Goal: Task Accomplishment & Management: Complete application form

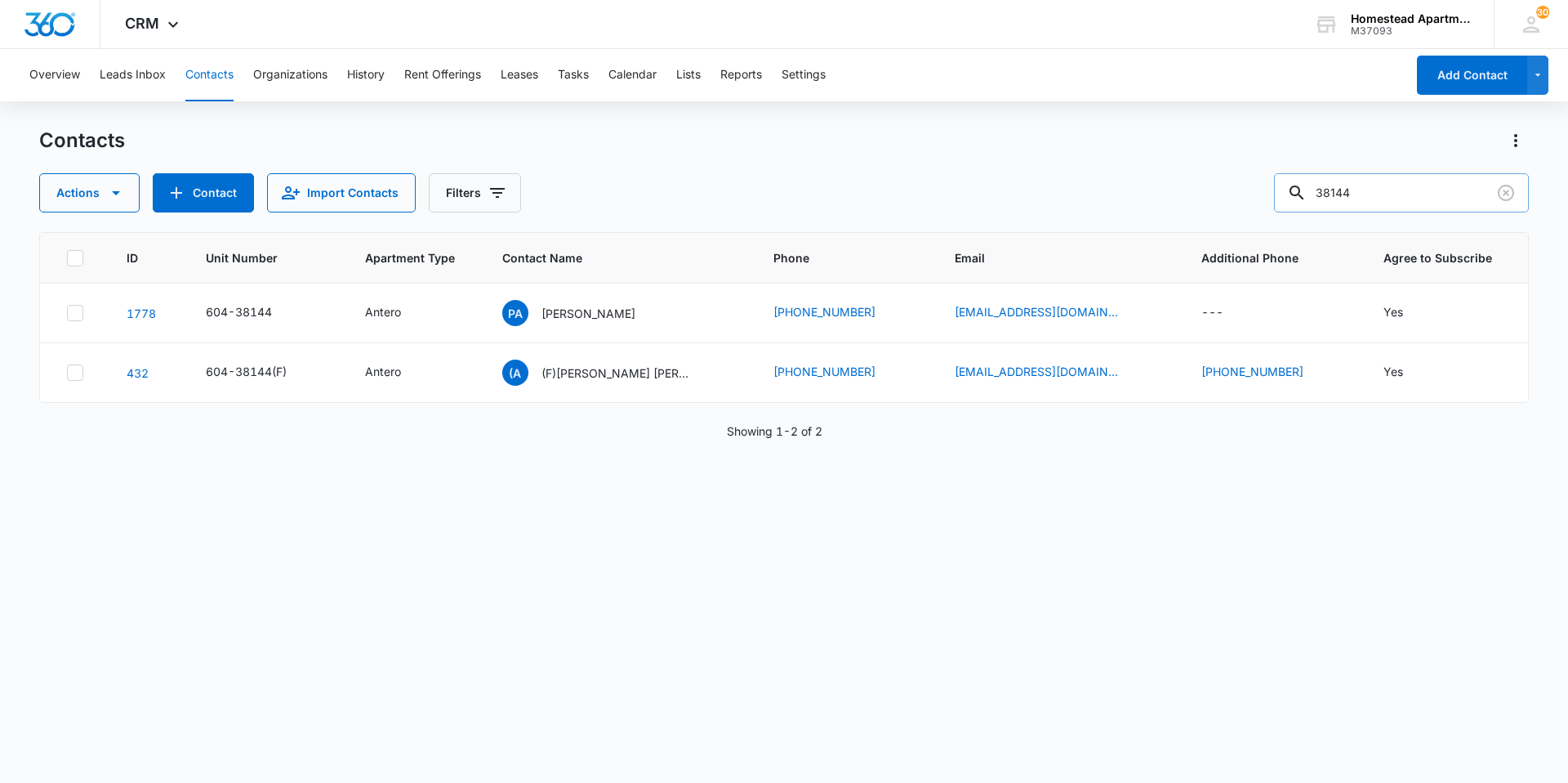
click at [1381, 197] on input "38144" at bounding box center [1401, 193] width 255 height 39
type input "36226"
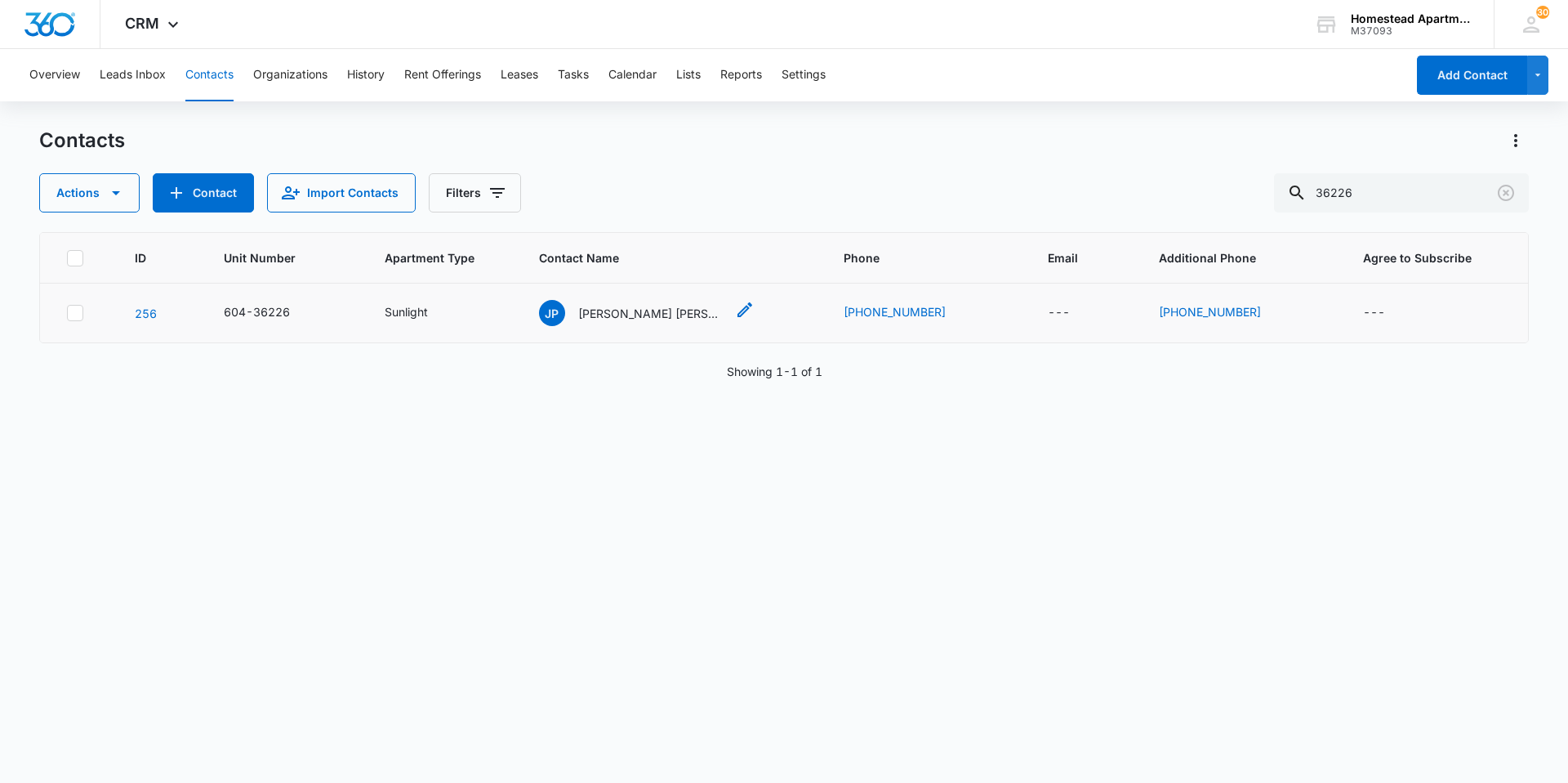
click at [657, 304] on p "[PERSON_NAME] [PERSON_NAME]" at bounding box center [651, 313] width 147 height 17
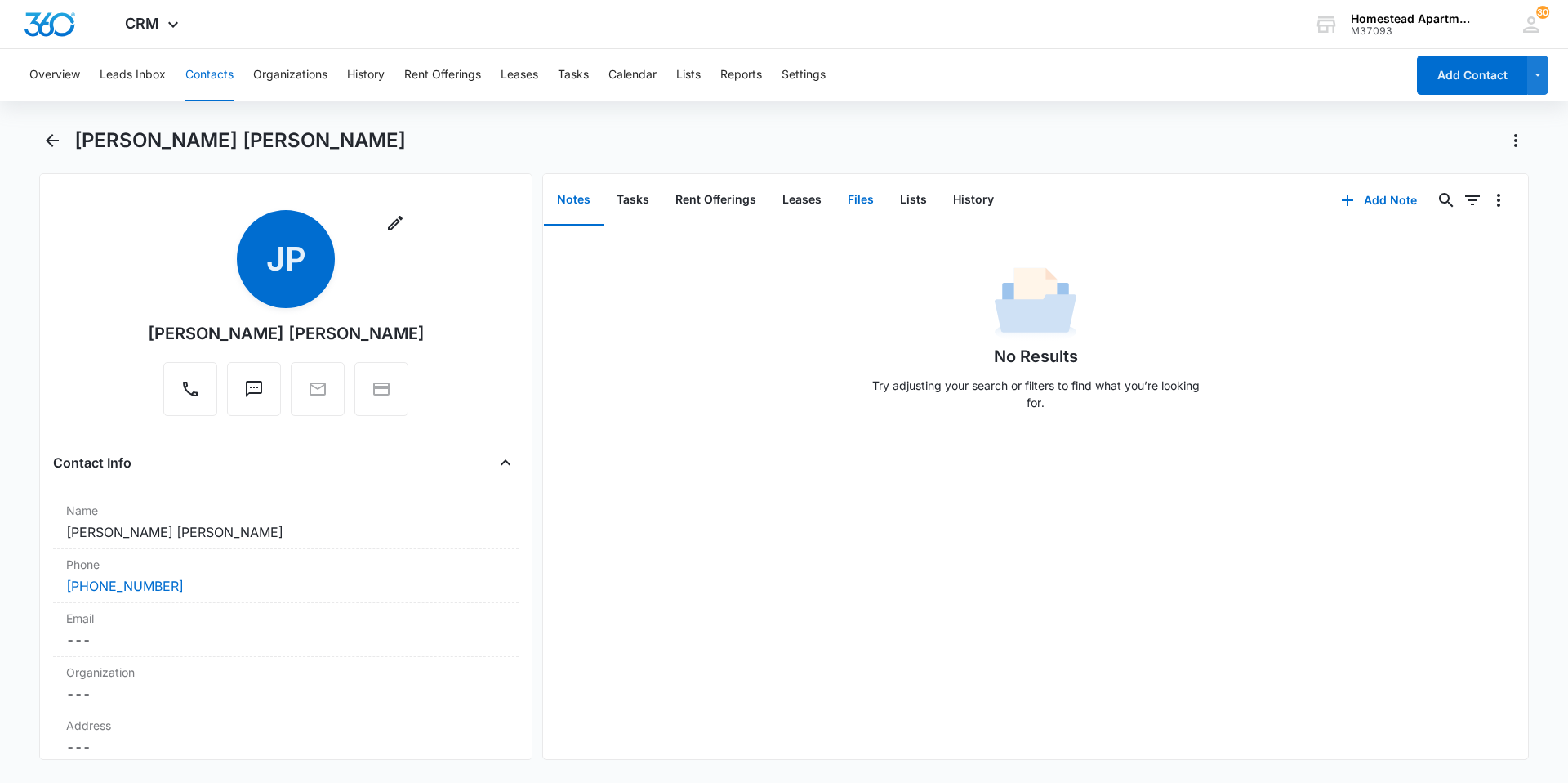
click at [866, 197] on button "Files" at bounding box center [861, 201] width 53 height 51
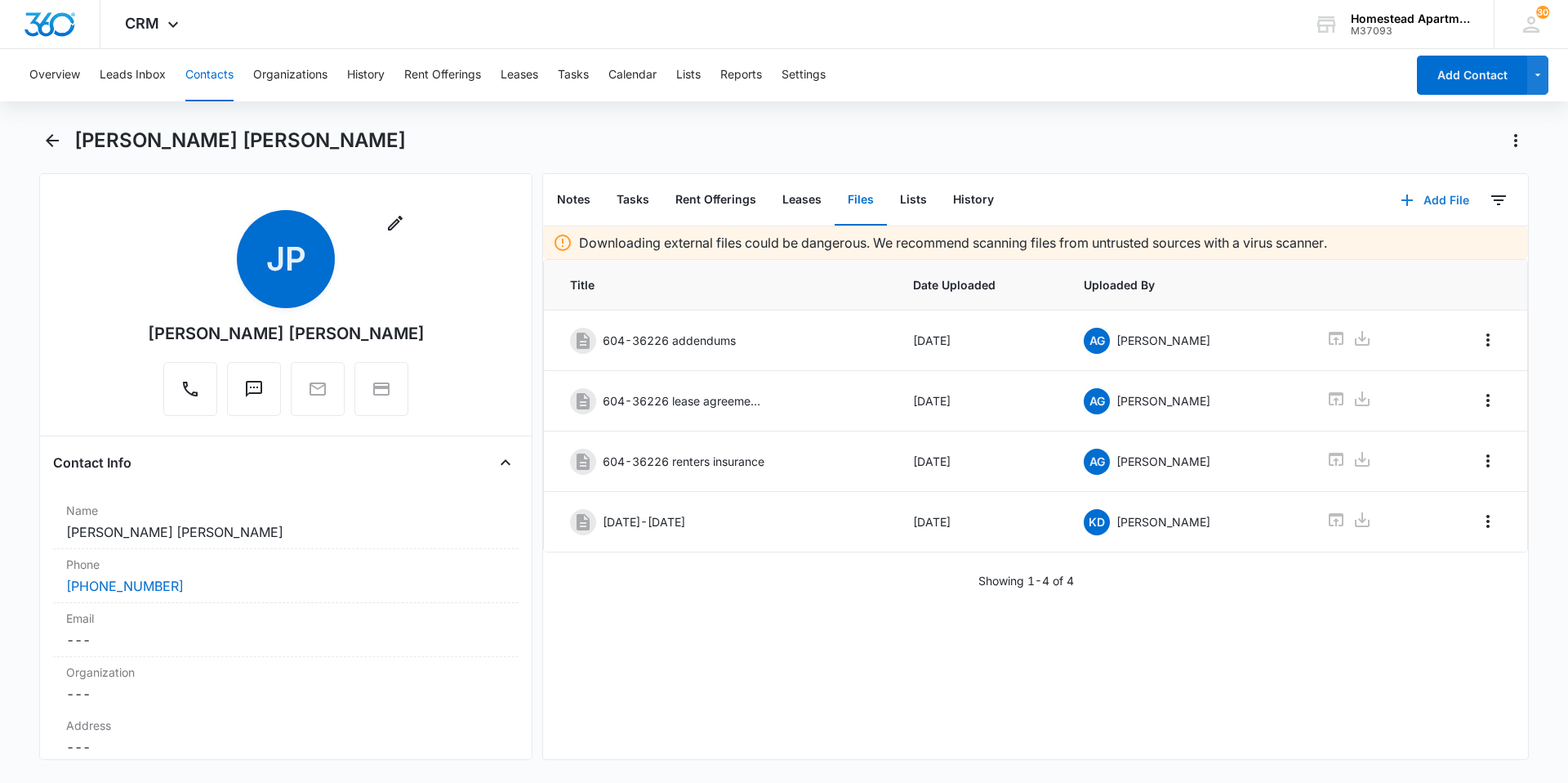
click at [1419, 191] on button "Add File" at bounding box center [1435, 201] width 101 height 39
click at [1413, 247] on div "Upload Files" at bounding box center [1413, 253] width 65 height 12
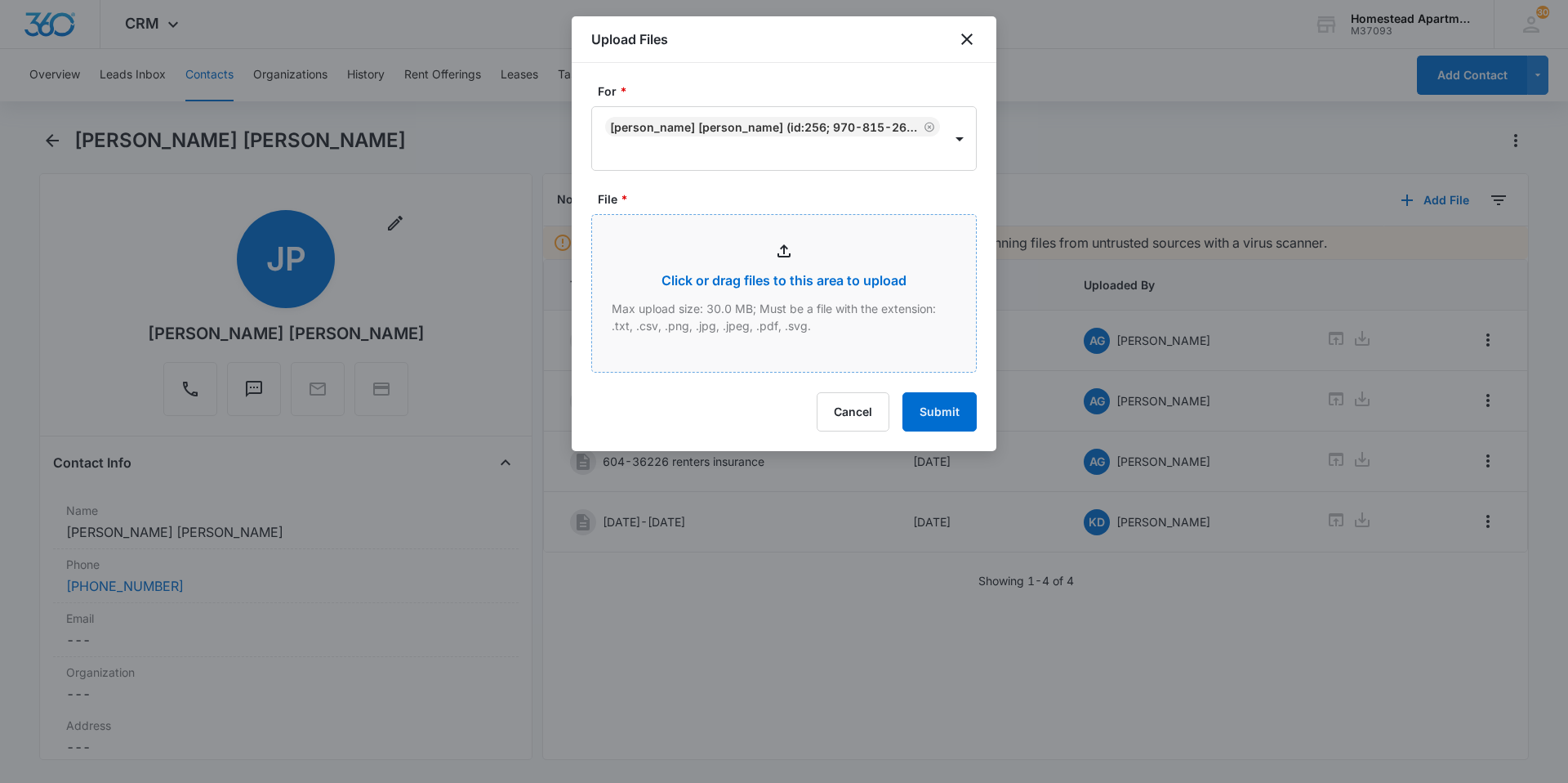
type input "C:\fakepath\3622 #6.pdf"
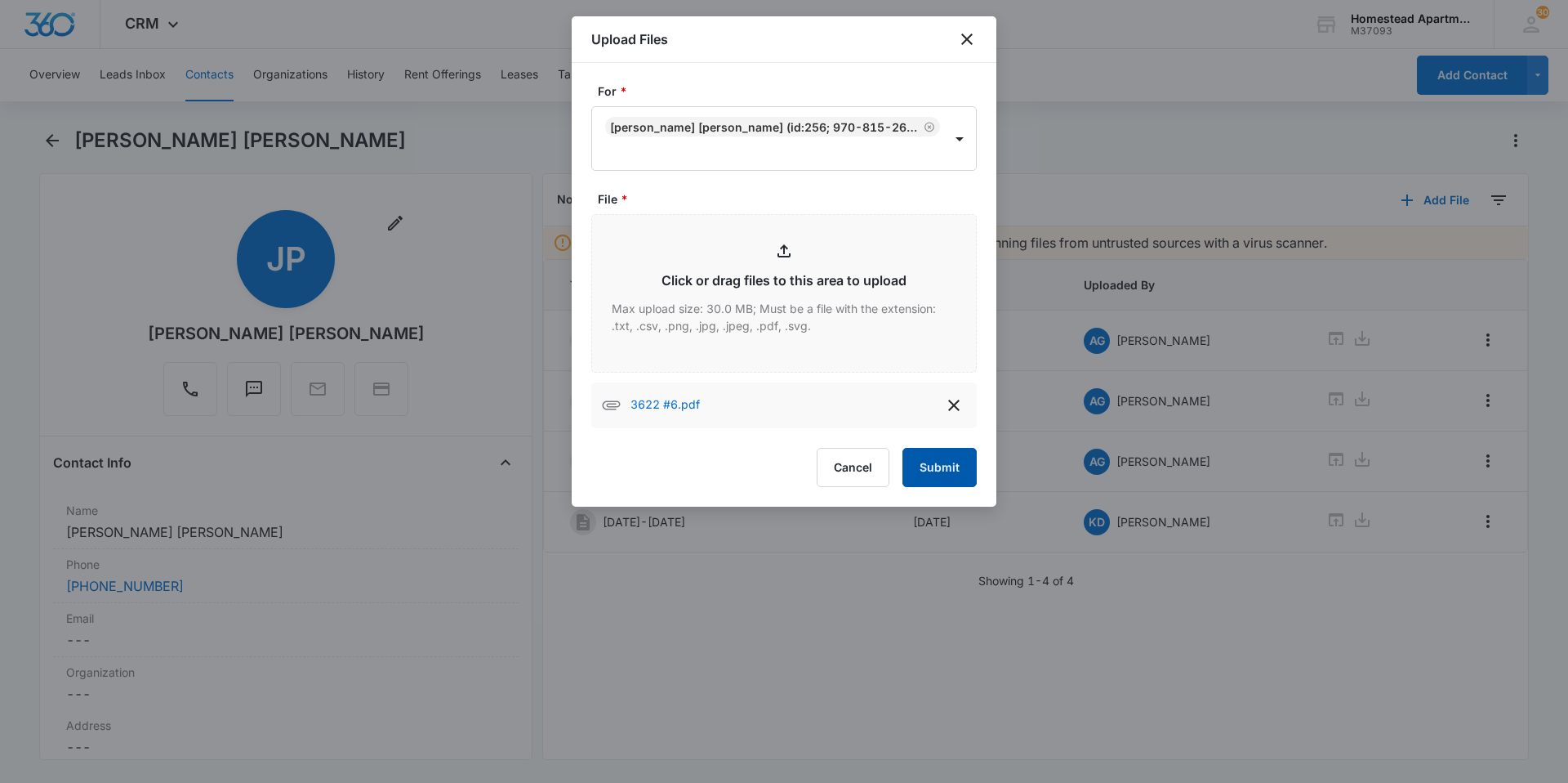
click at [944, 447] on button "Submit" at bounding box center [940, 467] width 74 height 39
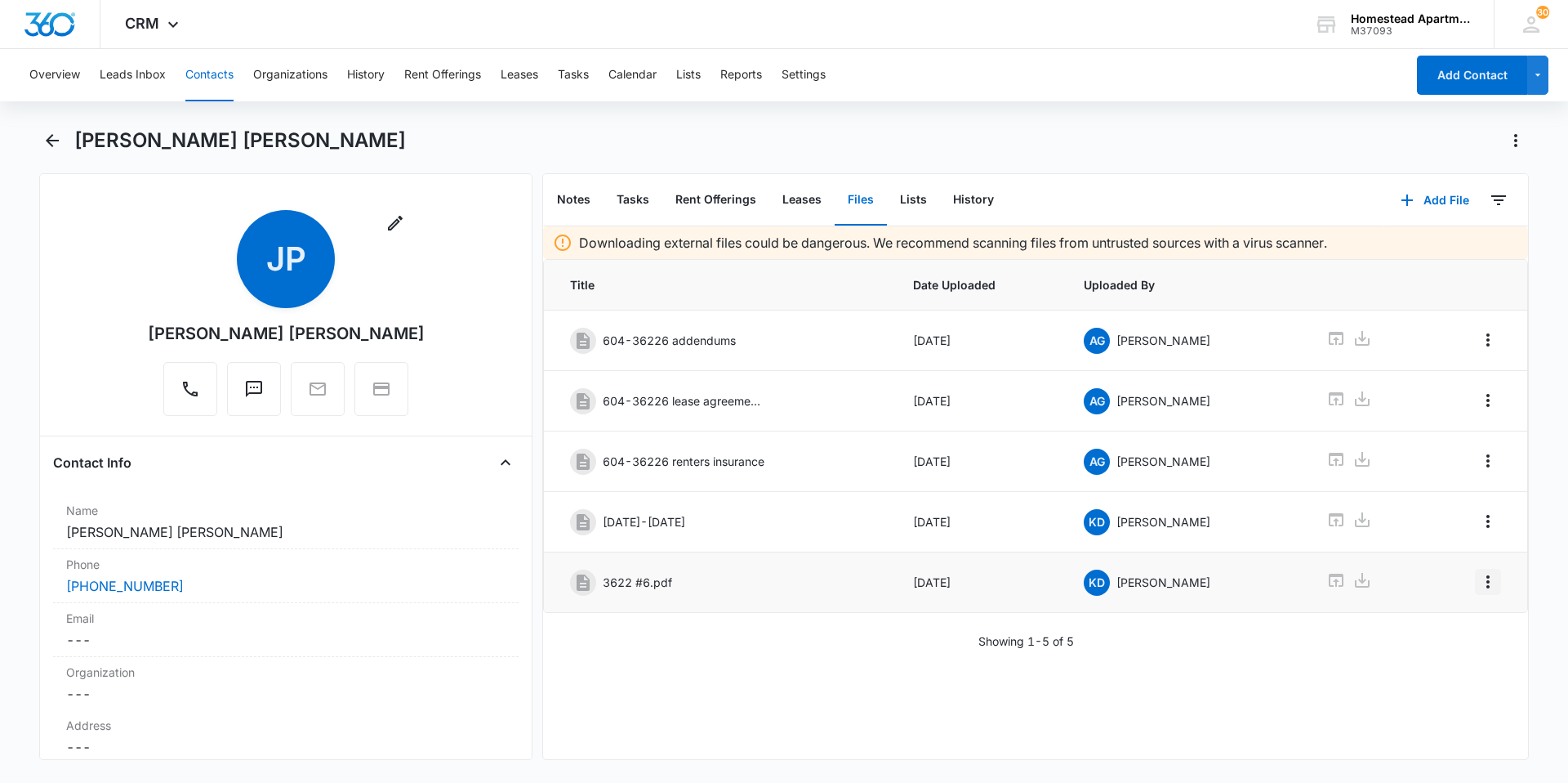
click at [1478, 583] on icon "Overflow Menu" at bounding box center [1488, 581] width 20 height 20
click at [1440, 623] on div "Edit" at bounding box center [1432, 628] width 35 height 12
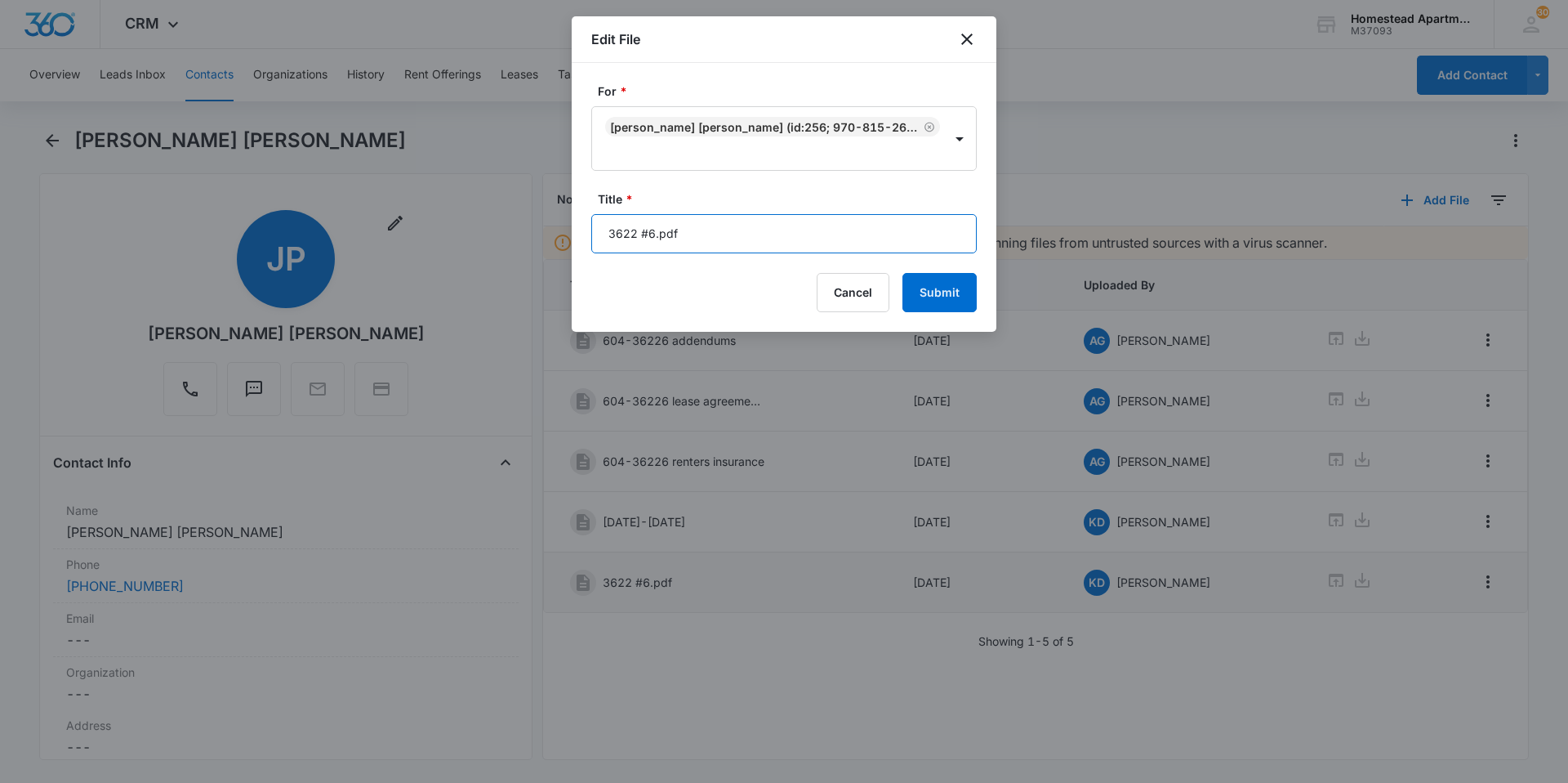
click at [684, 214] on input "3622 #6.pdf" at bounding box center [784, 234] width 386 height 39
type input "3"
type input "[DATE]-[DATE]"
click at [925, 273] on button "Submit" at bounding box center [940, 293] width 74 height 39
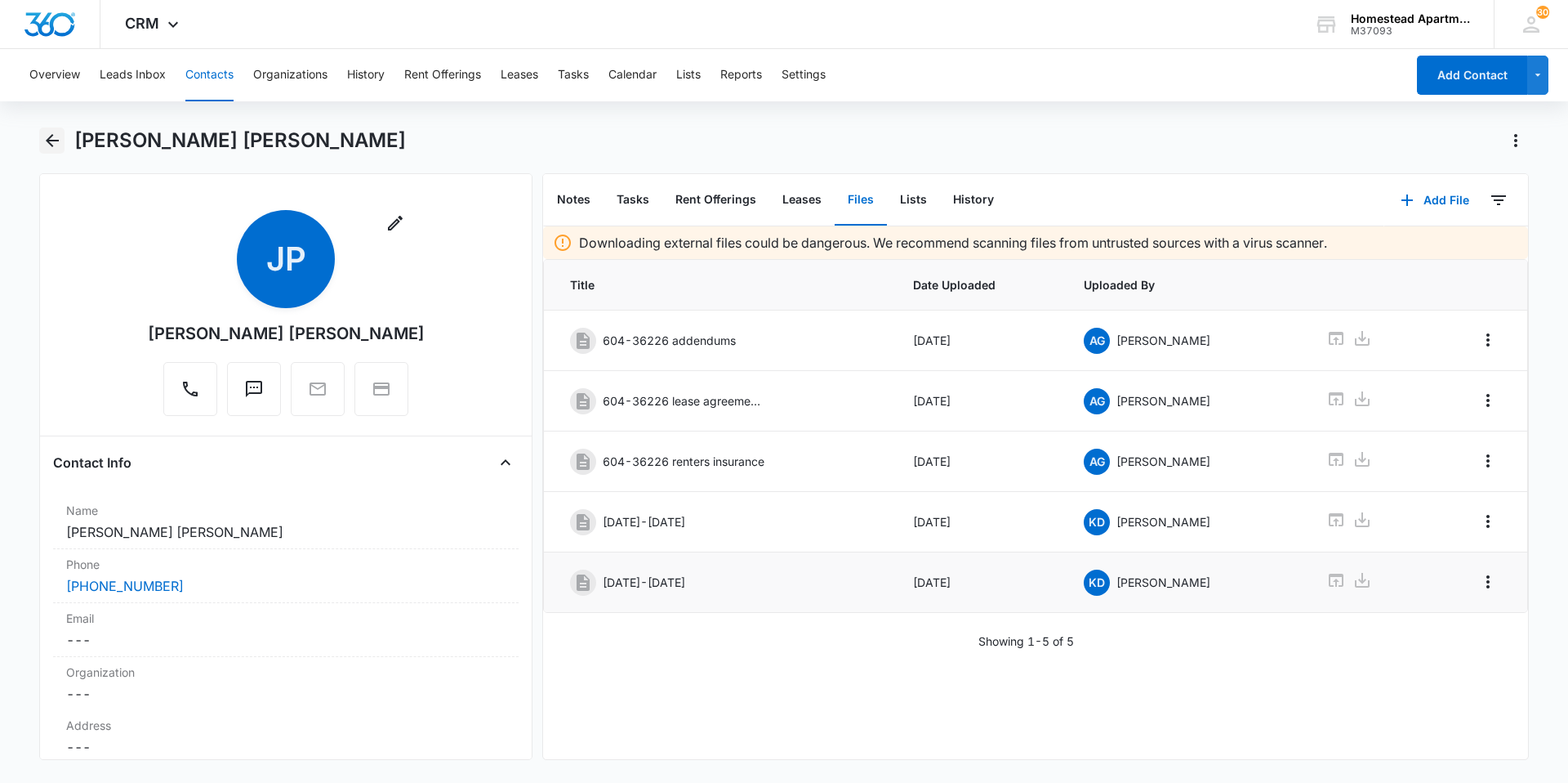
click at [56, 132] on icon "Back" at bounding box center [53, 141] width 20 height 20
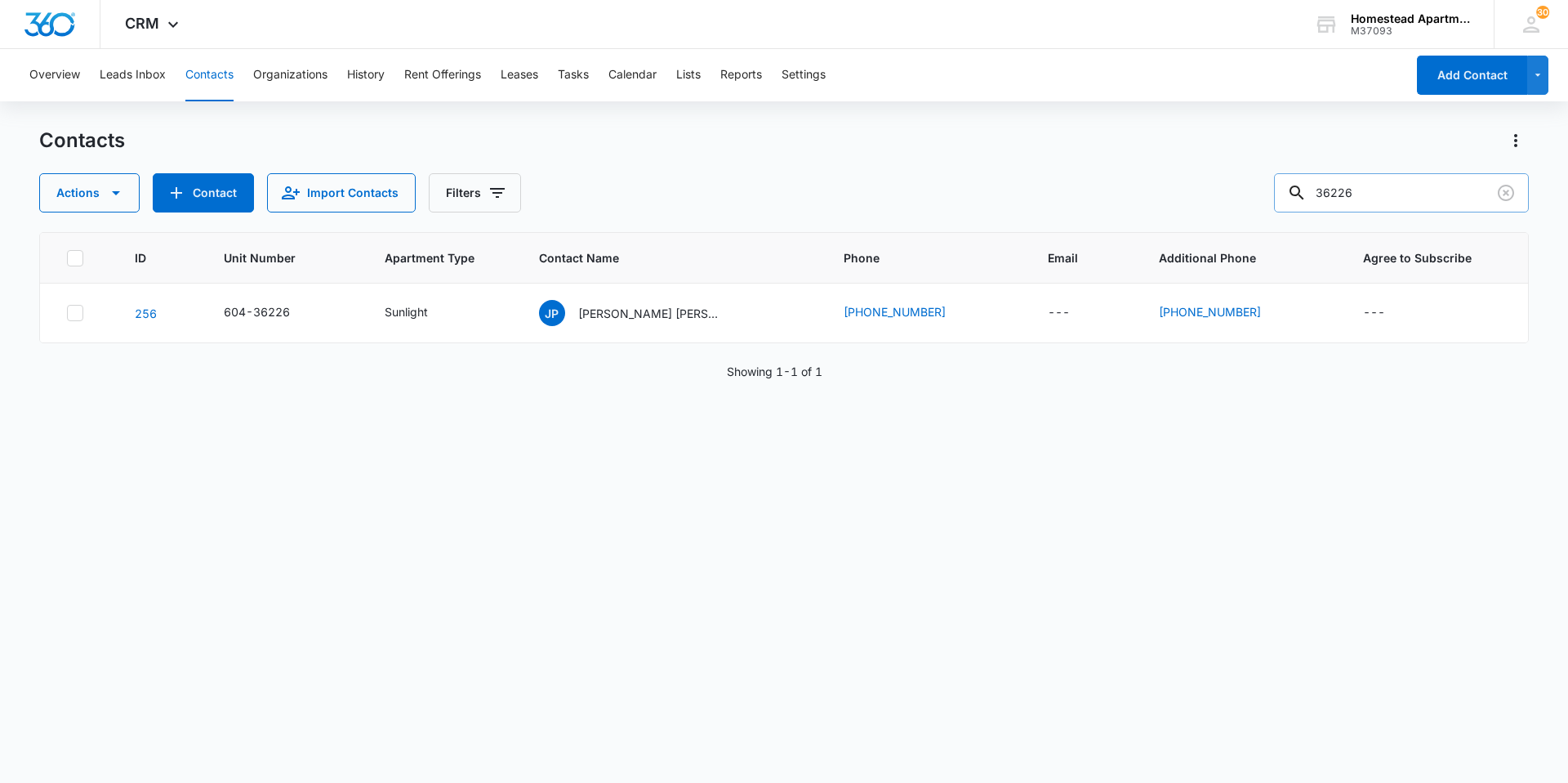
click at [1397, 192] on input "36226" at bounding box center [1401, 193] width 255 height 39
type input "3"
type input "36335"
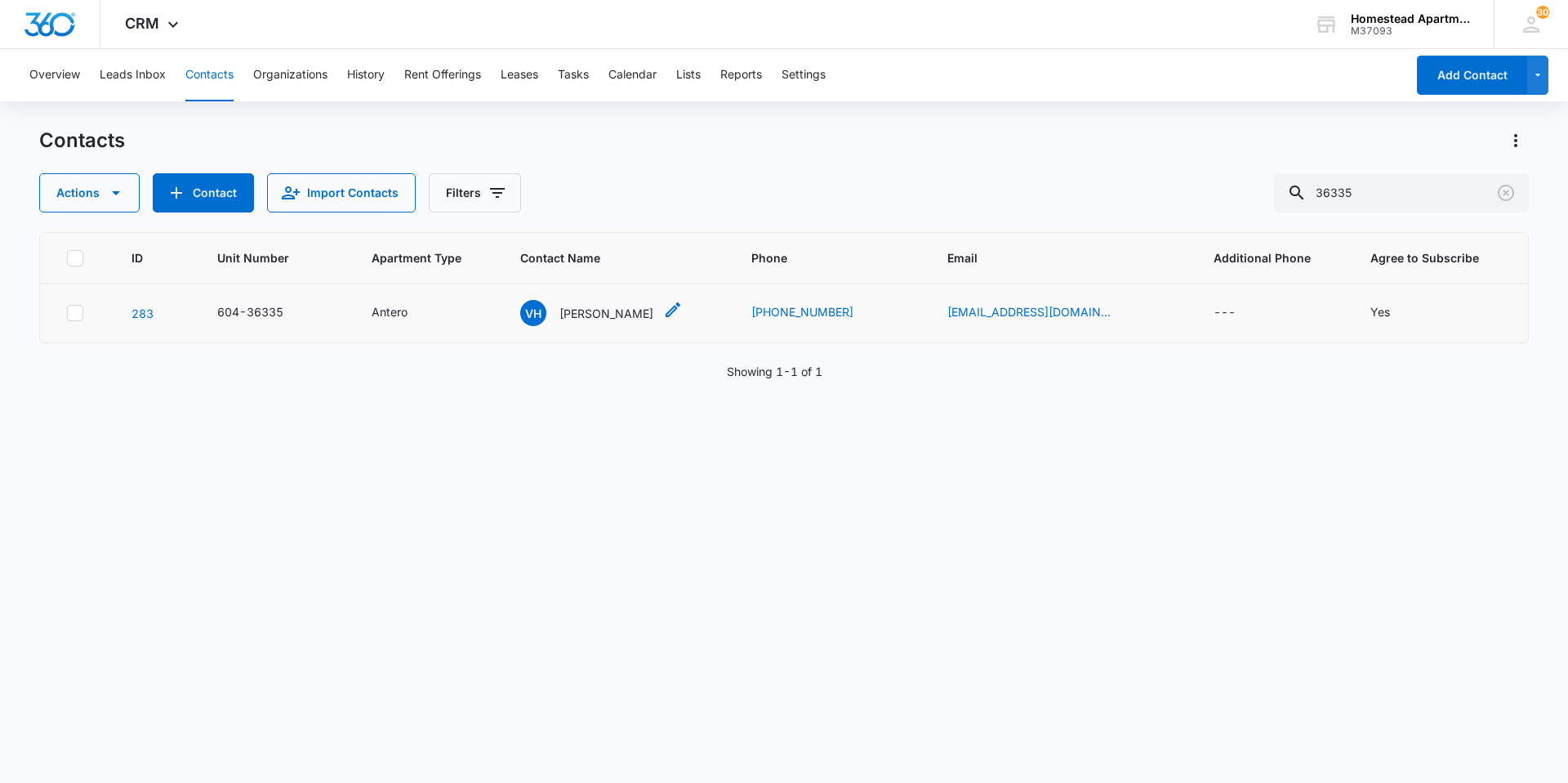
click at [604, 308] on p "[PERSON_NAME]" at bounding box center [606, 313] width 94 height 17
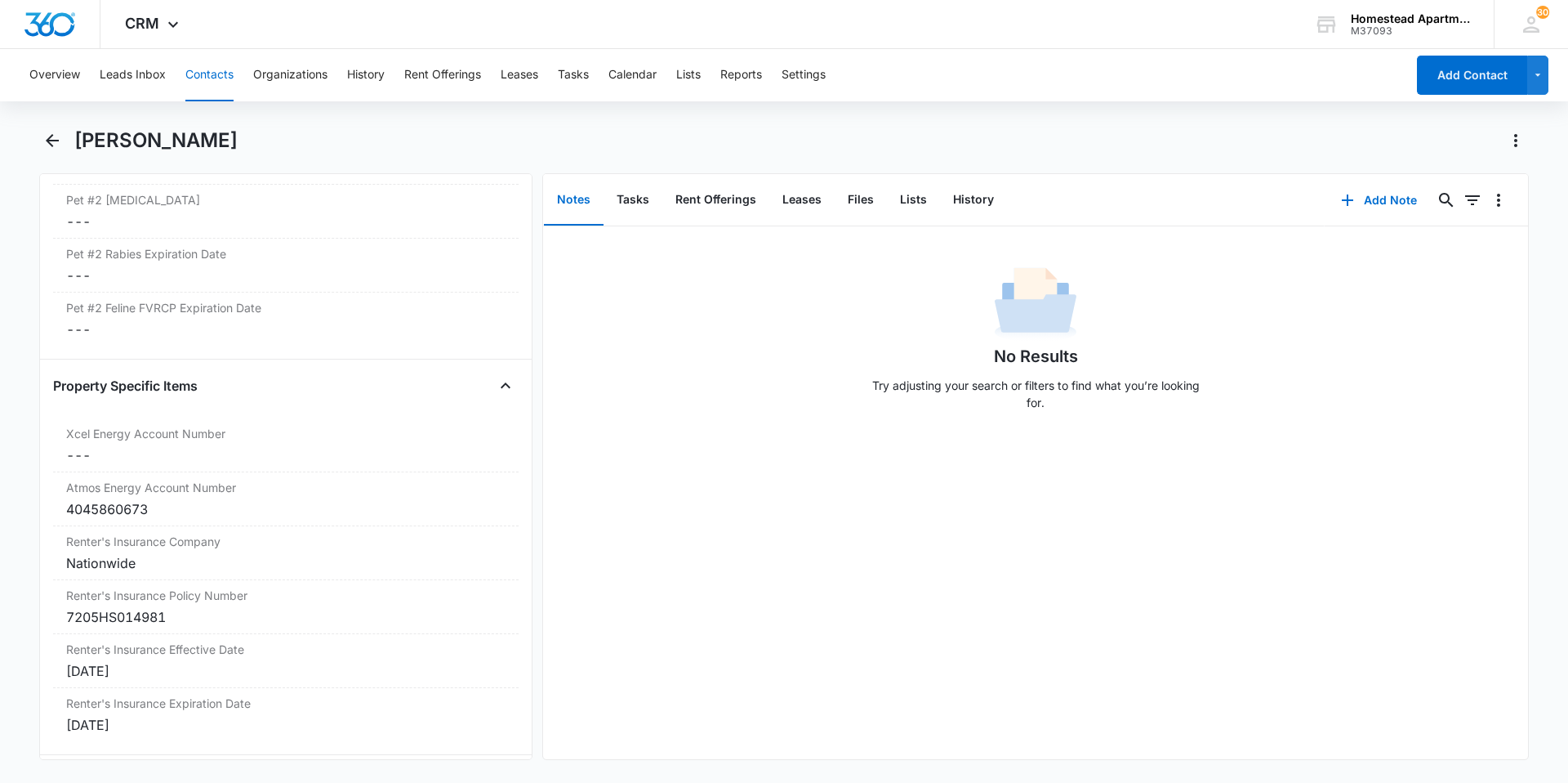
scroll to position [3186, 0]
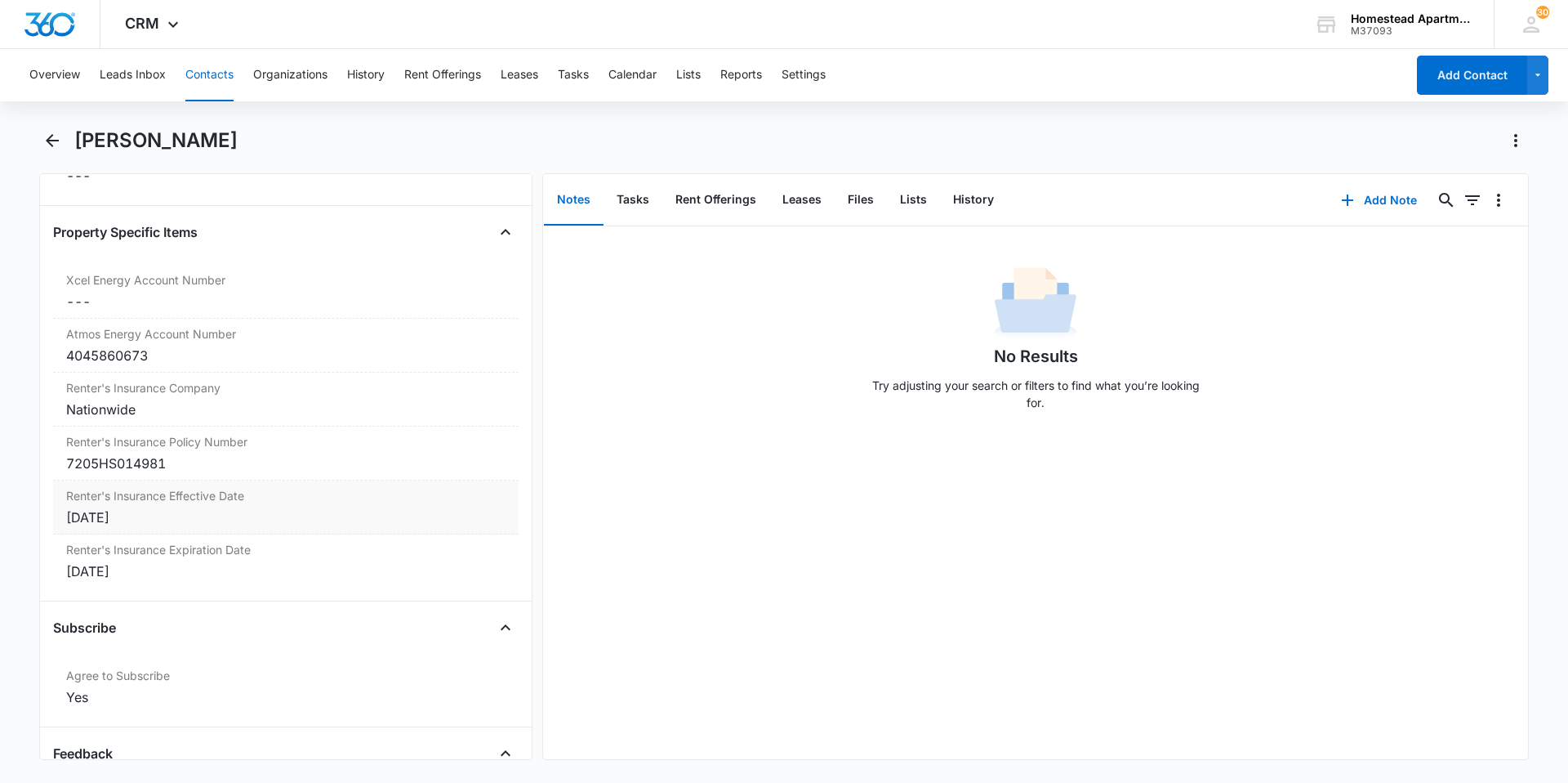
click at [131, 516] on div "[DATE]" at bounding box center [285, 517] width 439 height 20
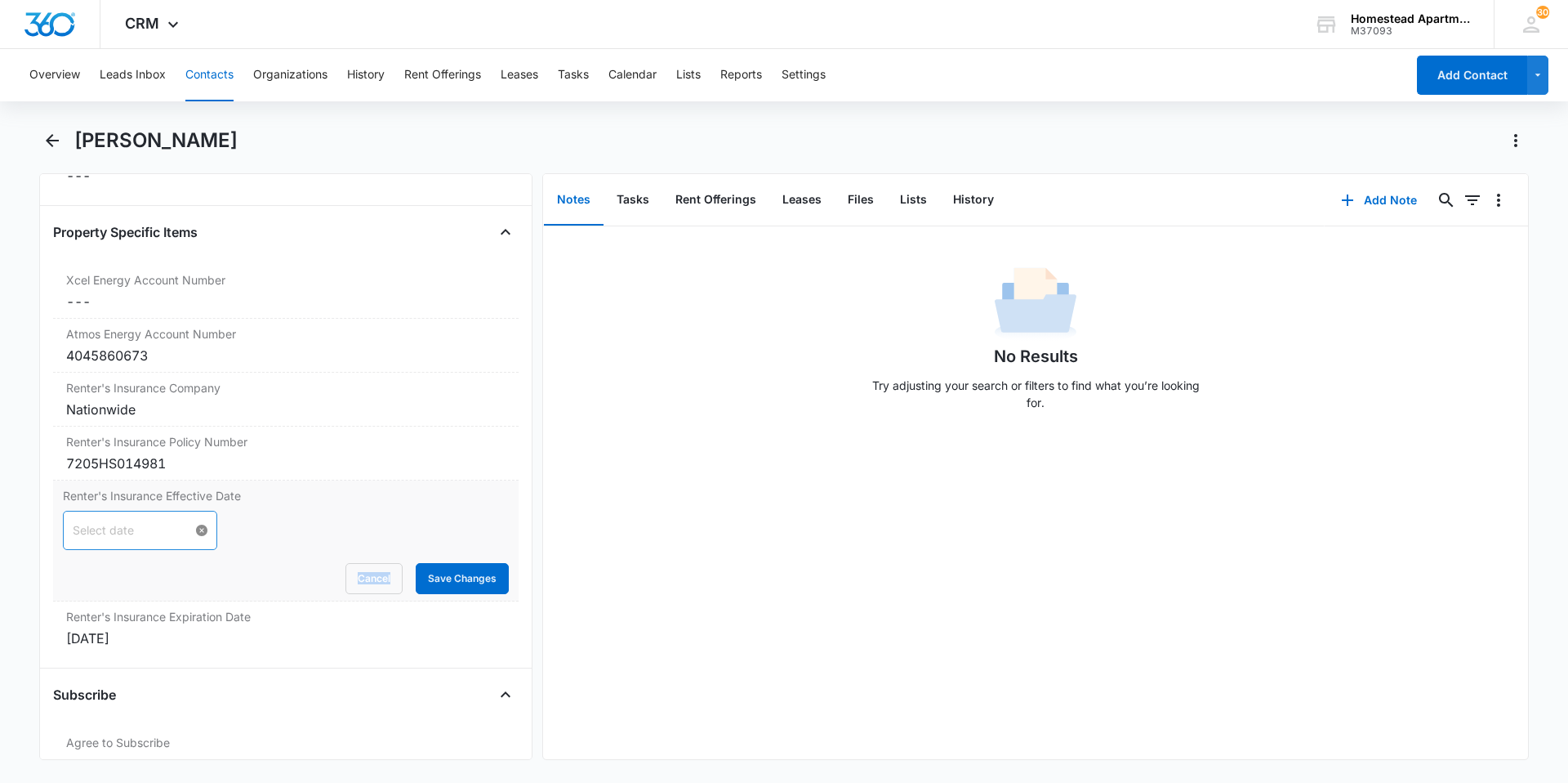
click at [193, 530] on div at bounding box center [140, 530] width 135 height 18
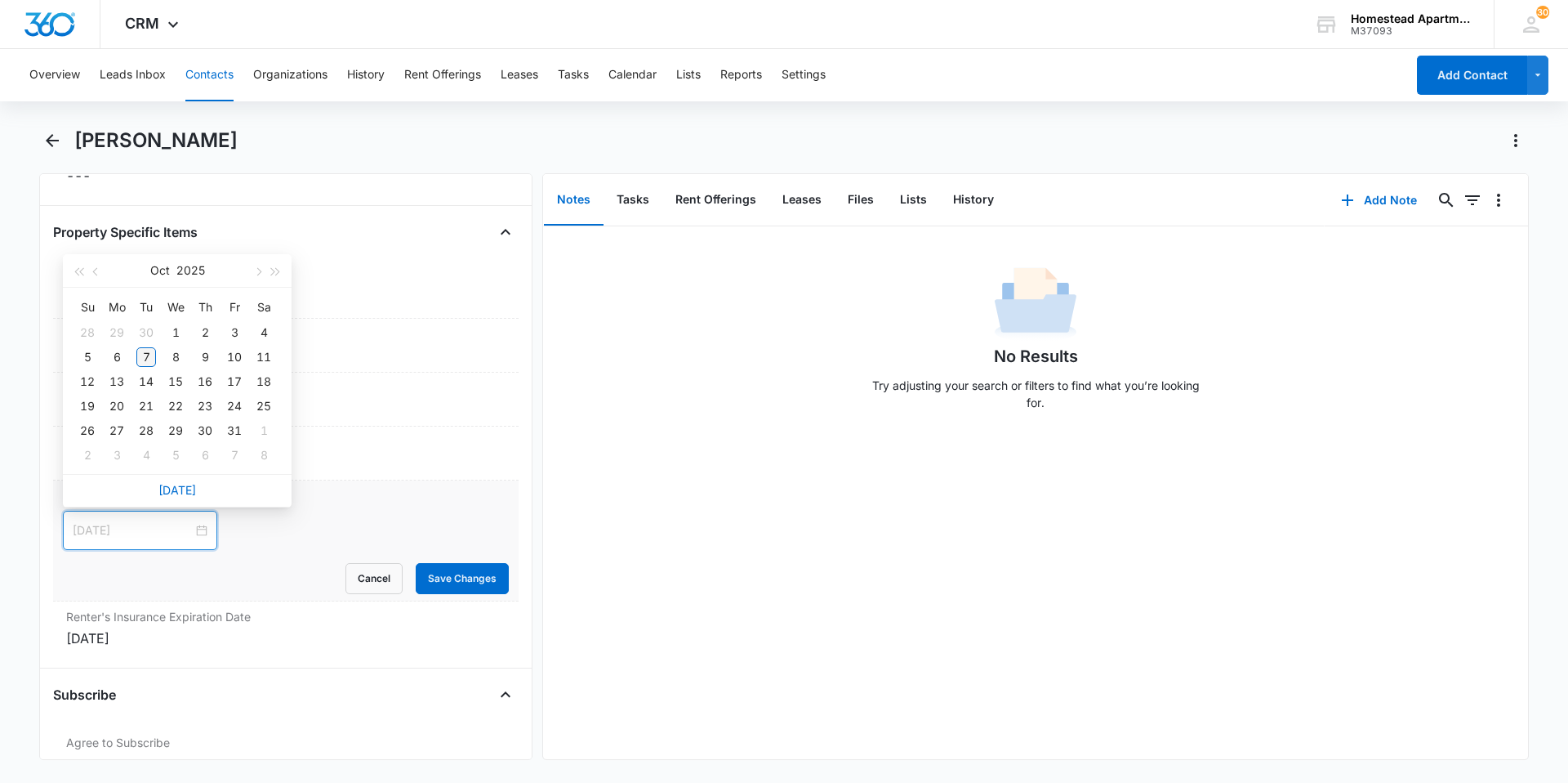
type input "[DATE]"
click at [145, 357] on div "7" at bounding box center [146, 357] width 20 height 20
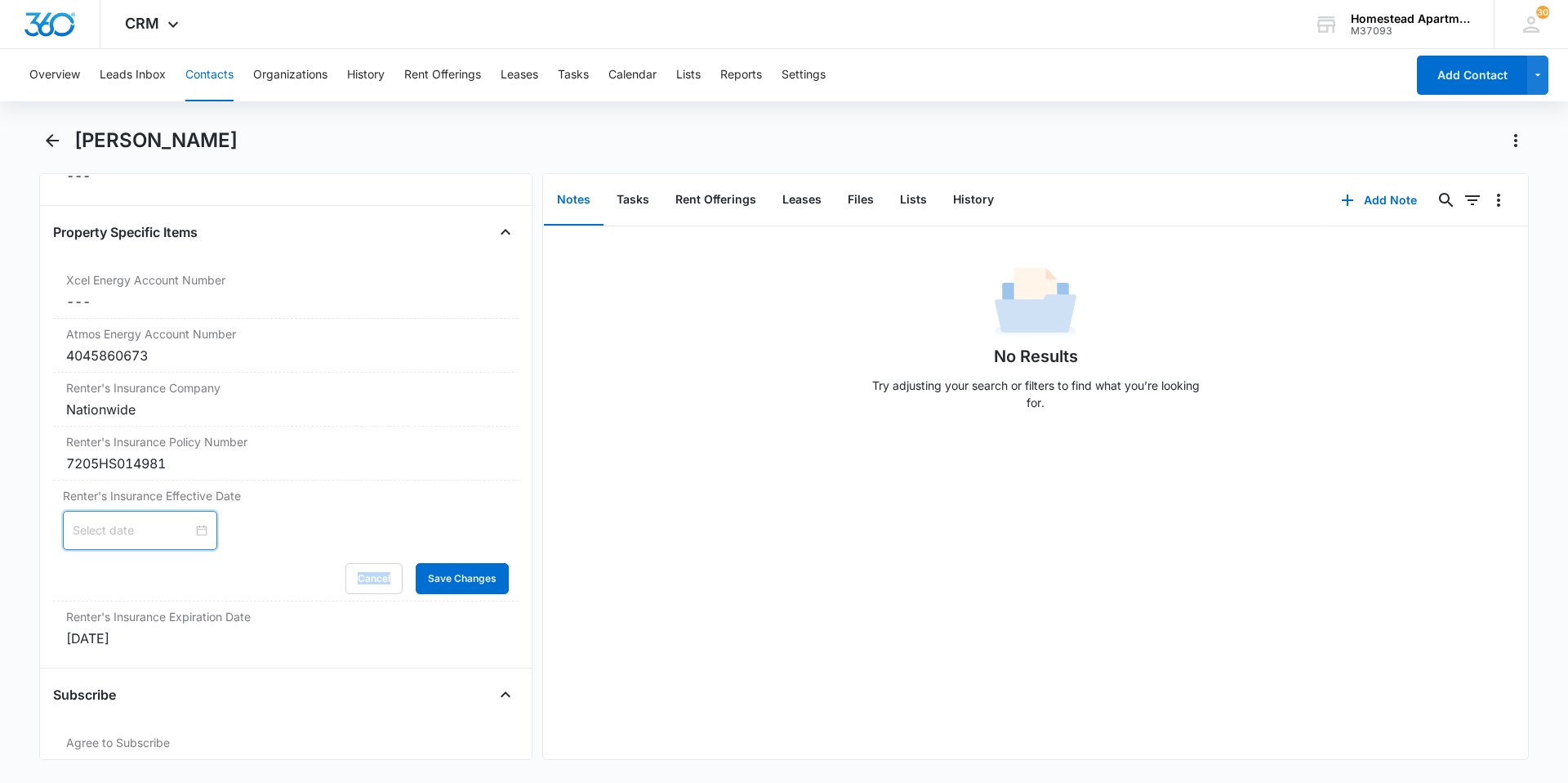
click at [189, 526] on div at bounding box center [140, 530] width 135 height 18
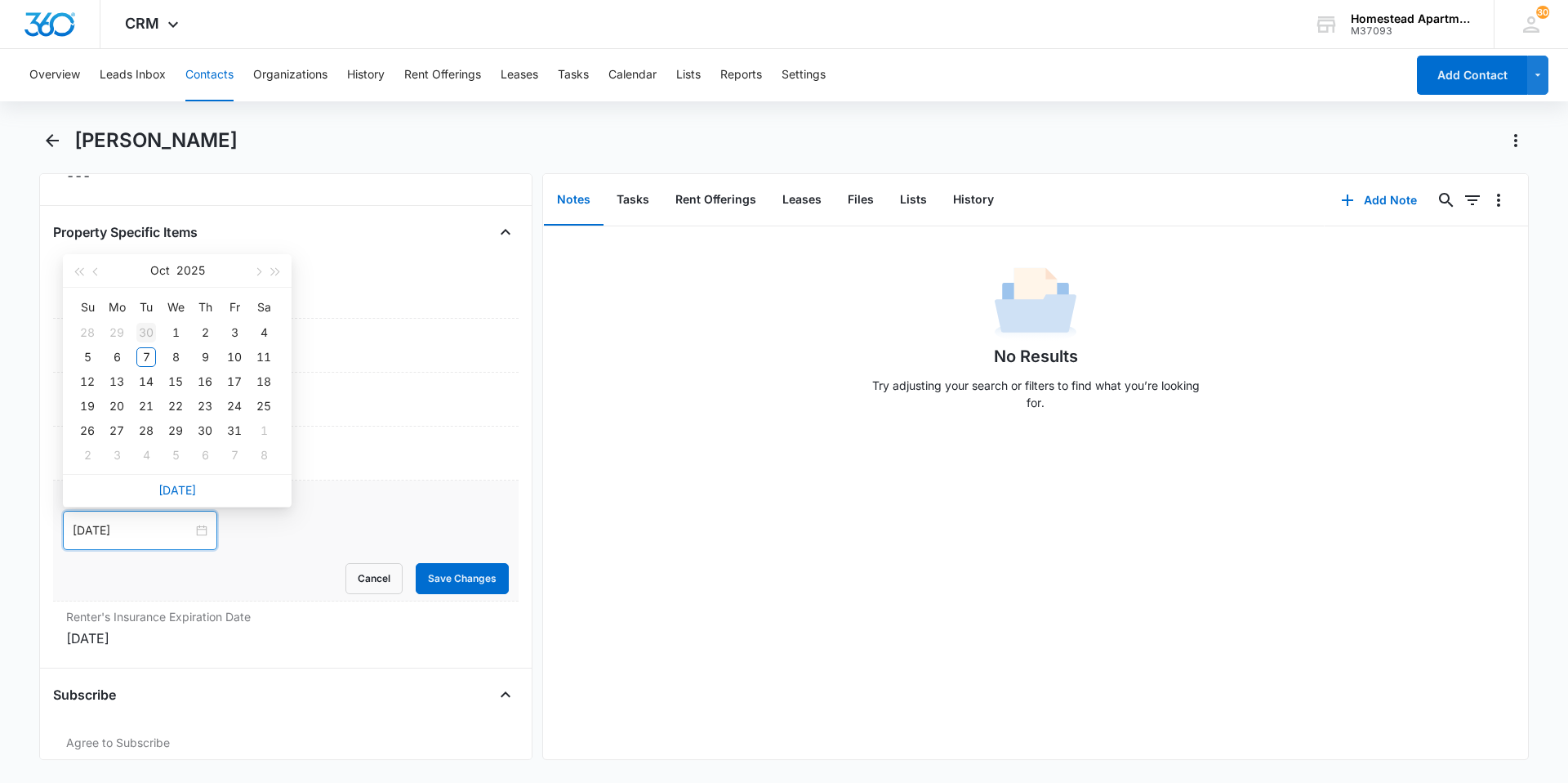
type input "[DATE]"
click at [95, 271] on span "button" at bounding box center [97, 272] width 8 height 8
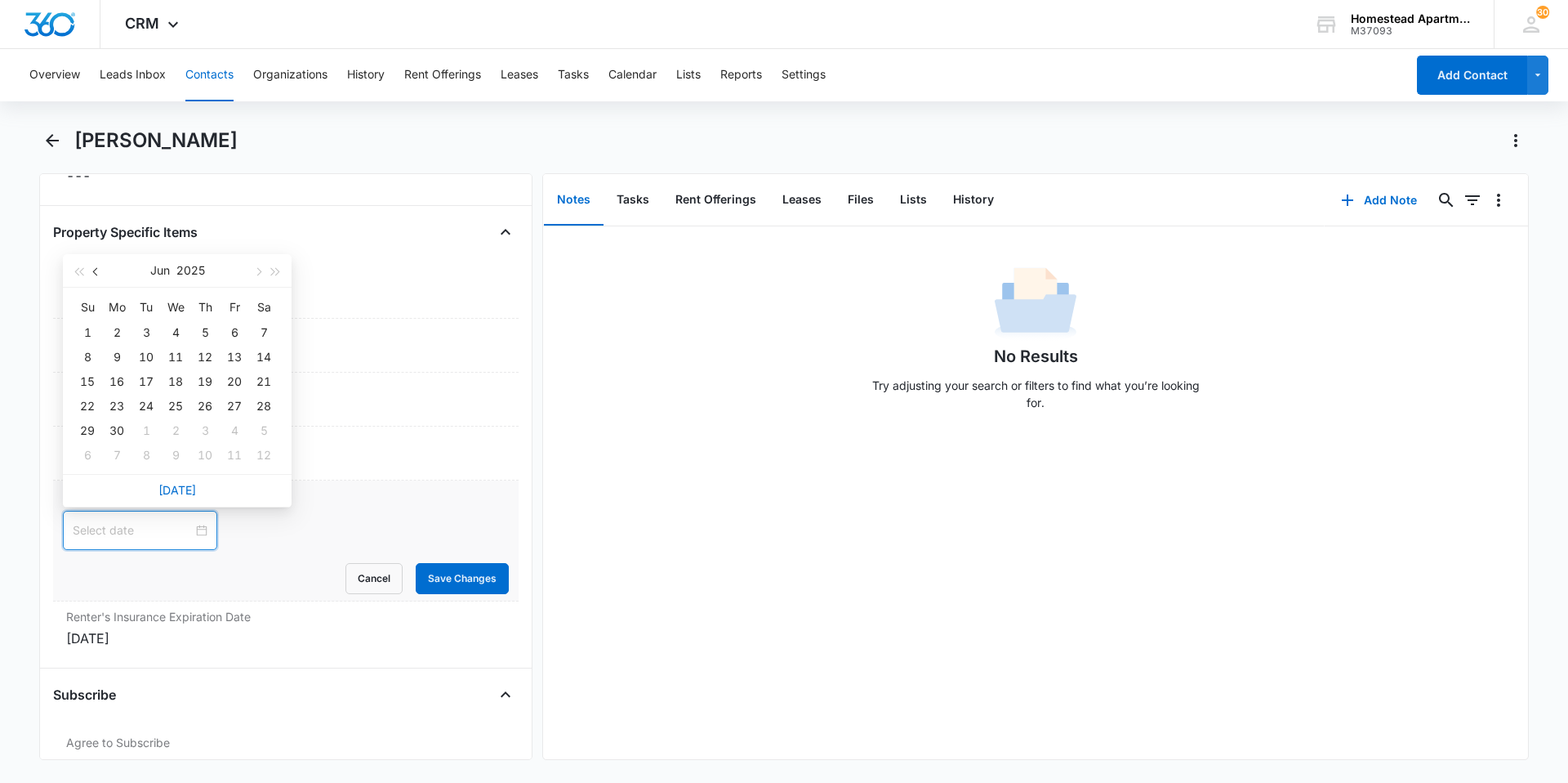
click at [95, 271] on span "button" at bounding box center [97, 272] width 8 height 8
type input "[DATE]"
click at [142, 331] on div "1" at bounding box center [146, 332] width 20 height 20
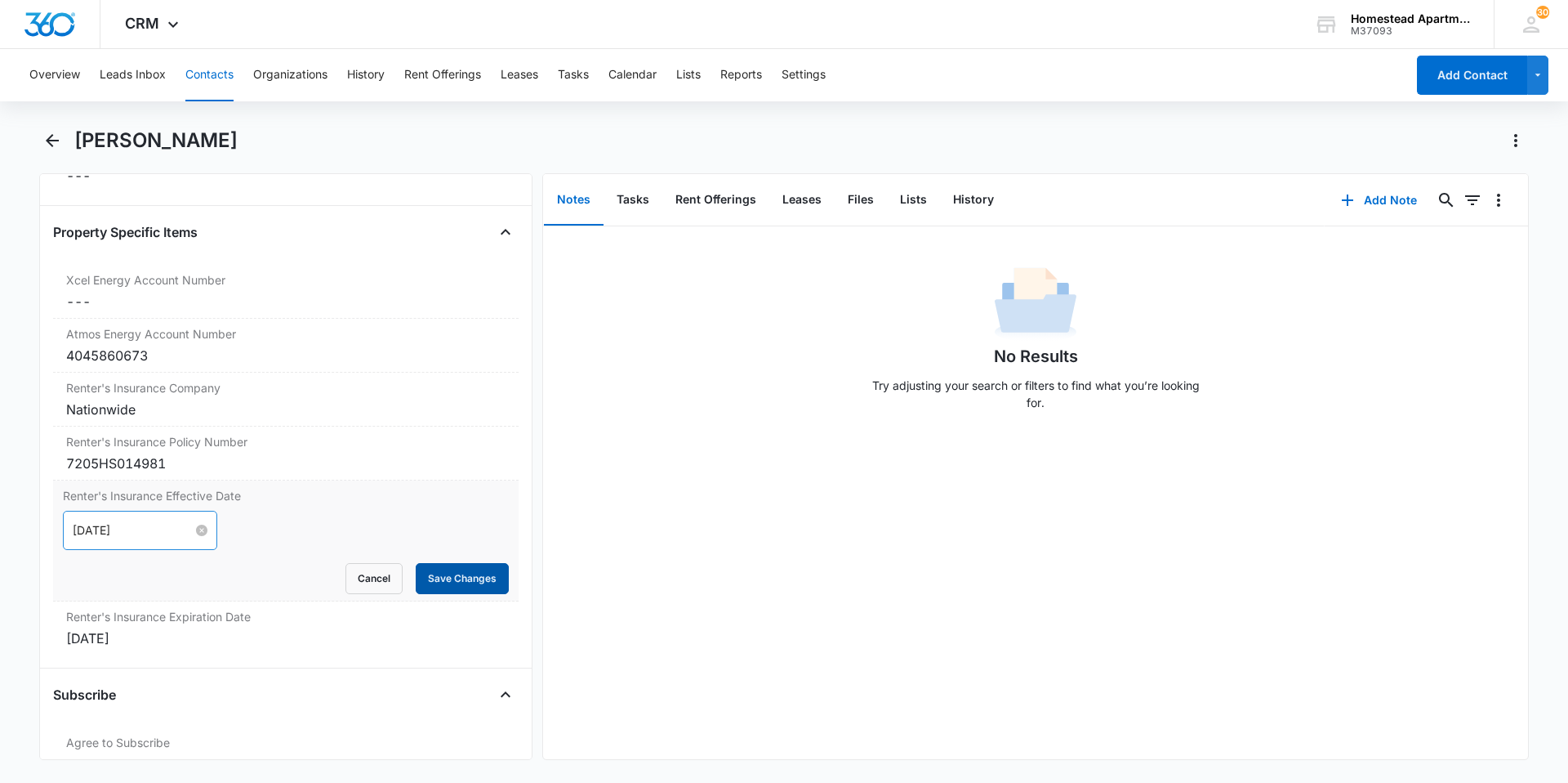
click at [463, 577] on button "Save Changes" at bounding box center [462, 578] width 93 height 31
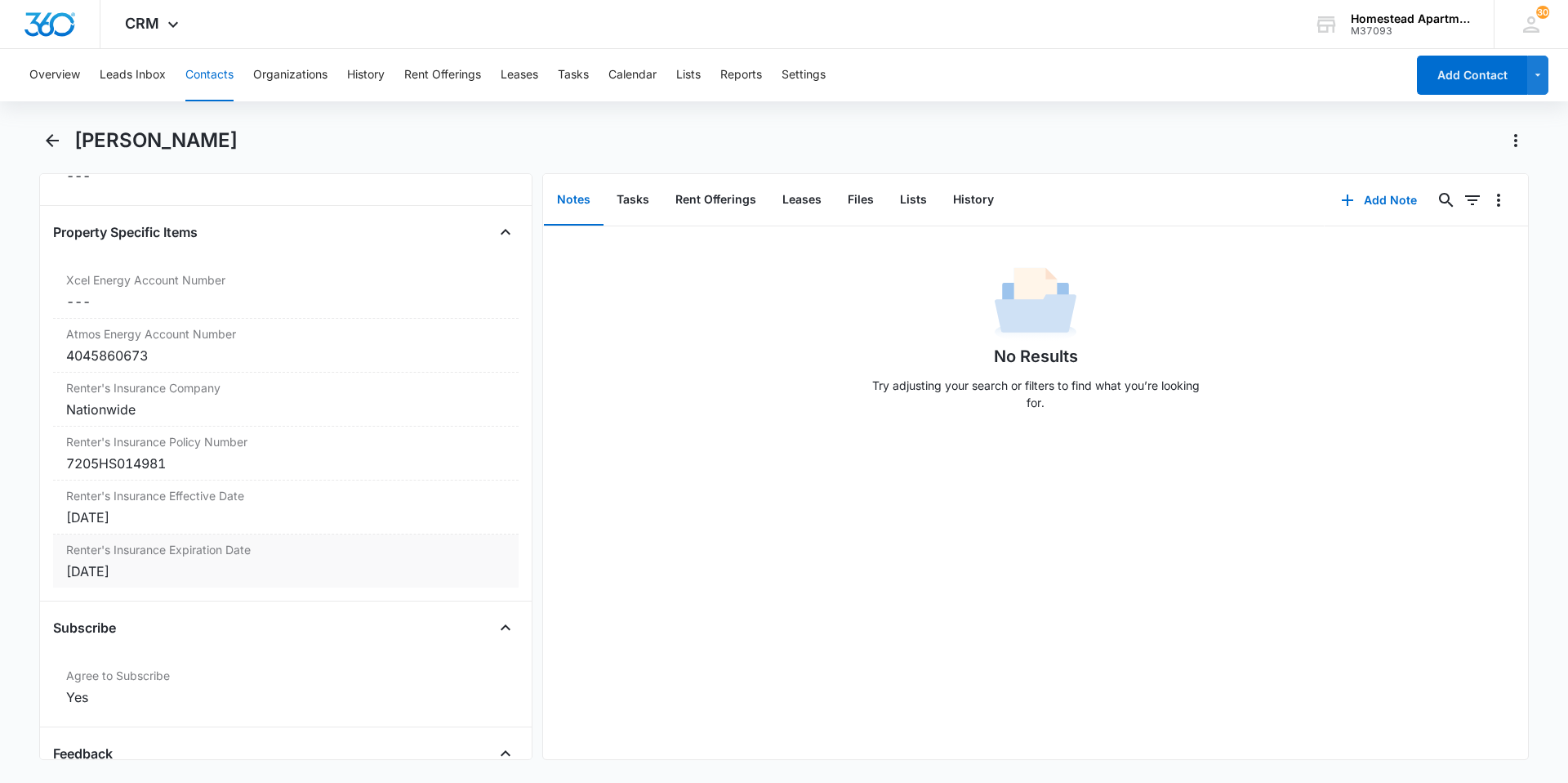
click at [120, 577] on div "[DATE]" at bounding box center [285, 571] width 439 height 20
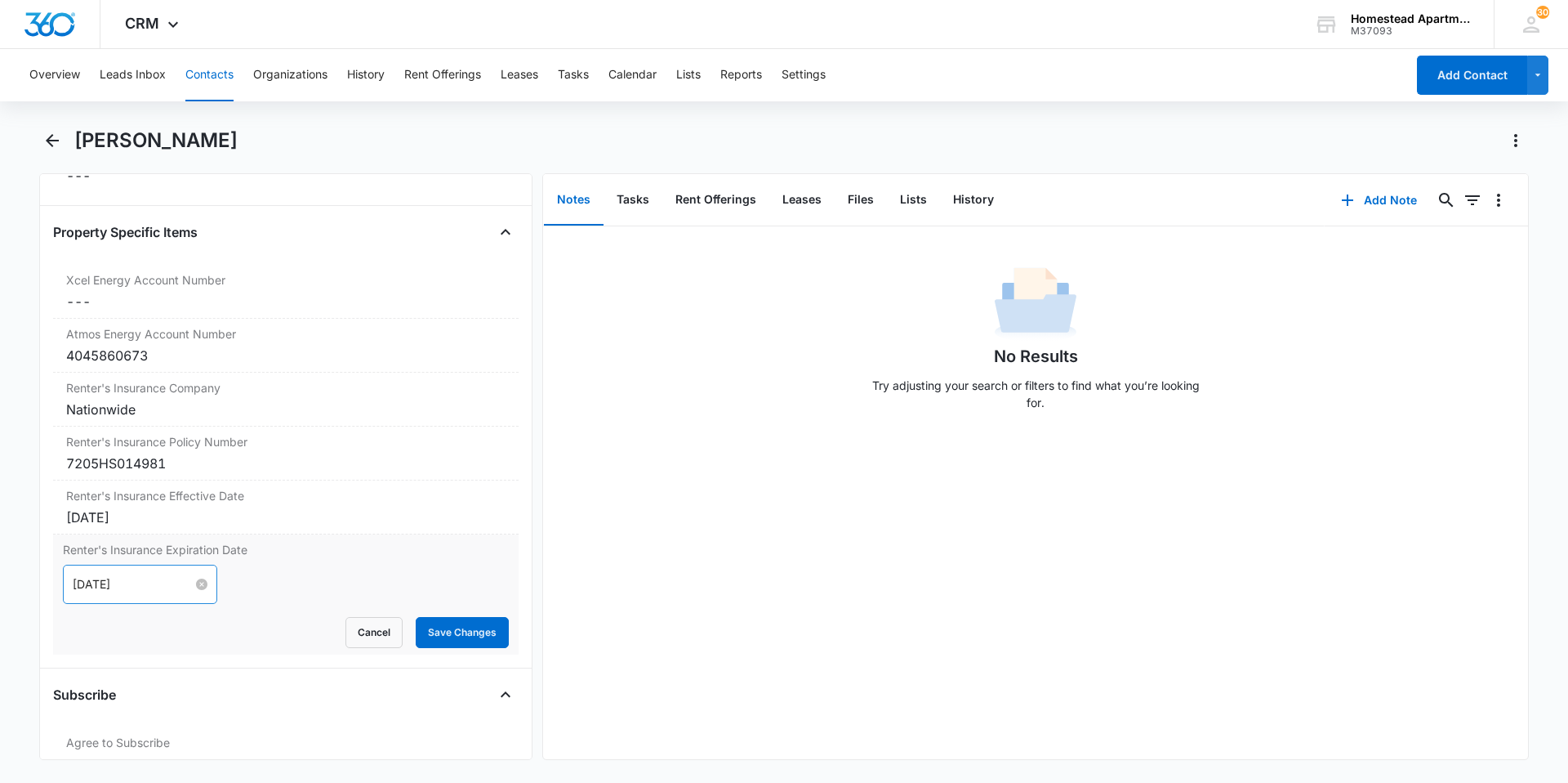
click at [185, 585] on div "[DATE]" at bounding box center [140, 584] width 135 height 18
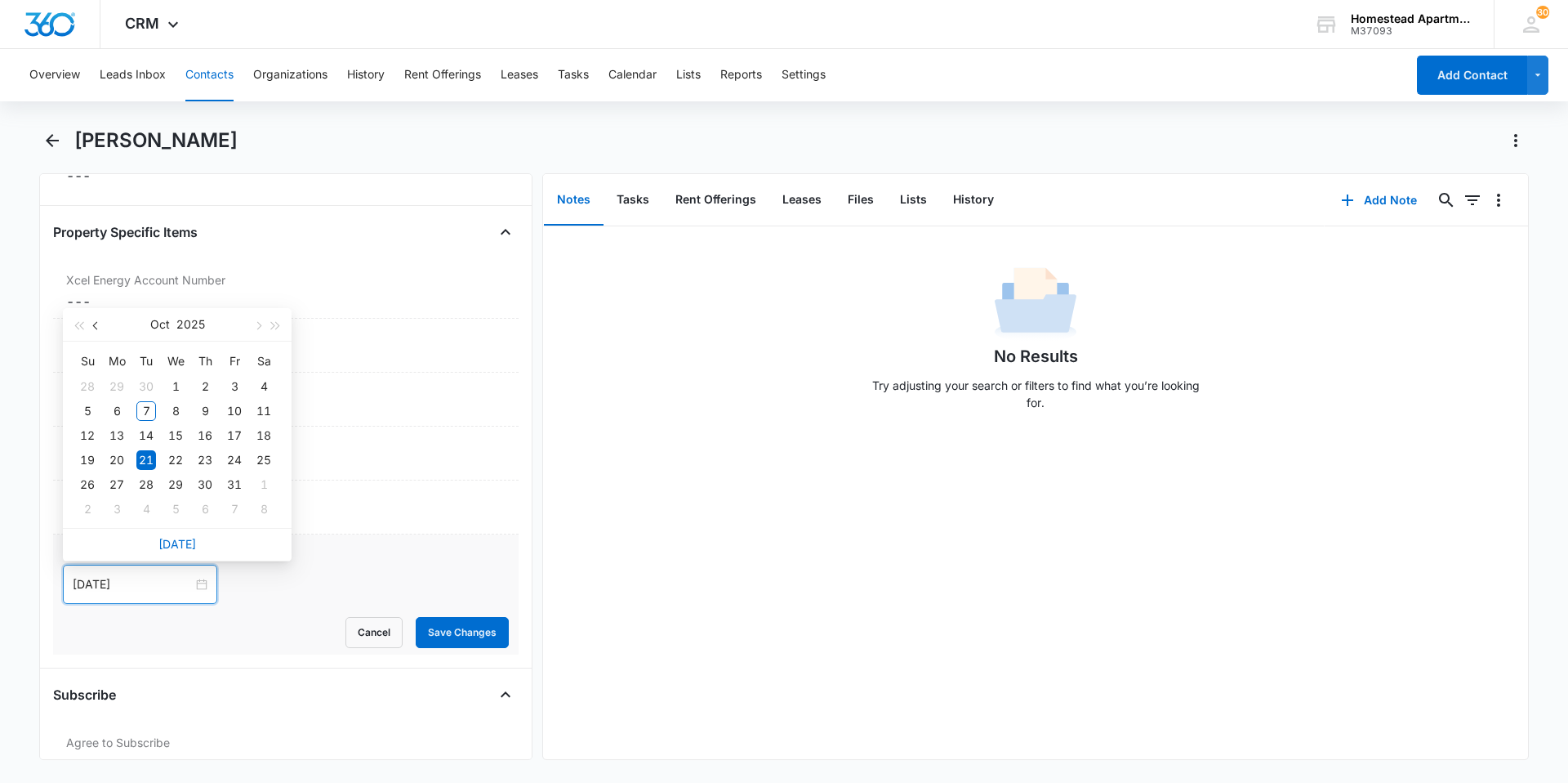
click at [99, 319] on button "button" at bounding box center [96, 324] width 18 height 33
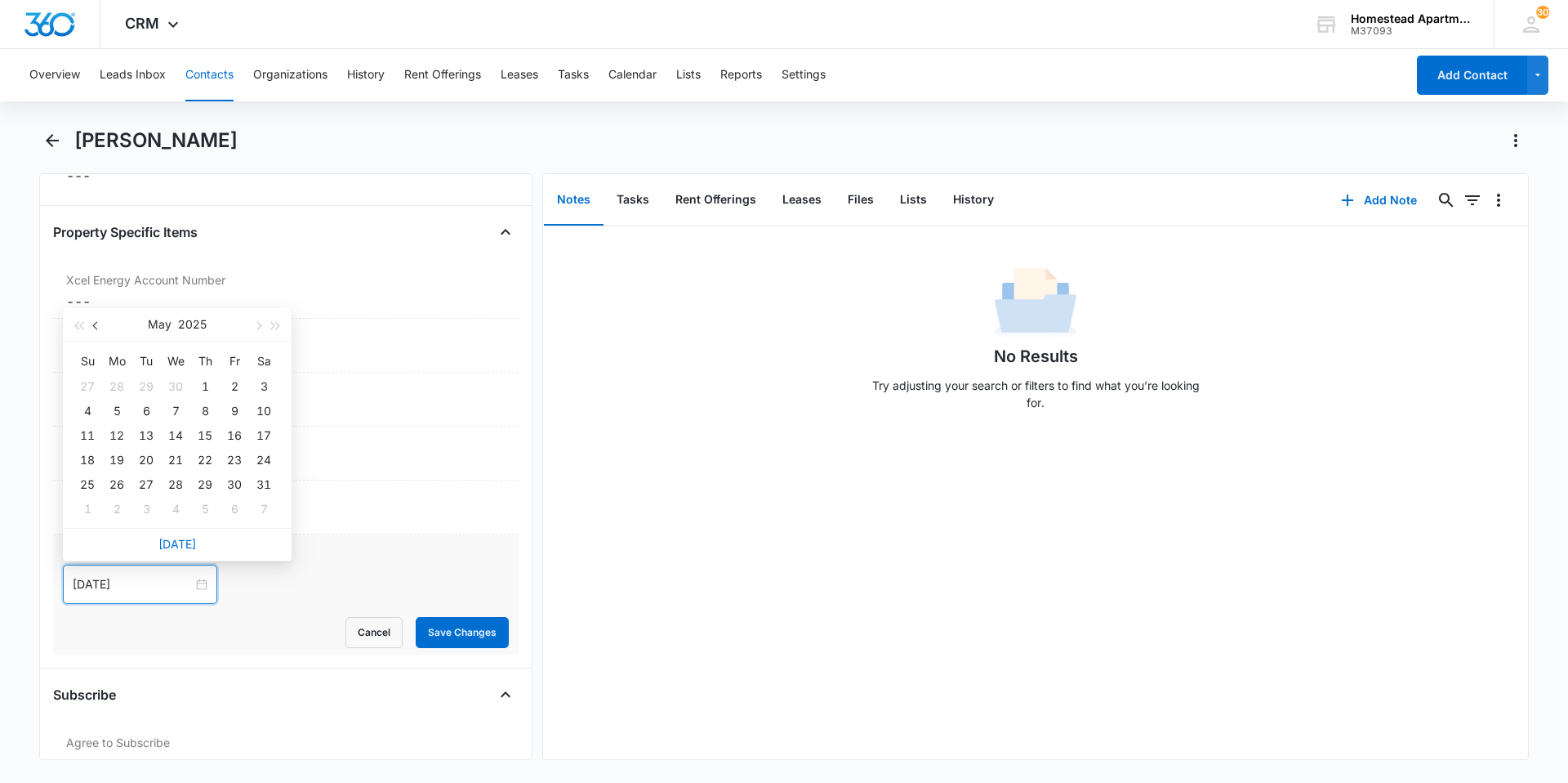
click at [99, 319] on button "button" at bounding box center [96, 324] width 18 height 33
click at [275, 322] on span "button" at bounding box center [276, 326] width 8 height 8
type input "[DATE]"
click at [179, 387] on div "1" at bounding box center [176, 387] width 20 height 20
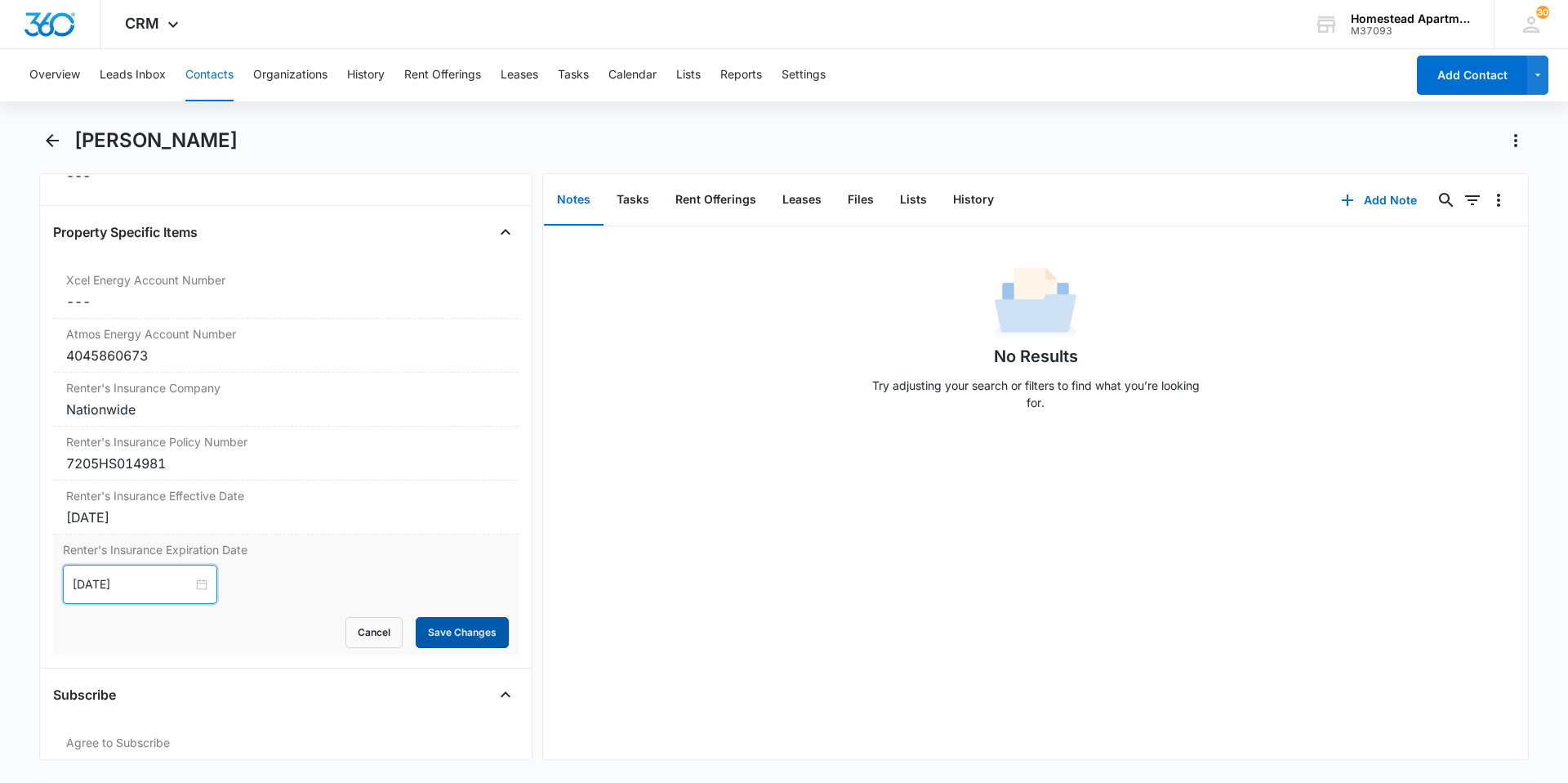
click at [442, 632] on button "Save Changes" at bounding box center [462, 632] width 93 height 31
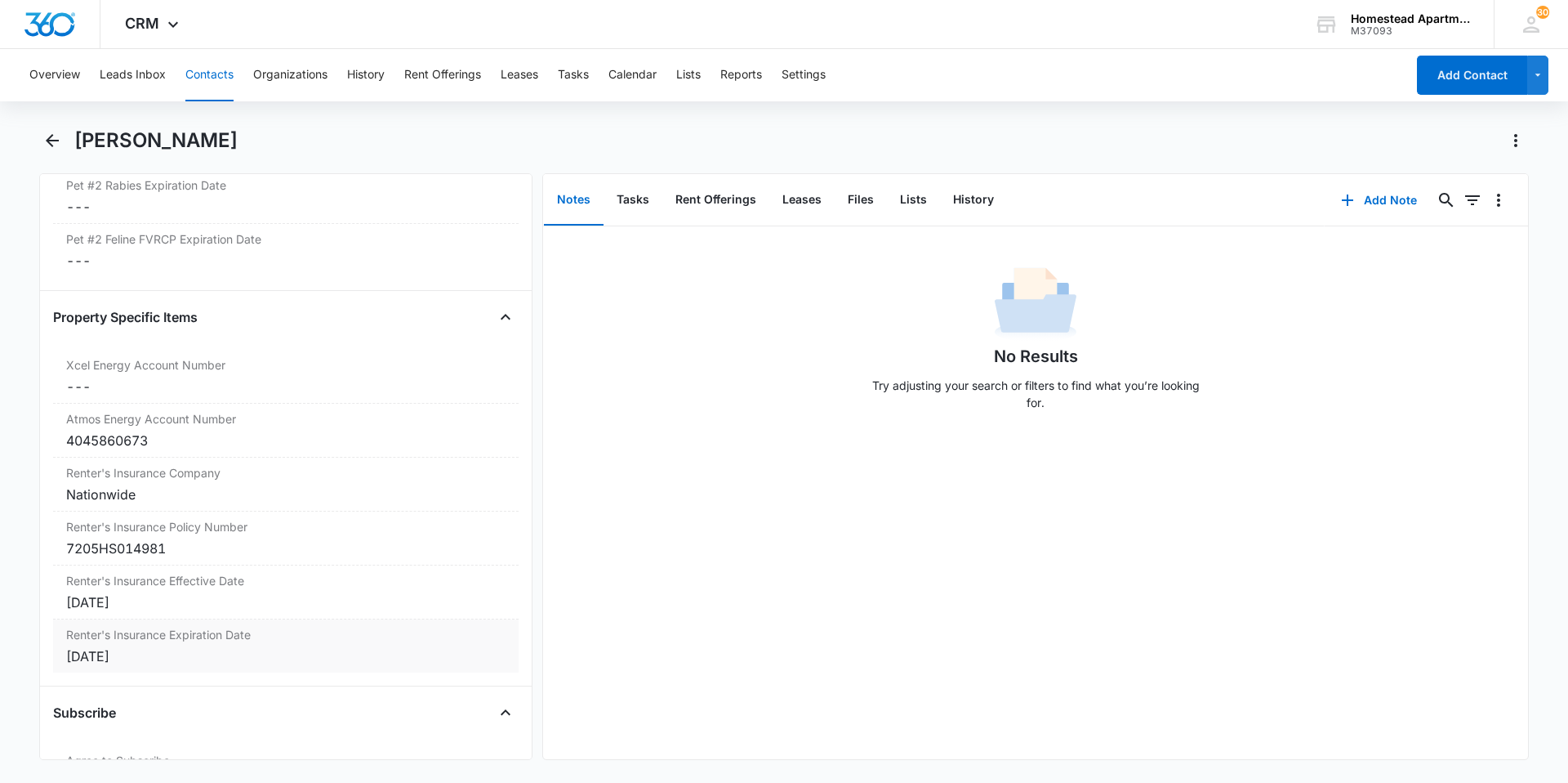
scroll to position [3023, 0]
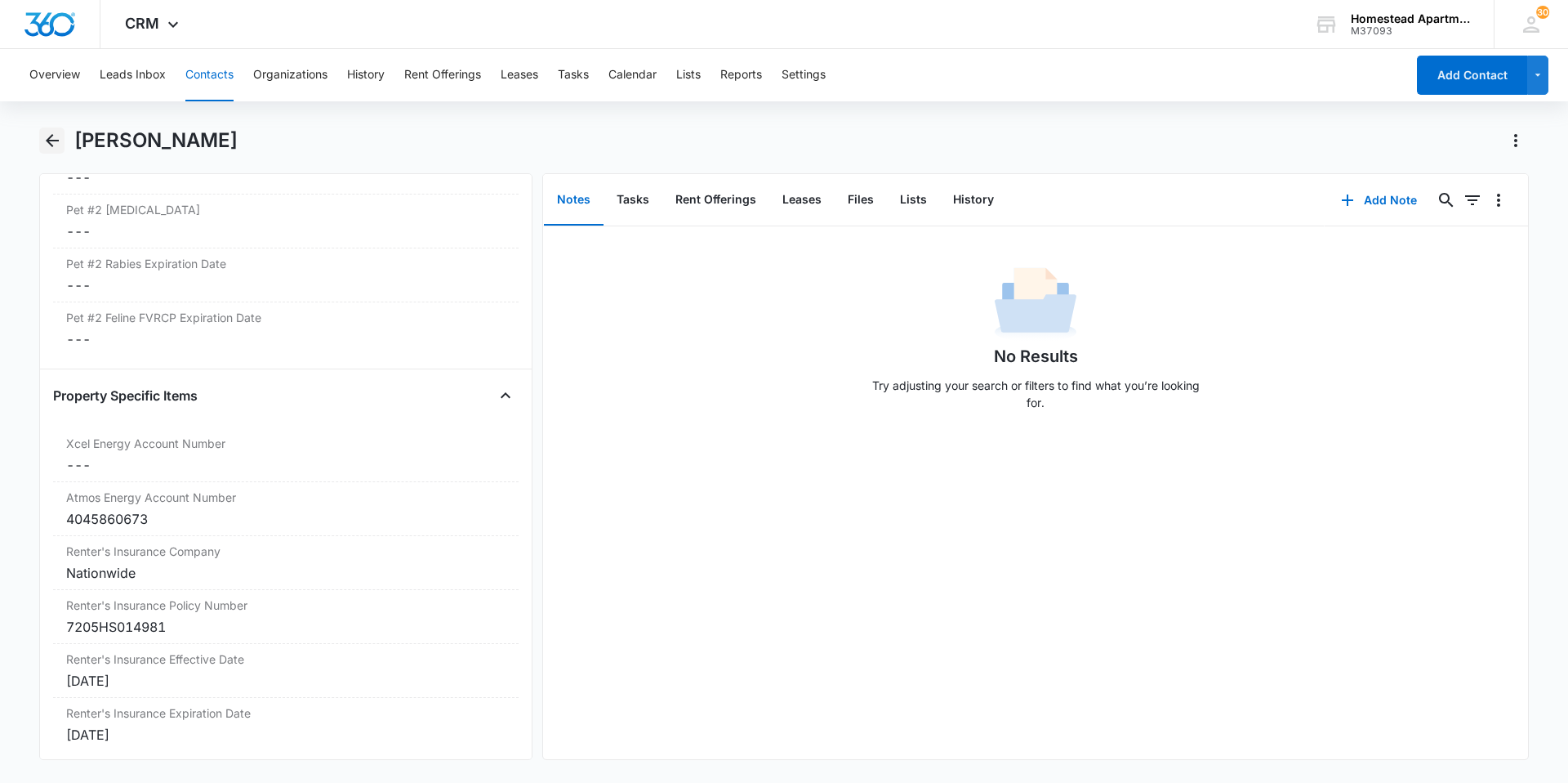
click at [53, 135] on icon "Back" at bounding box center [53, 141] width 13 height 13
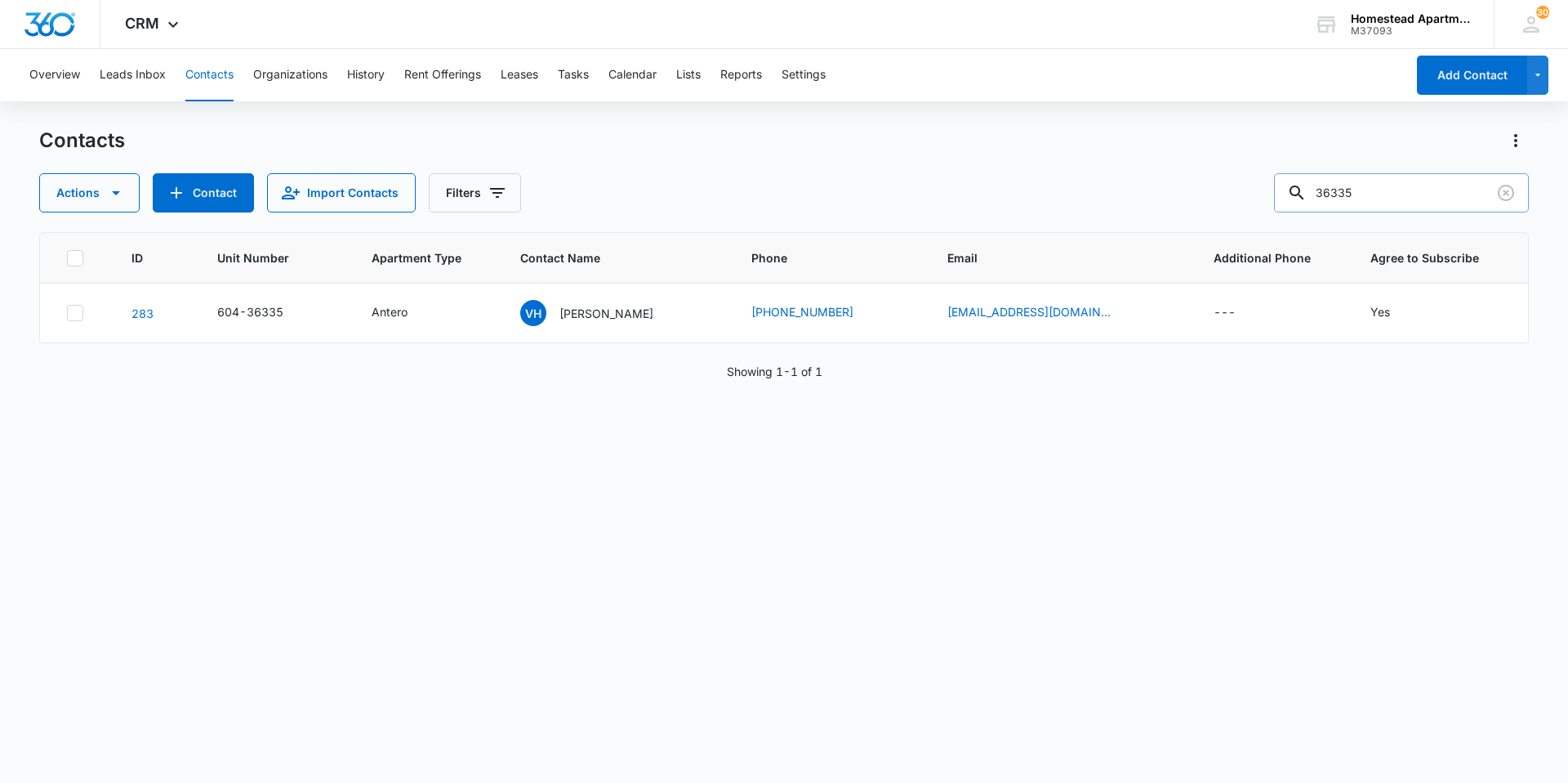
click at [1374, 191] on input "36335" at bounding box center [1401, 193] width 255 height 39
type input "3"
type input "36376"
click at [630, 308] on p "[PERSON_NAME]" at bounding box center [606, 313] width 94 height 17
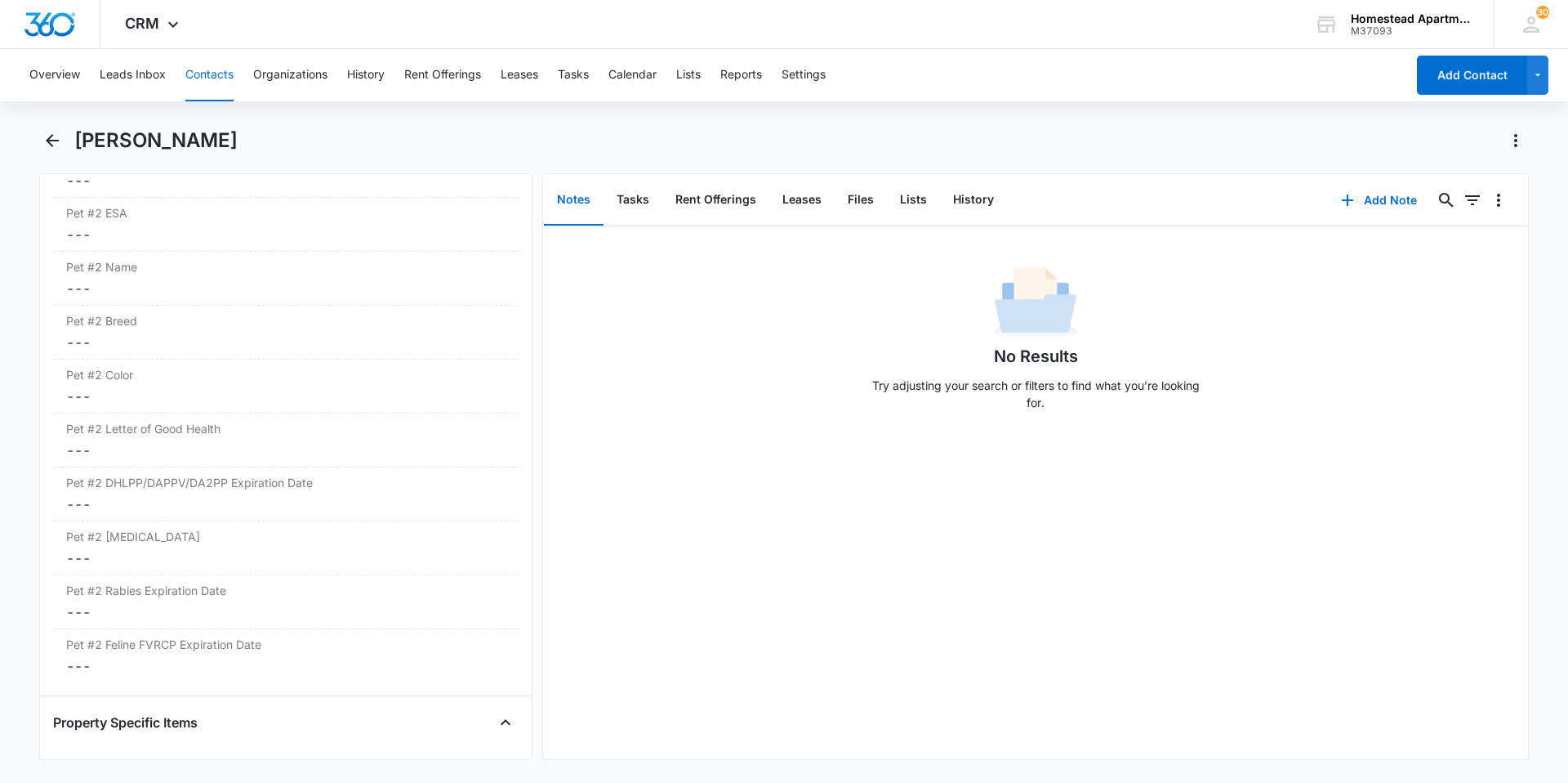
scroll to position [3349, 0]
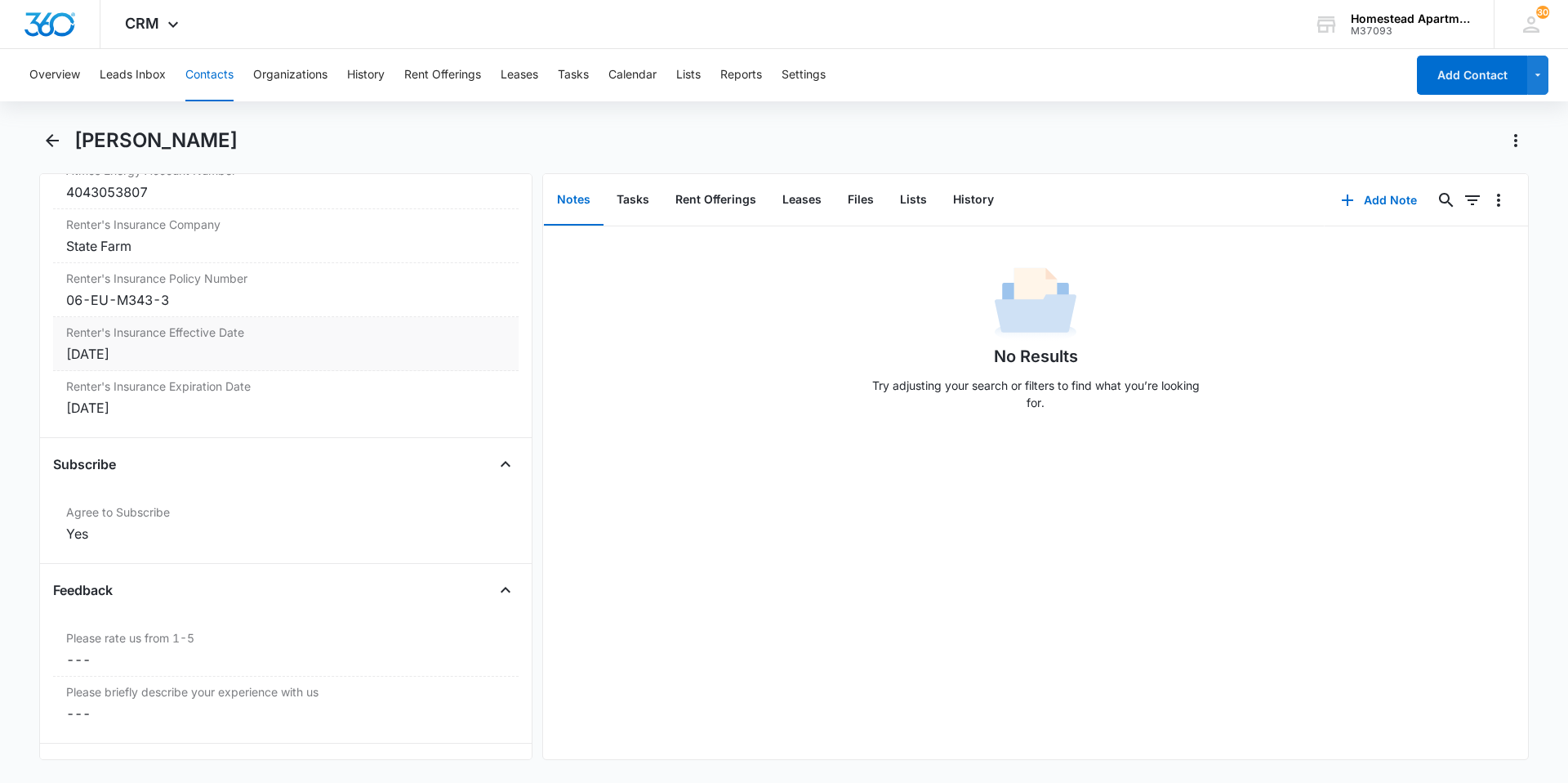
drag, startPoint x: 155, startPoint y: 364, endPoint x: 221, endPoint y: 345, distance: 68.7
click at [221, 345] on div "[DATE]" at bounding box center [285, 354] width 439 height 20
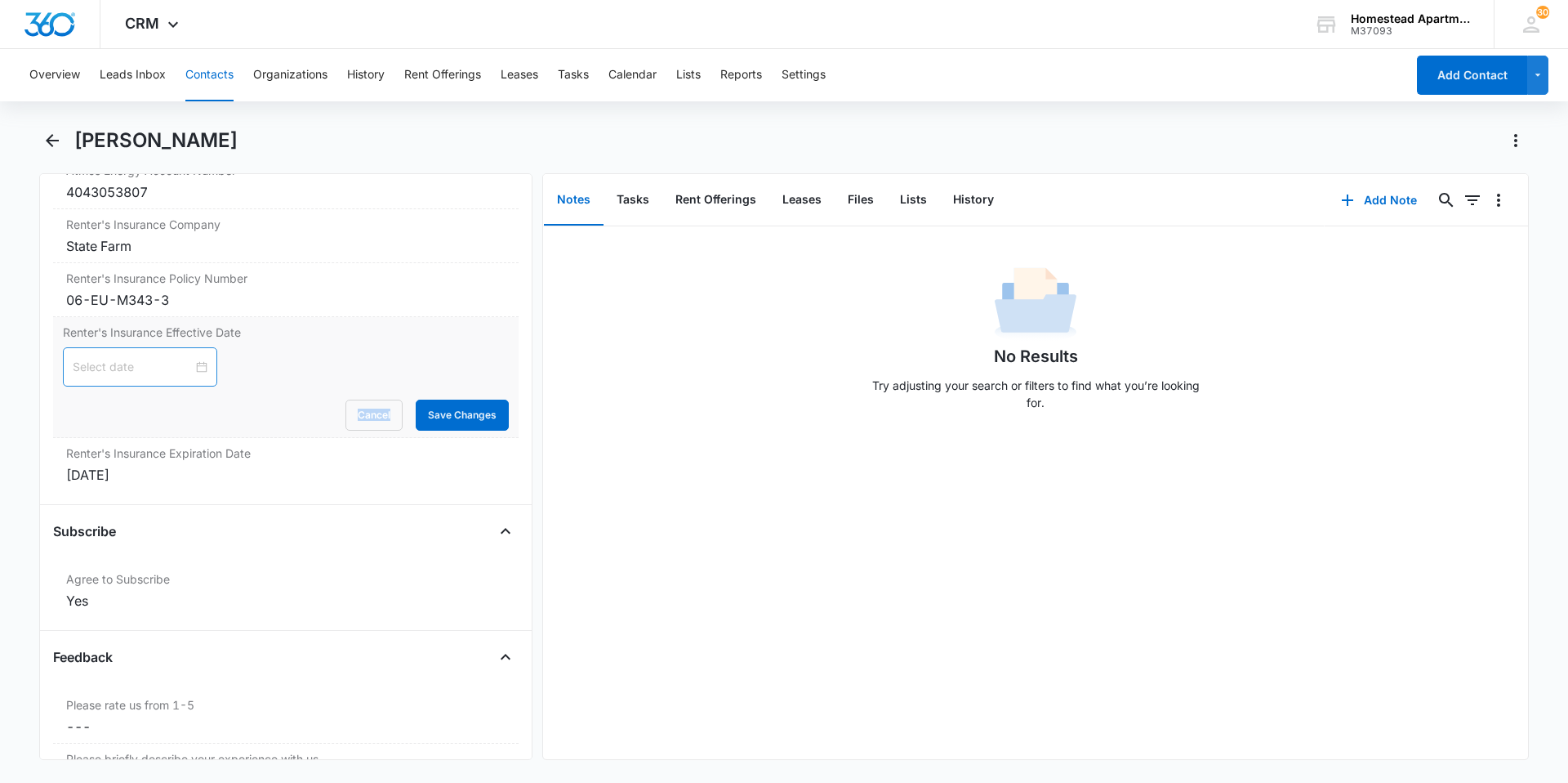
click at [192, 361] on div at bounding box center [140, 367] width 135 height 18
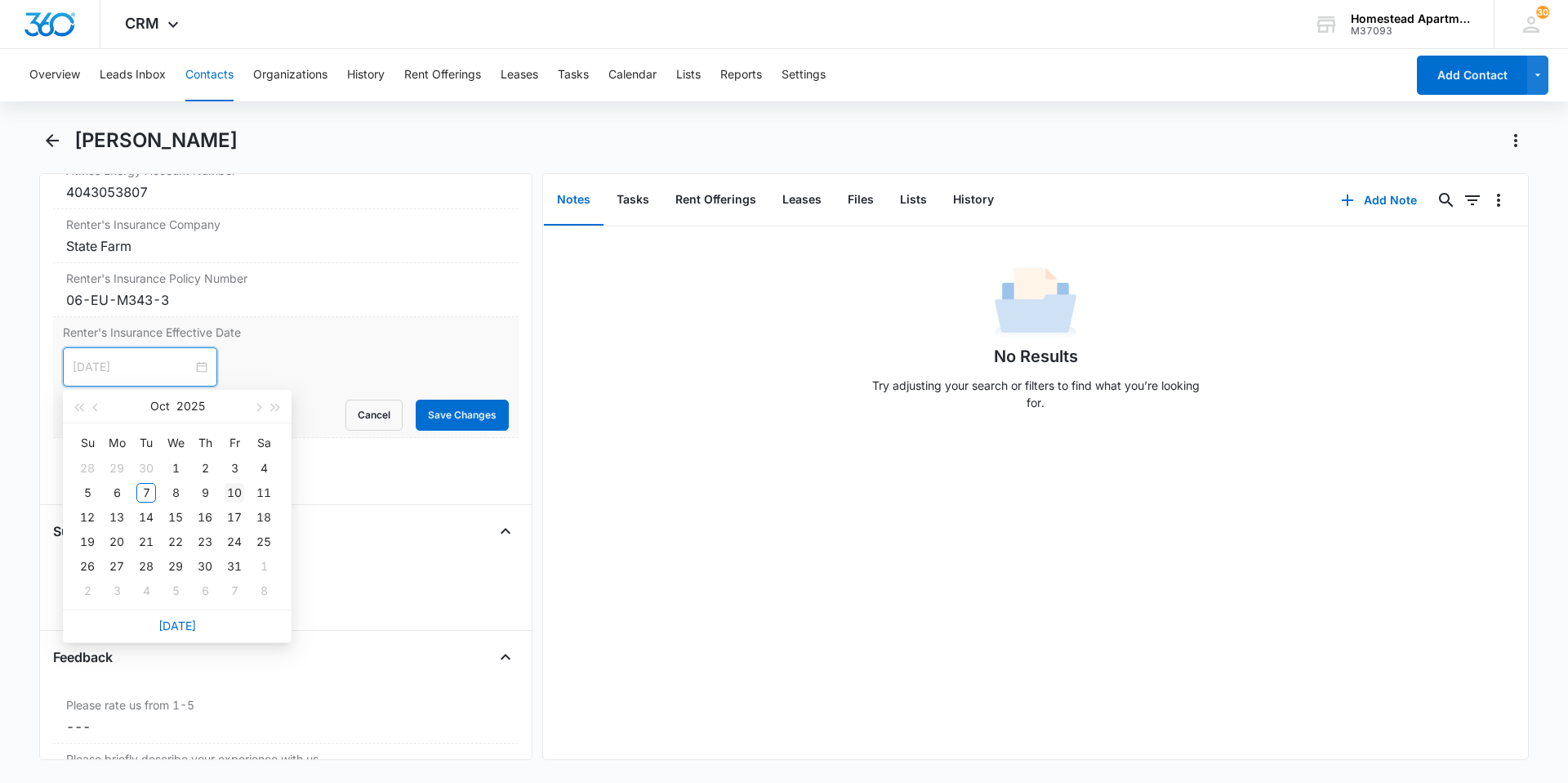
type input "[DATE]"
click at [232, 493] on div "10" at bounding box center [234, 493] width 20 height 20
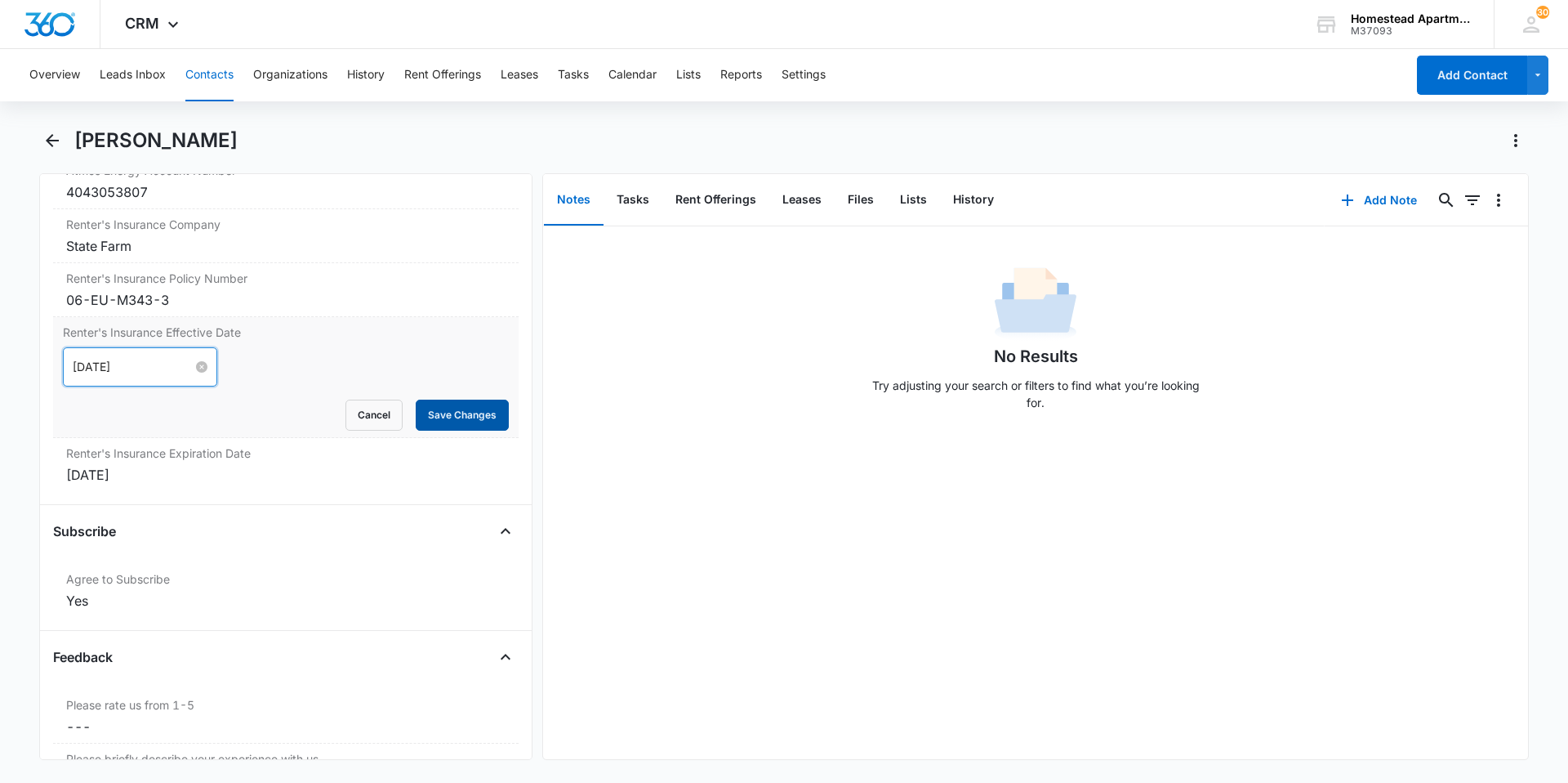
click at [442, 419] on button "Save Changes" at bounding box center [462, 415] width 93 height 31
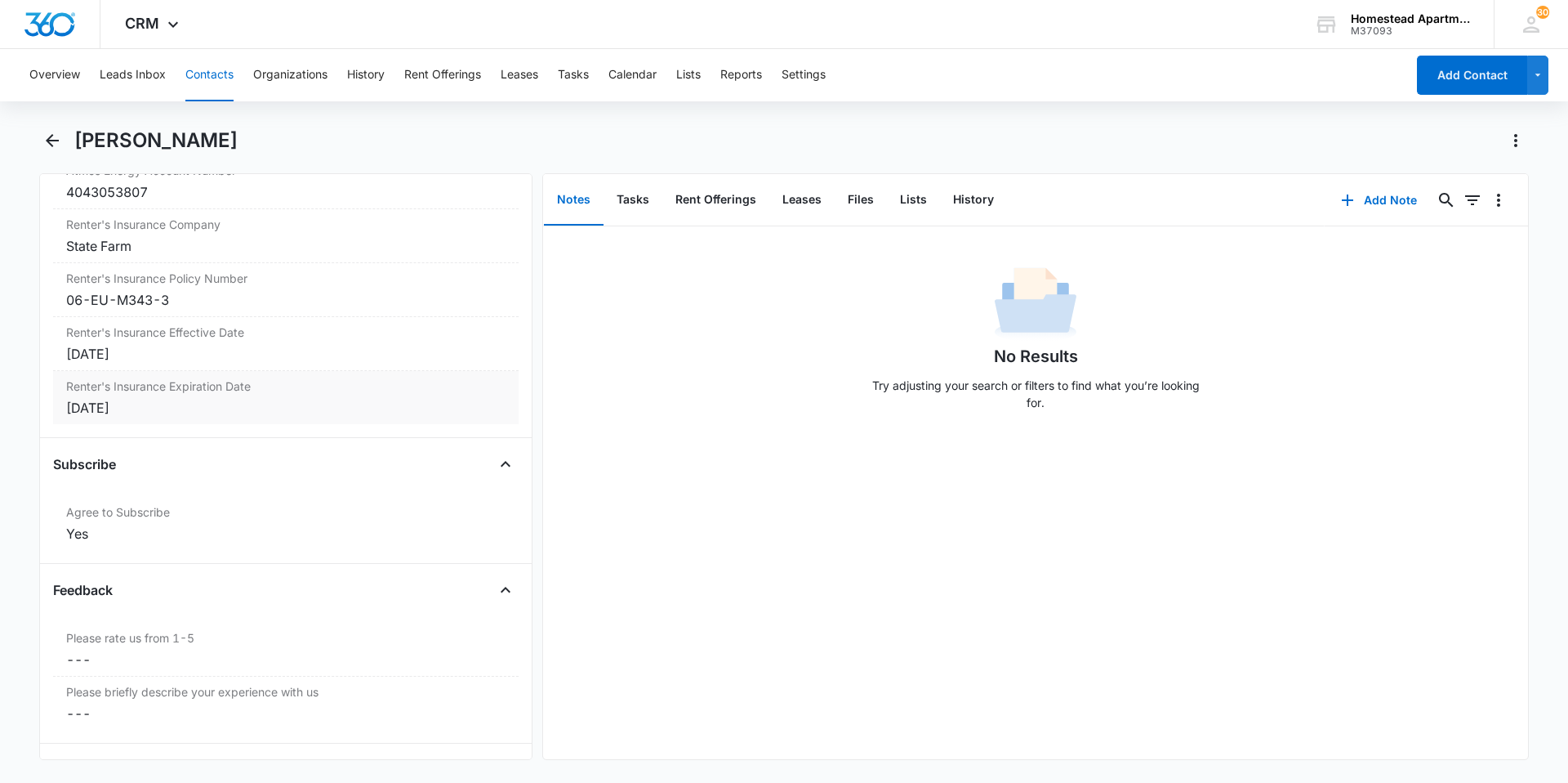
click at [173, 412] on div "[DATE]" at bounding box center [285, 408] width 439 height 20
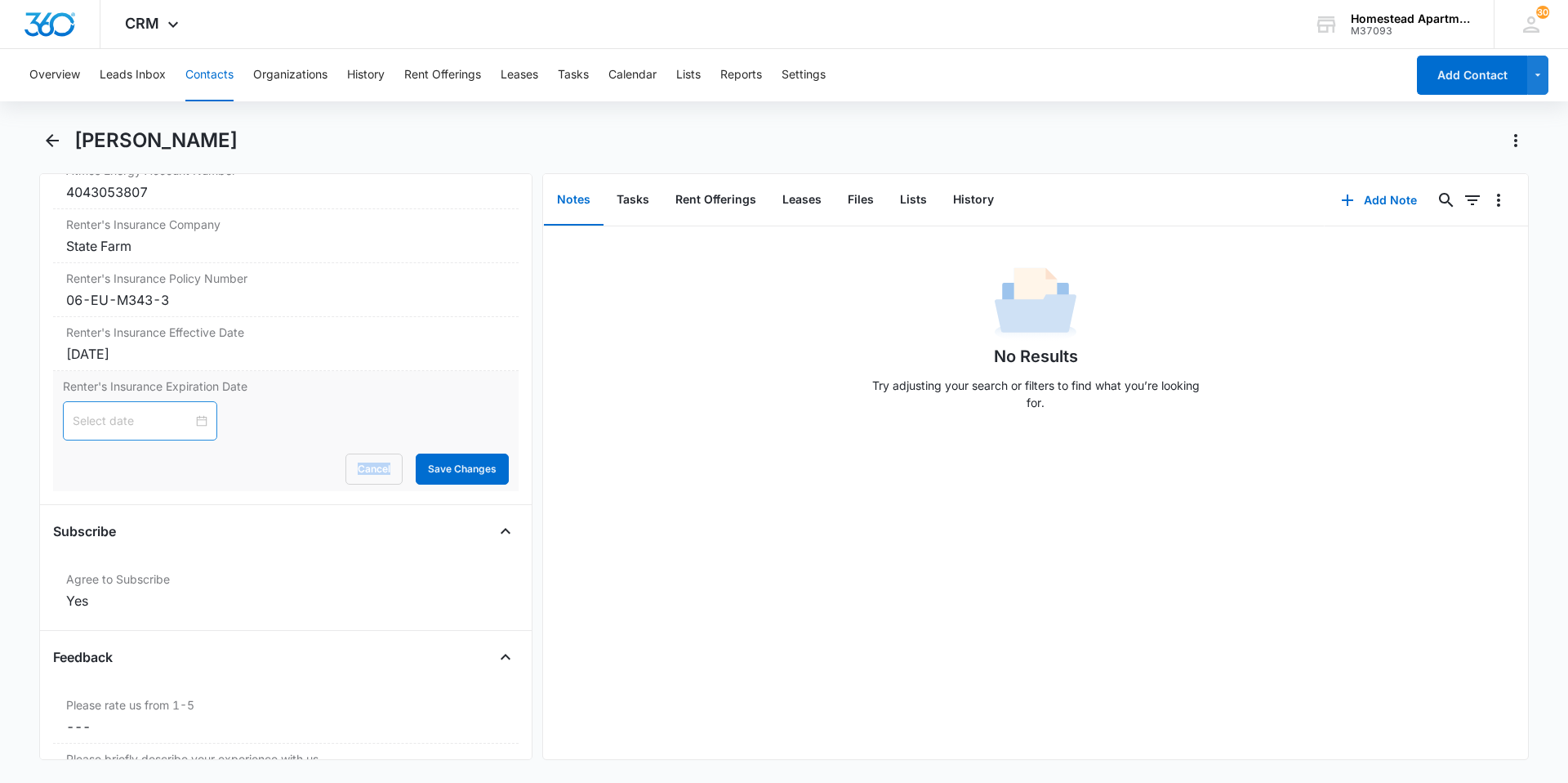
click at [189, 419] on div at bounding box center [140, 421] width 135 height 18
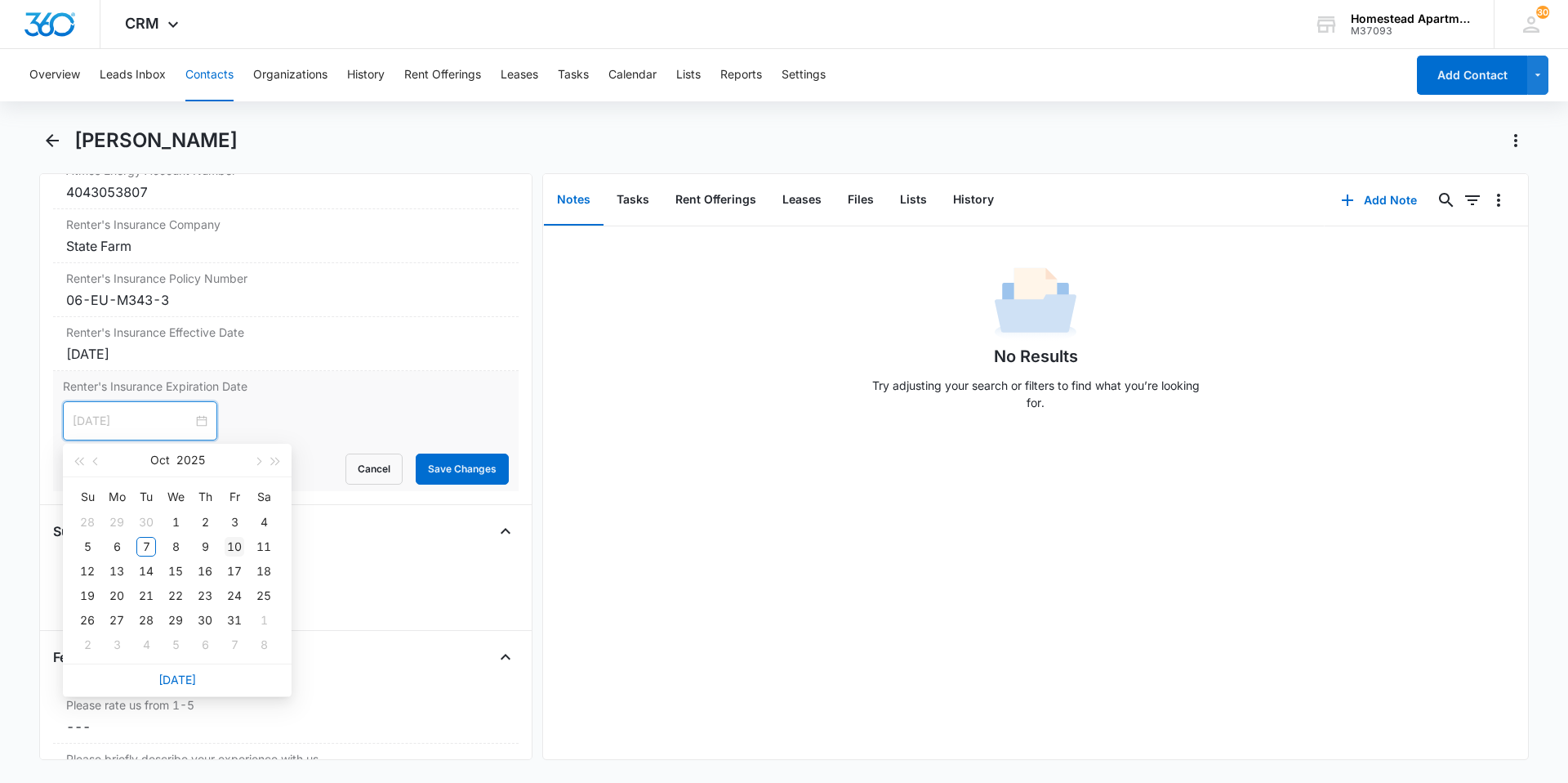
type input "[DATE]"
click at [234, 538] on div "10" at bounding box center [234, 547] width 20 height 20
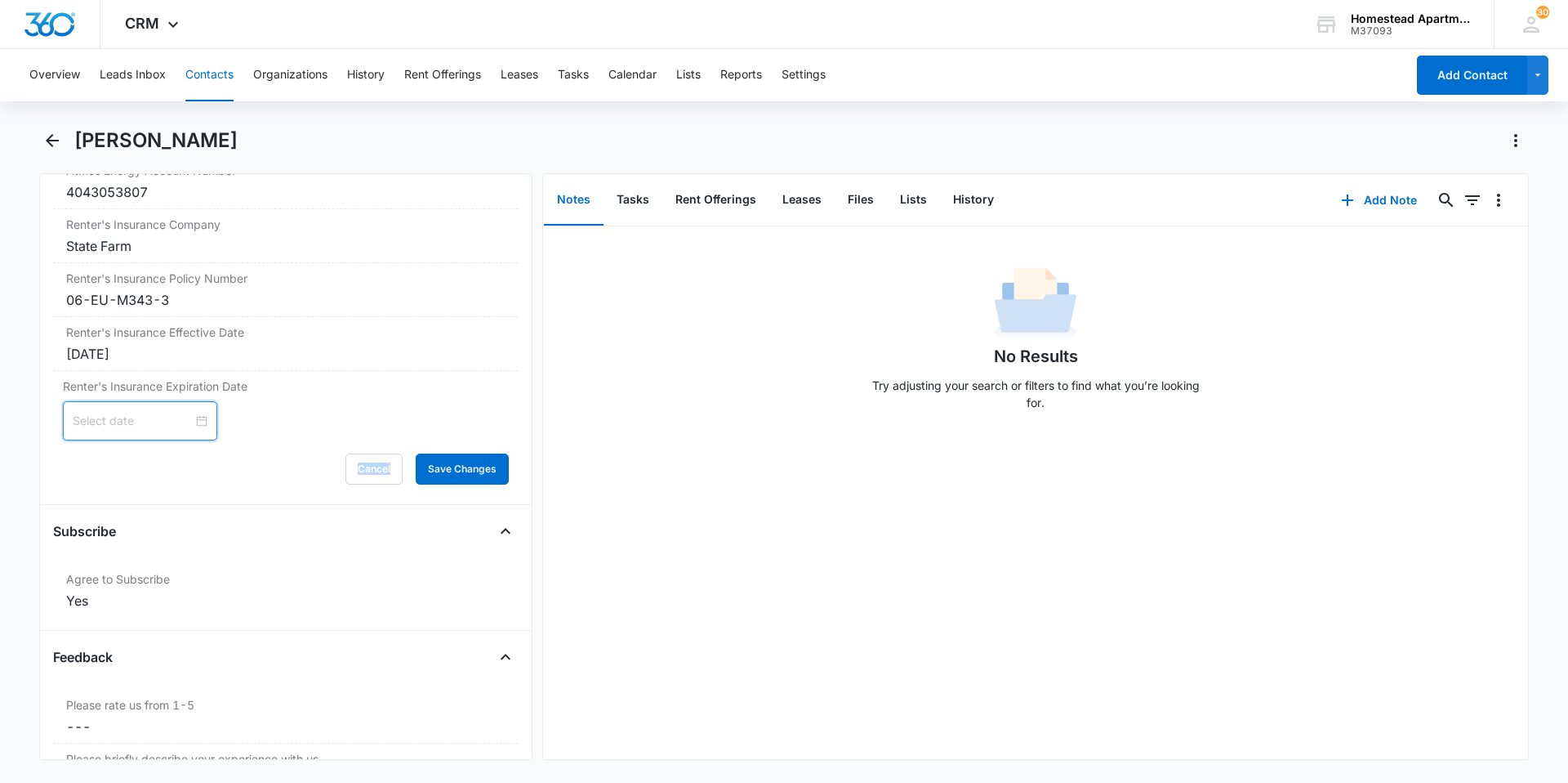
click at [197, 418] on div at bounding box center [140, 421] width 135 height 18
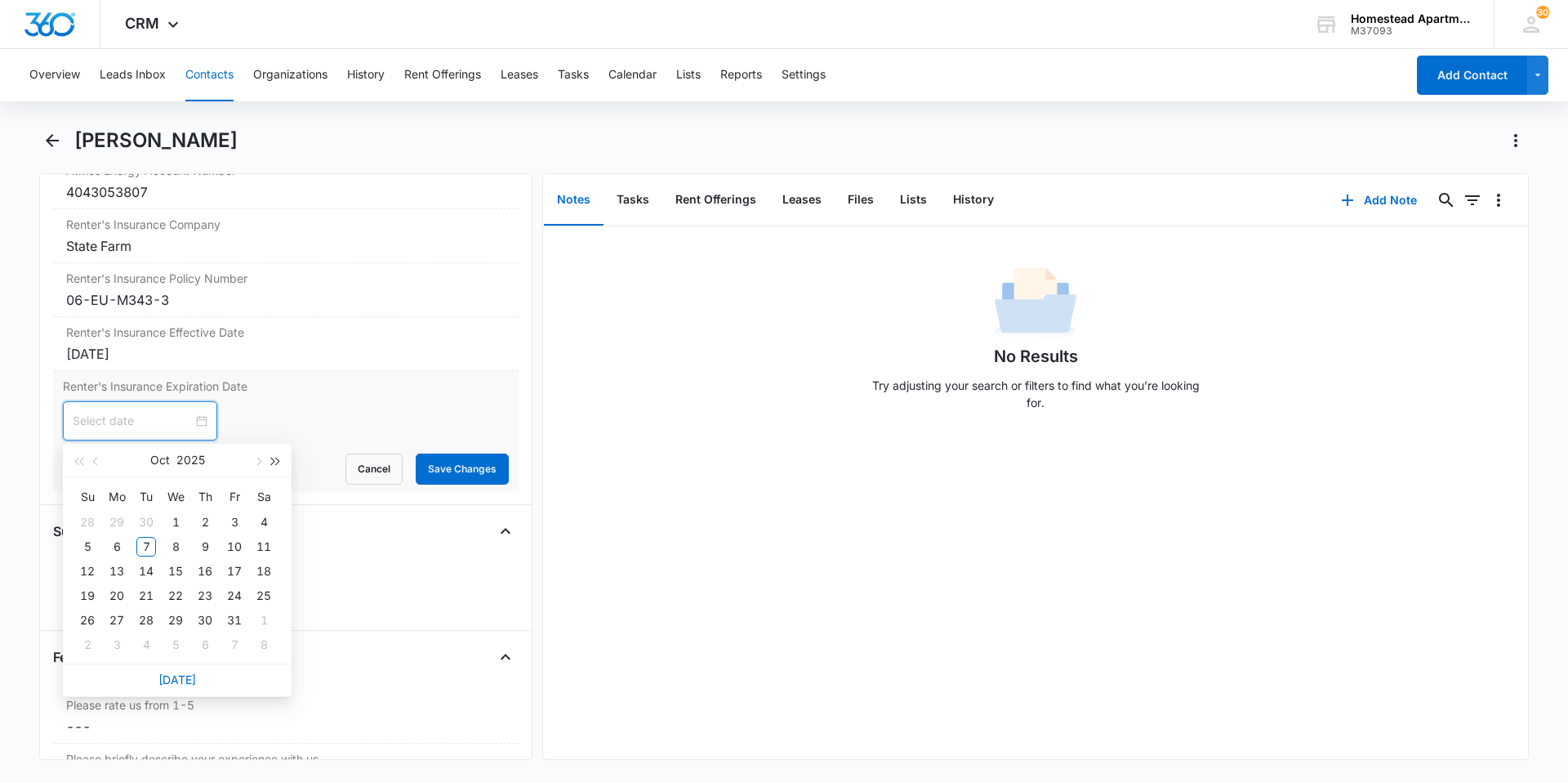
click at [276, 456] on button "button" at bounding box center [276, 460] width 18 height 33
type input "[DATE]"
click at [257, 544] on div "10" at bounding box center [264, 547] width 20 height 20
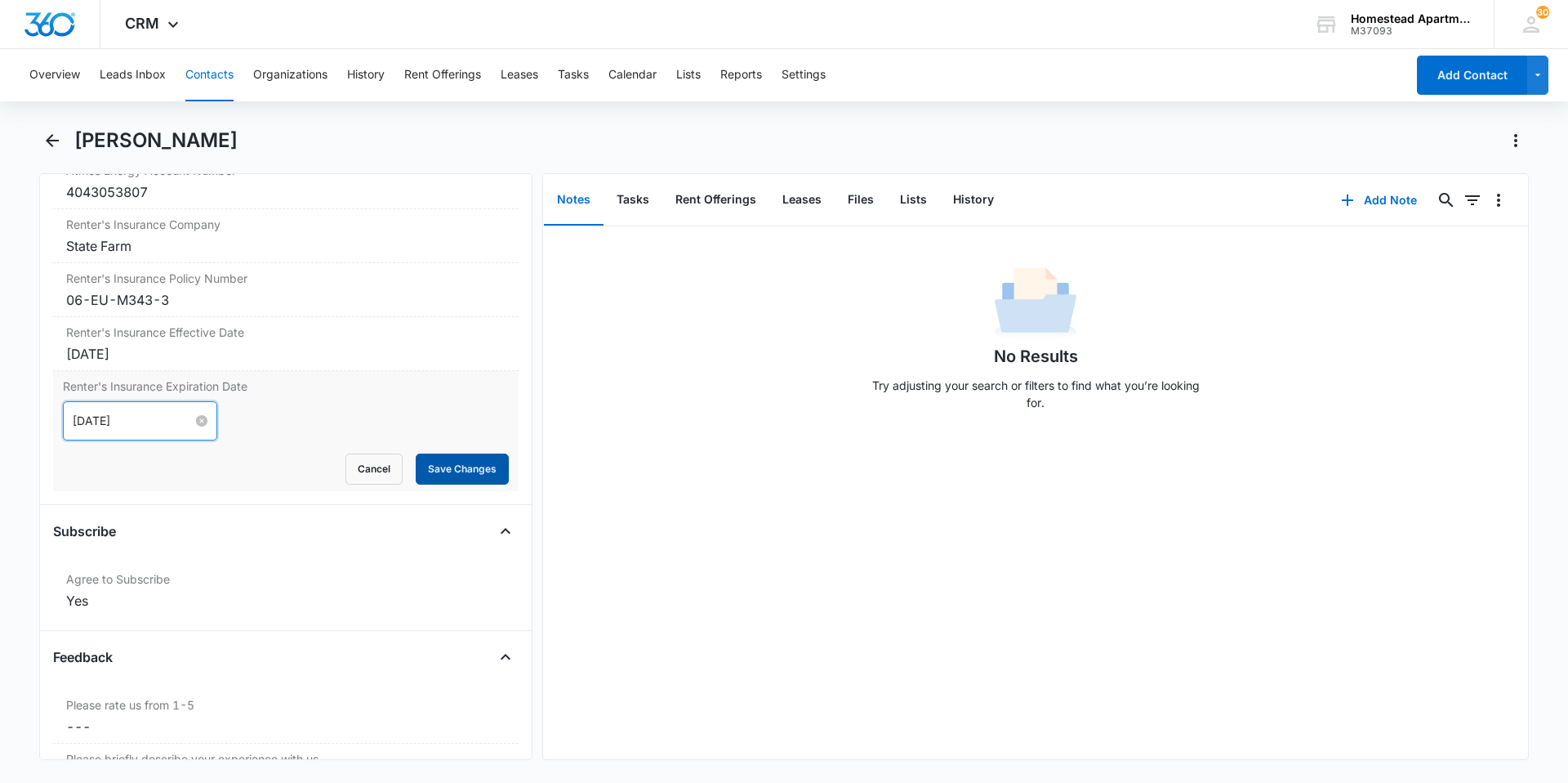
click at [436, 473] on button "Save Changes" at bounding box center [462, 469] width 93 height 31
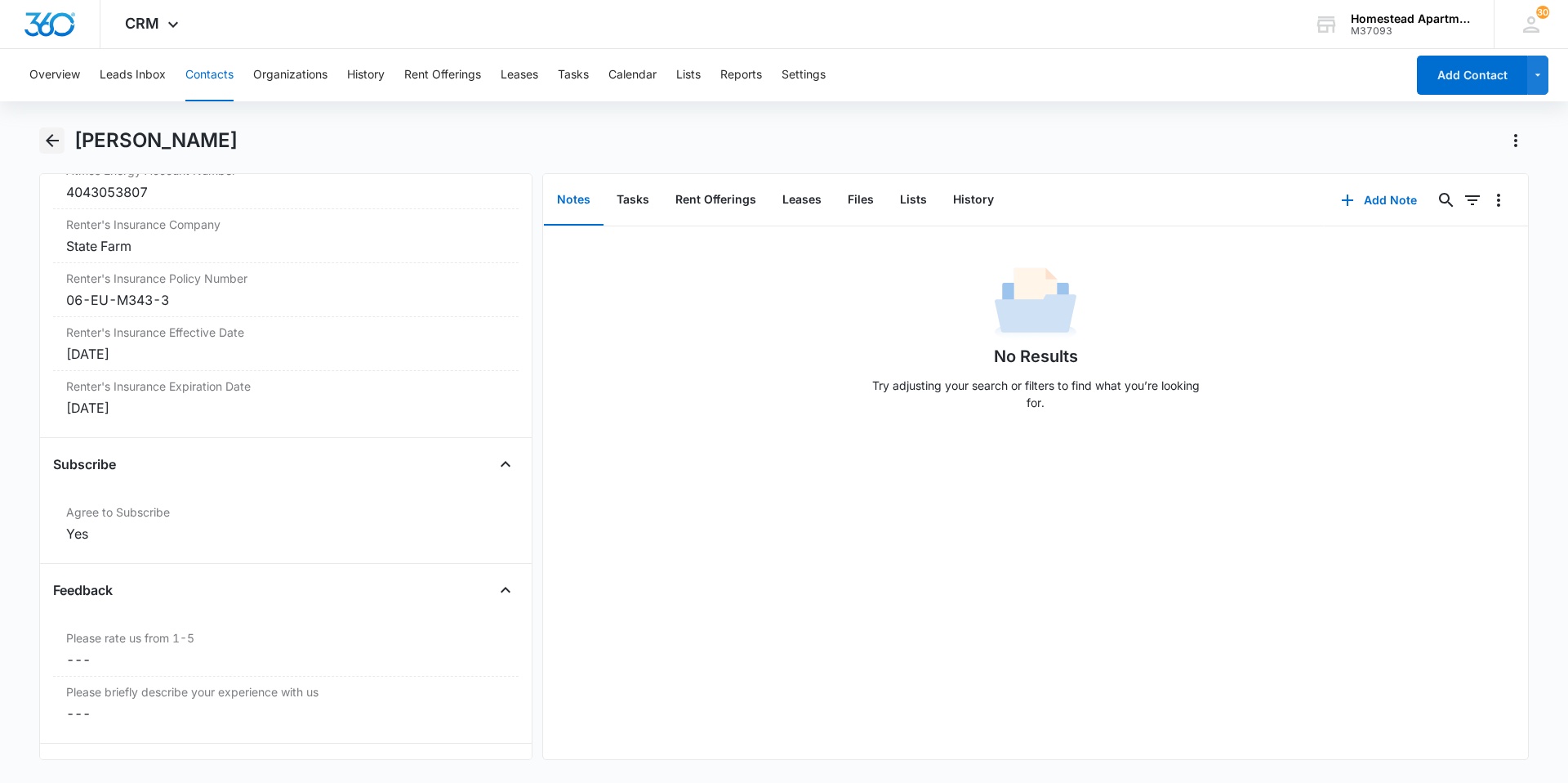
click at [45, 136] on icon "Back" at bounding box center [53, 141] width 20 height 20
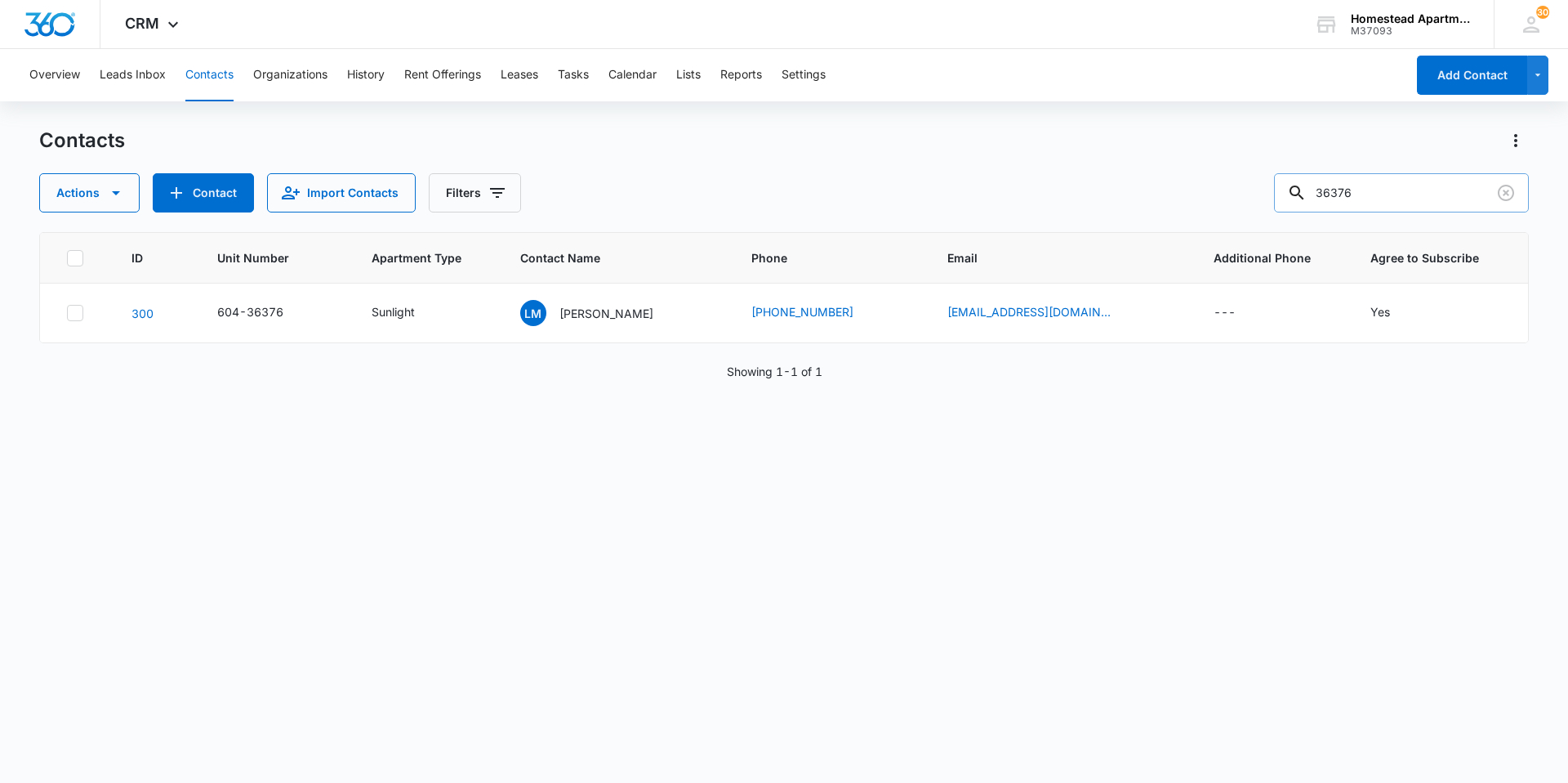
click at [1377, 200] on input "36376" at bounding box center [1401, 193] width 255 height 39
type input "38251"
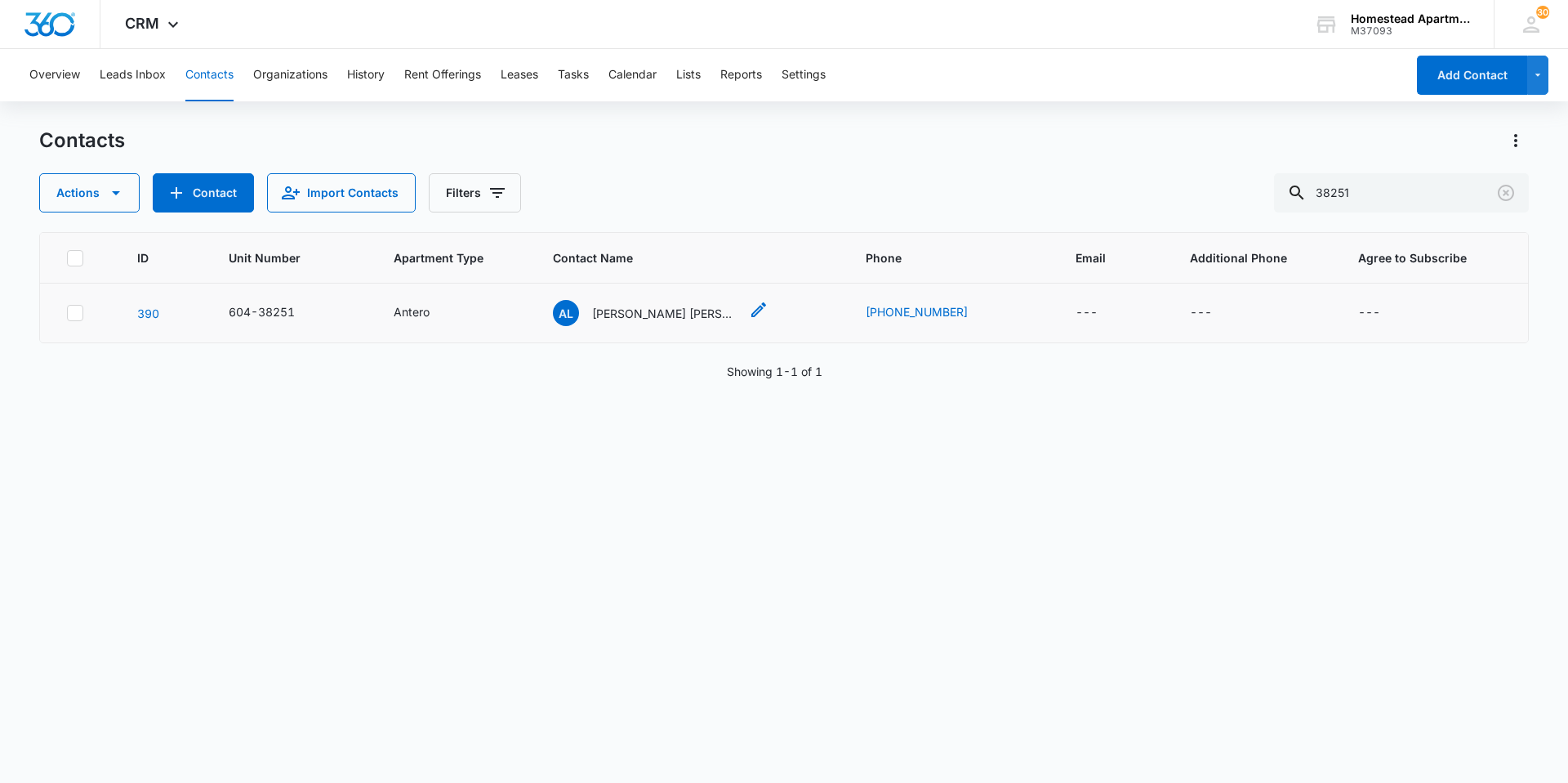
click at [636, 313] on p "[PERSON_NAME] [PERSON_NAME]" at bounding box center [665, 313] width 147 height 17
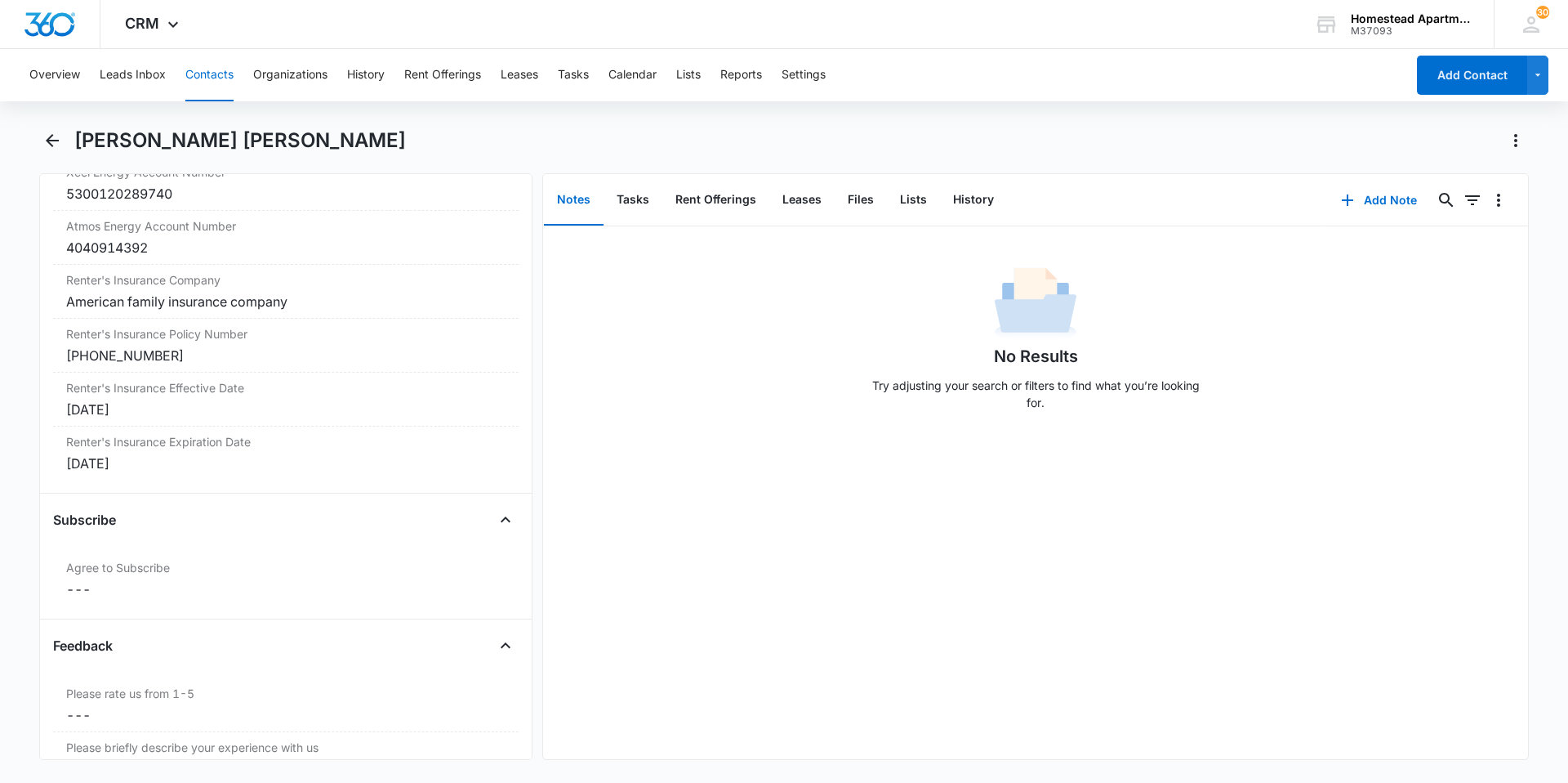
scroll to position [3349, 0]
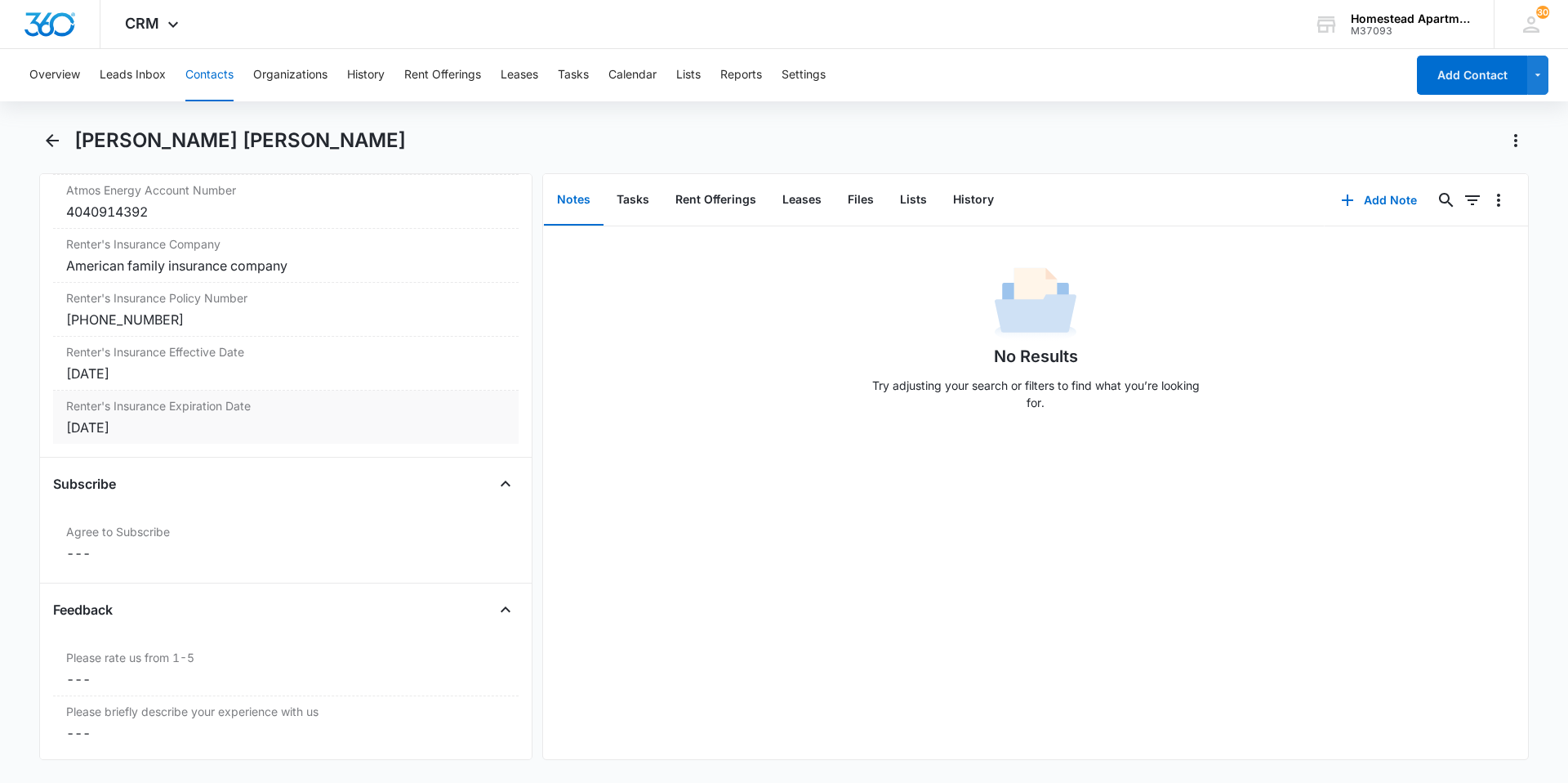
drag, startPoint x: 165, startPoint y: 377, endPoint x: 126, endPoint y: 376, distance: 39.0
click at [126, 376] on div "[DATE]" at bounding box center [285, 373] width 439 height 20
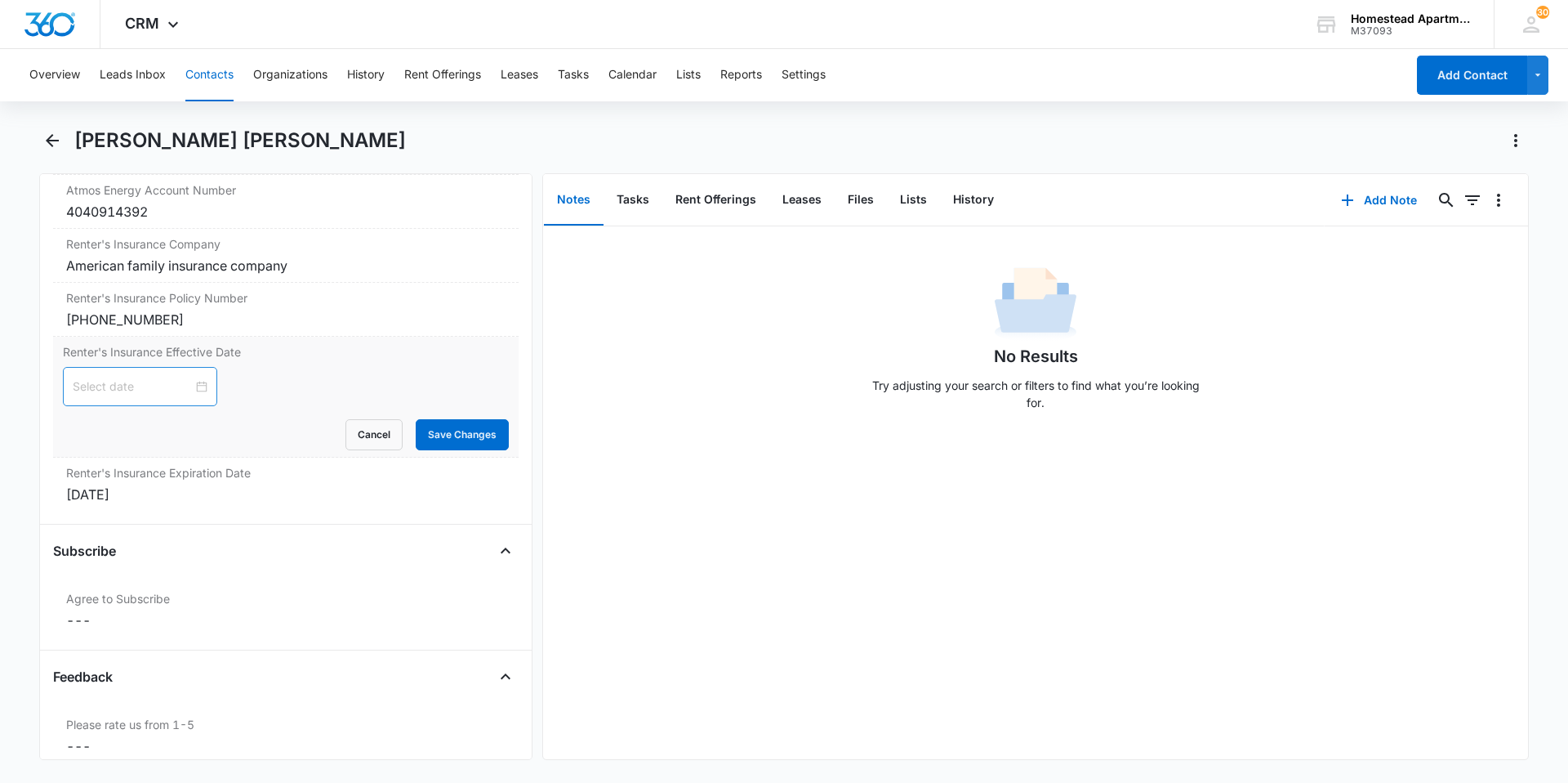
click at [197, 390] on div at bounding box center [140, 387] width 135 height 18
type input "[DATE]"
click at [93, 511] on div "5" at bounding box center [87, 512] width 20 height 20
click at [463, 430] on button "Save Changes" at bounding box center [462, 435] width 93 height 31
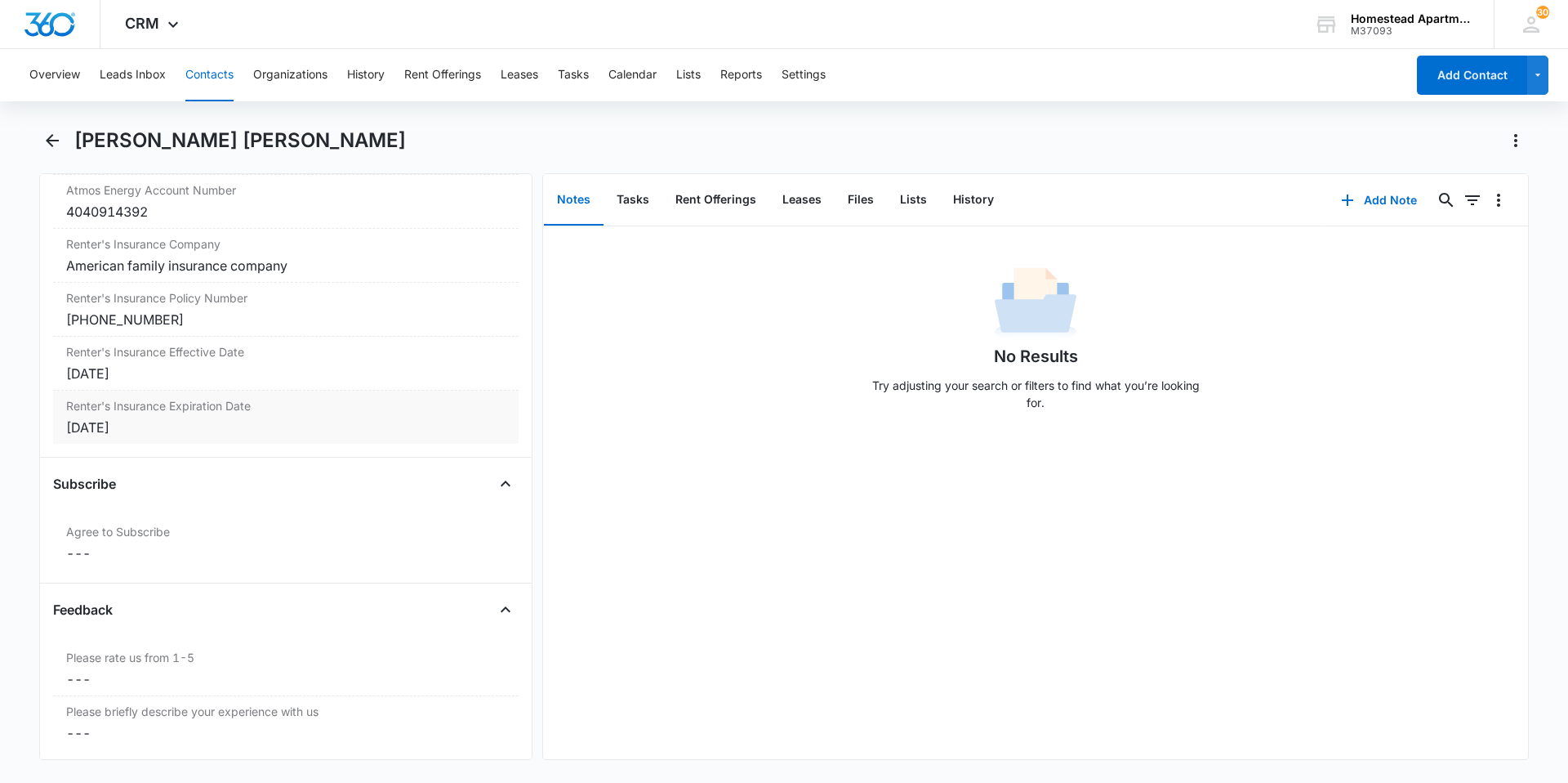
drag, startPoint x: 135, startPoint y: 426, endPoint x: 291, endPoint y: 405, distance: 157.4
click at [291, 405] on label "Renter's Insurance Expiration Date" at bounding box center [285, 405] width 439 height 17
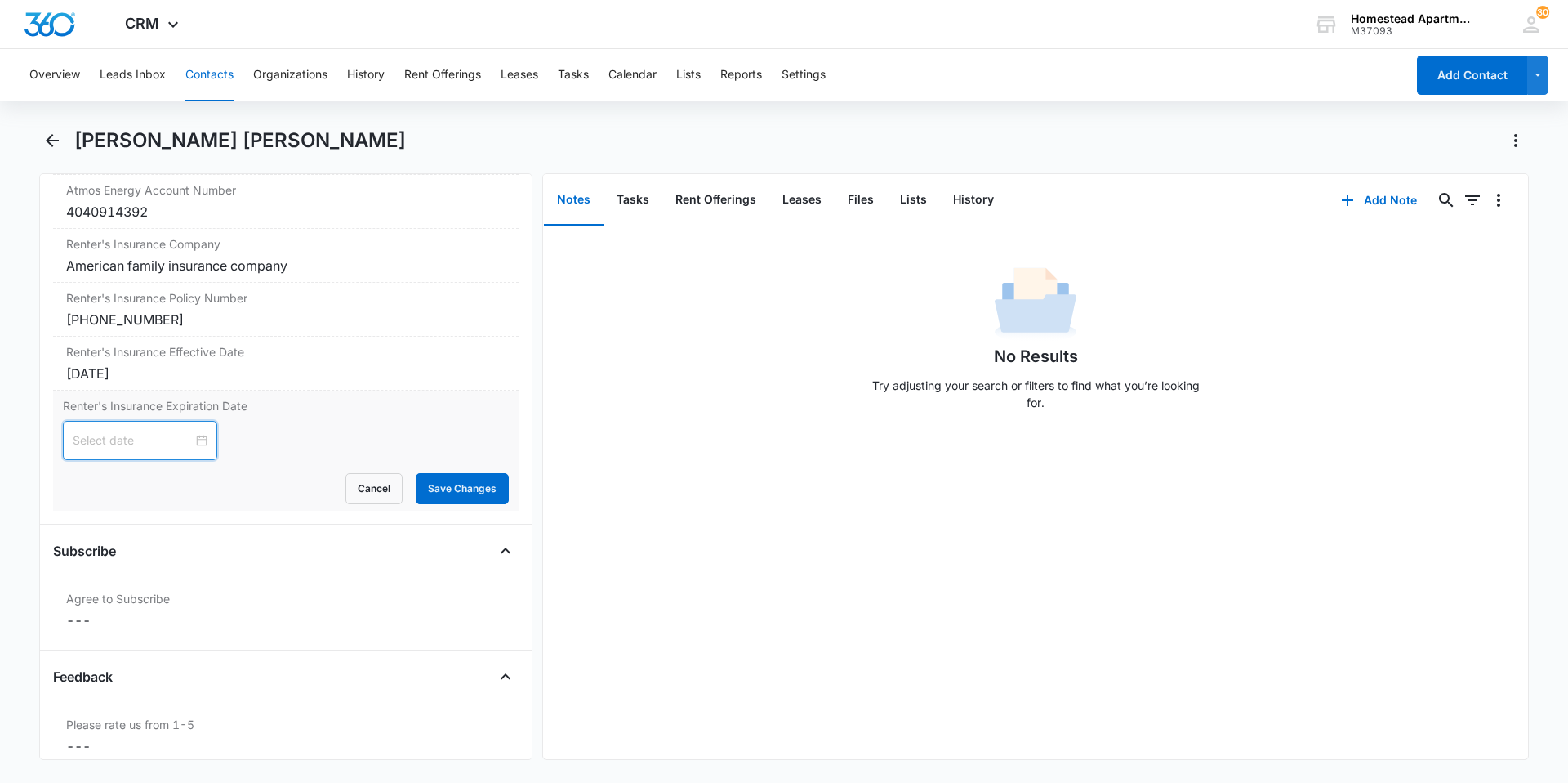
drag, startPoint x: 188, startPoint y: 440, endPoint x: 115, endPoint y: 438, distance: 73.0
click at [115, 438] on input at bounding box center [132, 440] width 120 height 18
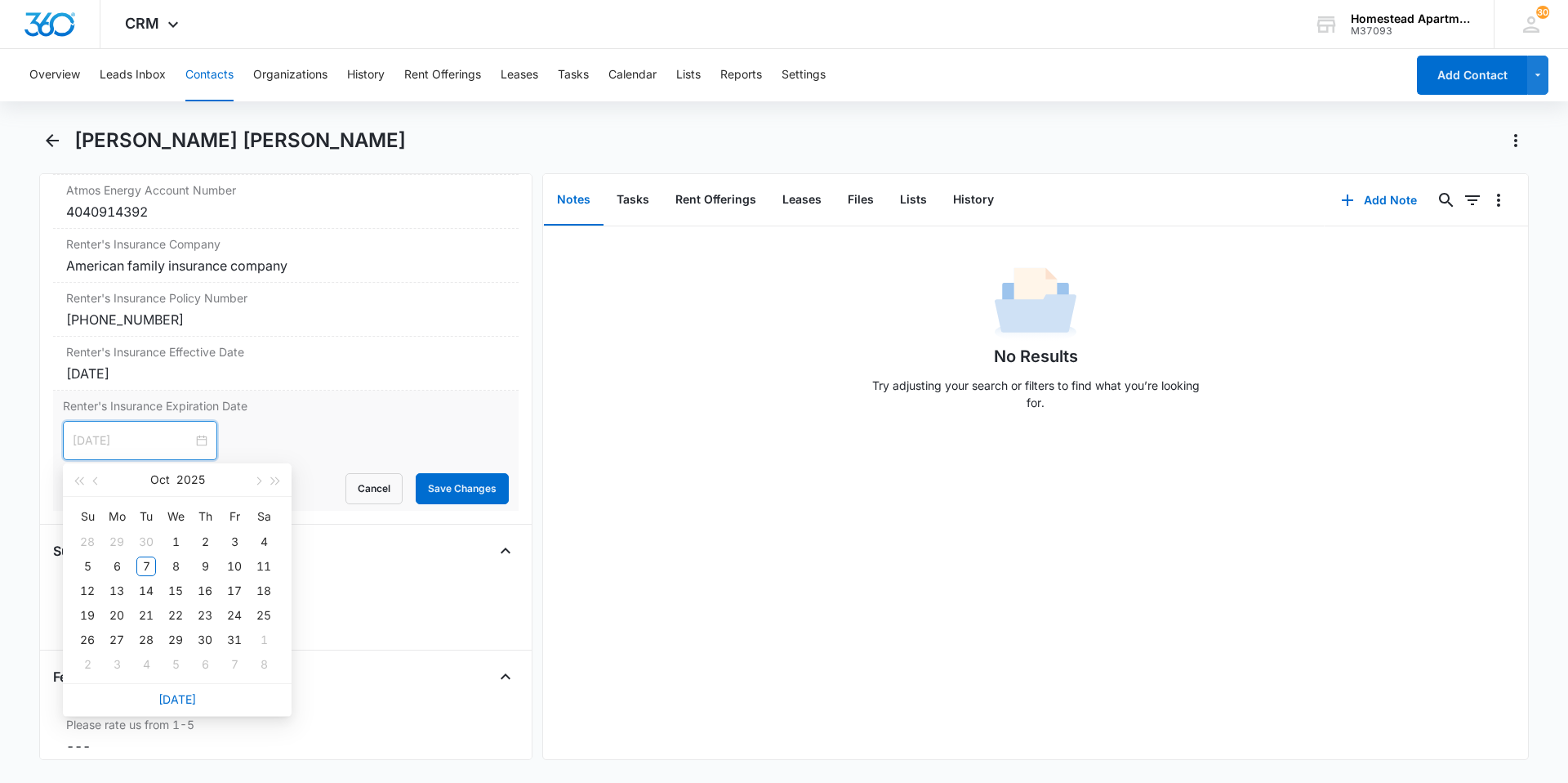
type input "[DATE]"
click at [271, 485] on button "button" at bounding box center [276, 480] width 18 height 33
type input "[DATE]"
click at [115, 563] on div "5" at bounding box center [117, 566] width 20 height 20
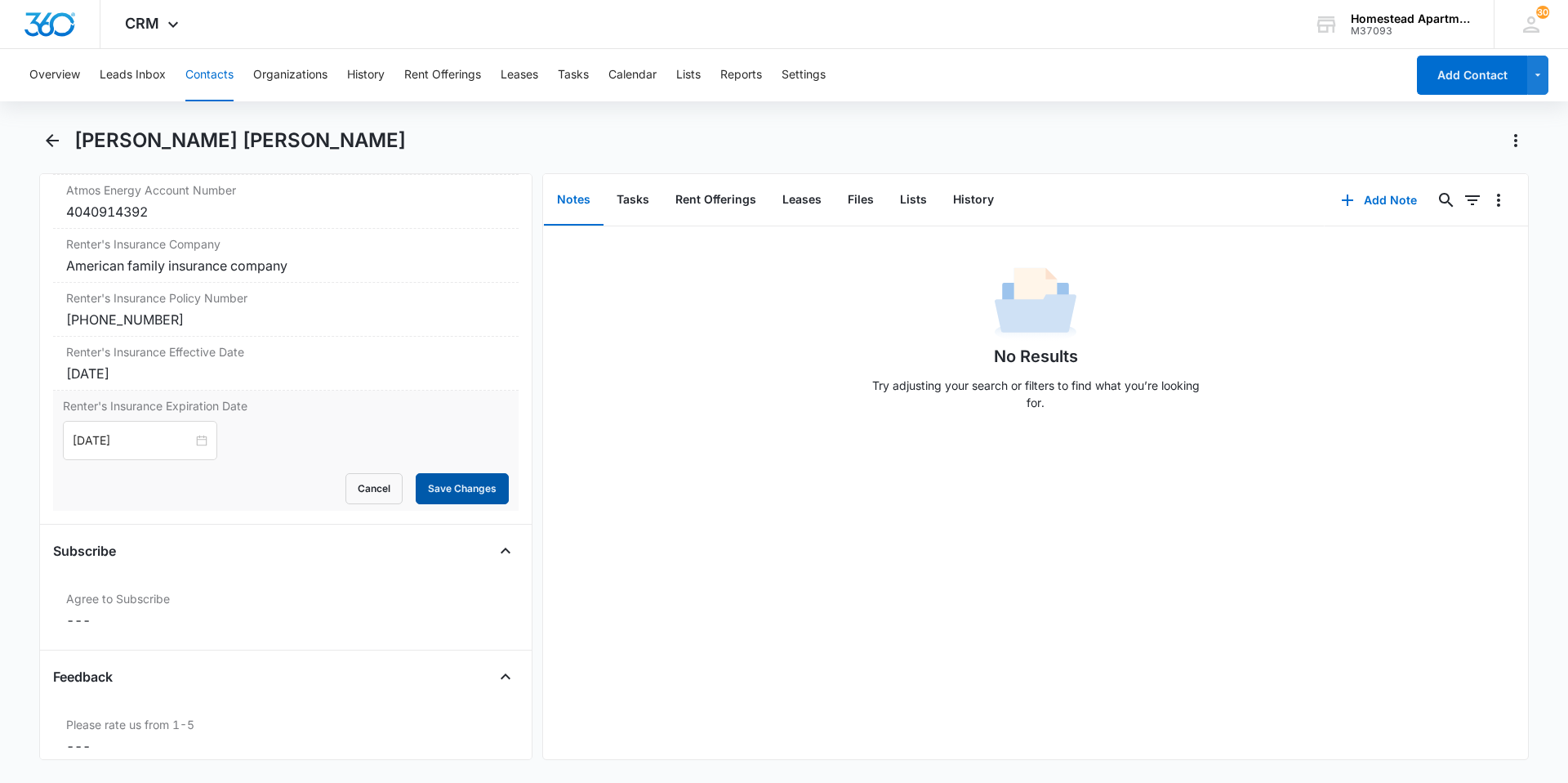
click at [459, 486] on button "Save Changes" at bounding box center [462, 489] width 93 height 31
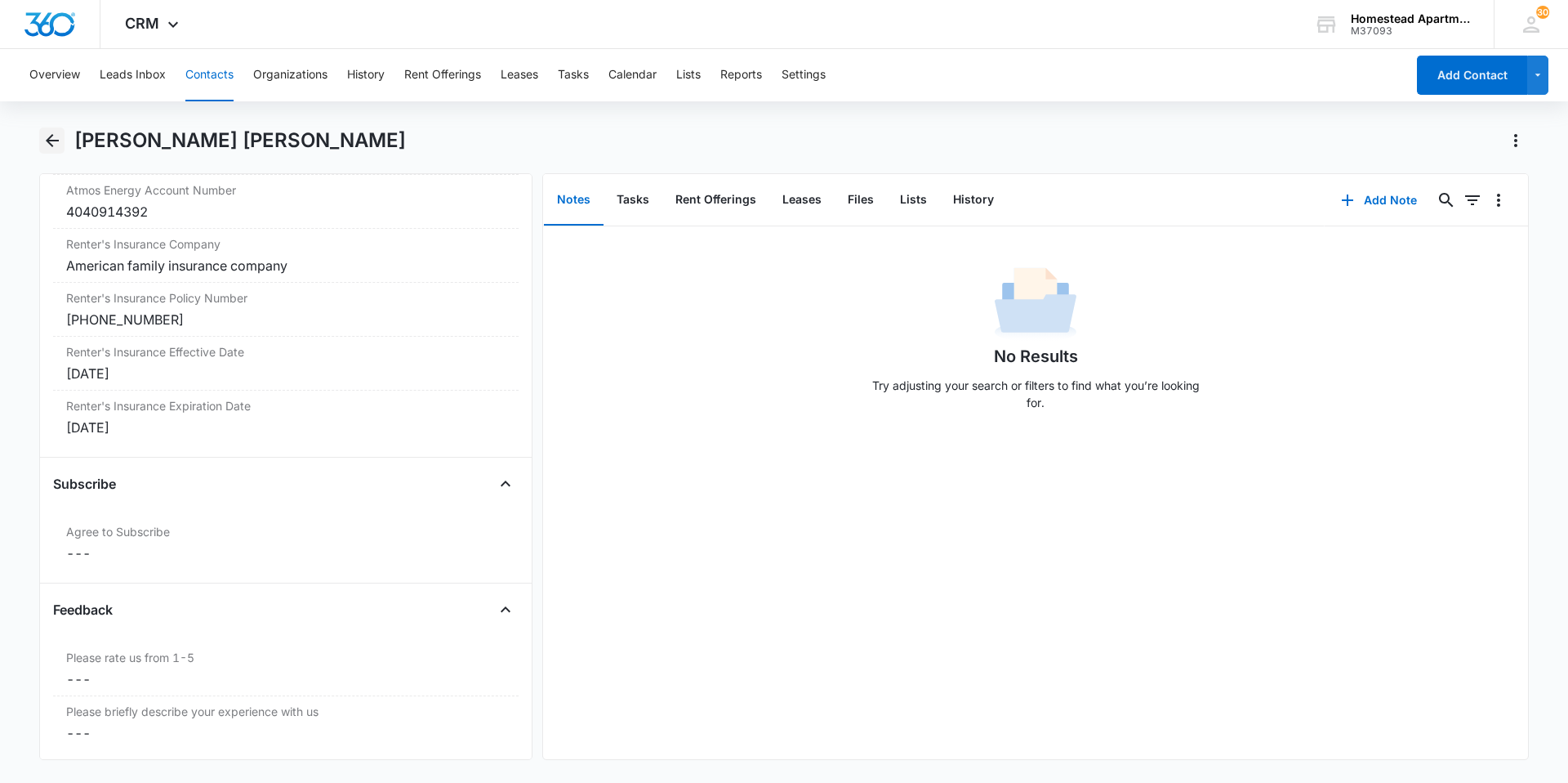
click at [49, 137] on icon "Back" at bounding box center [53, 141] width 20 height 20
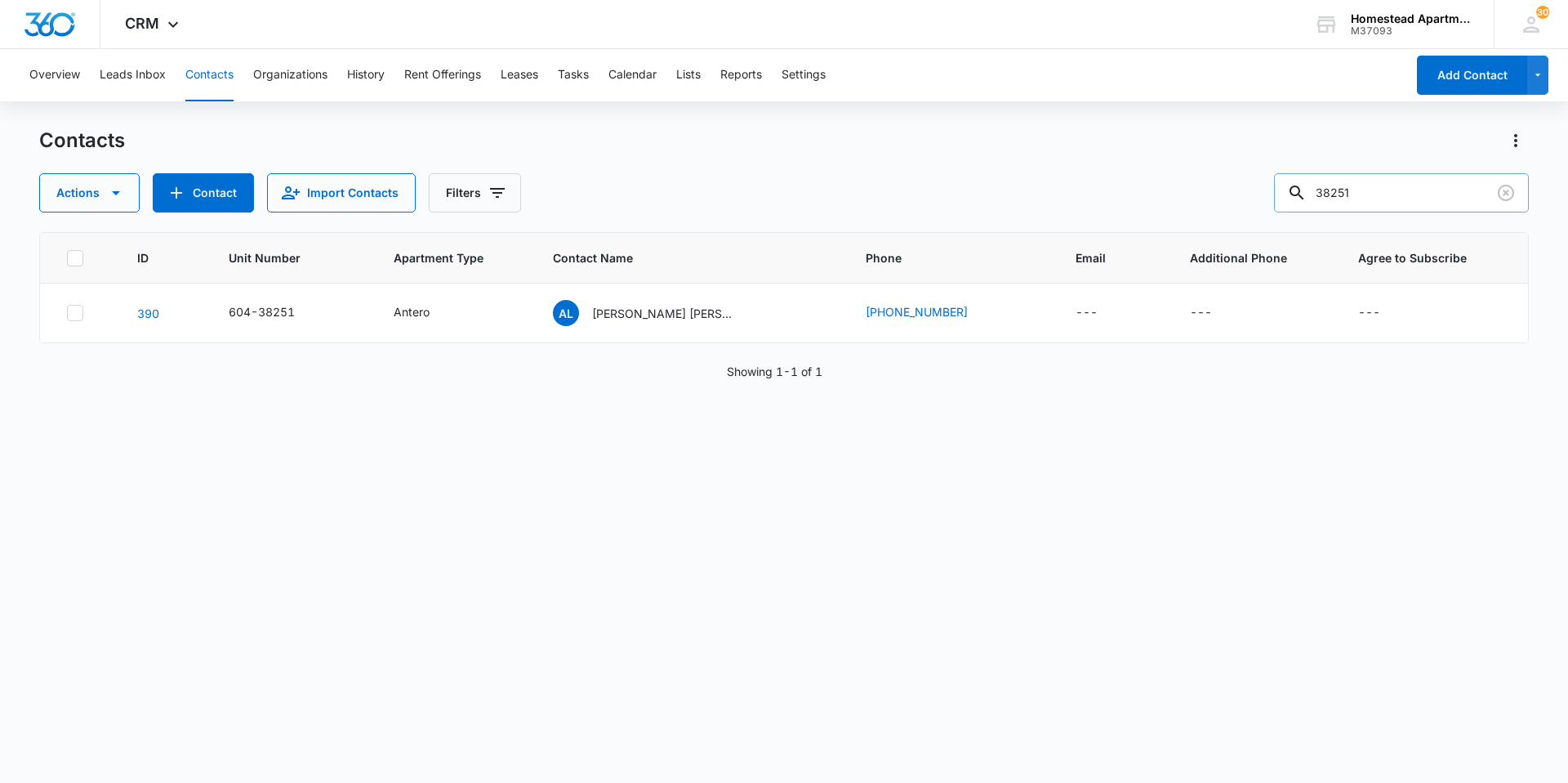
click at [1376, 189] on input "38251" at bounding box center [1401, 193] width 255 height 39
type input "36213"
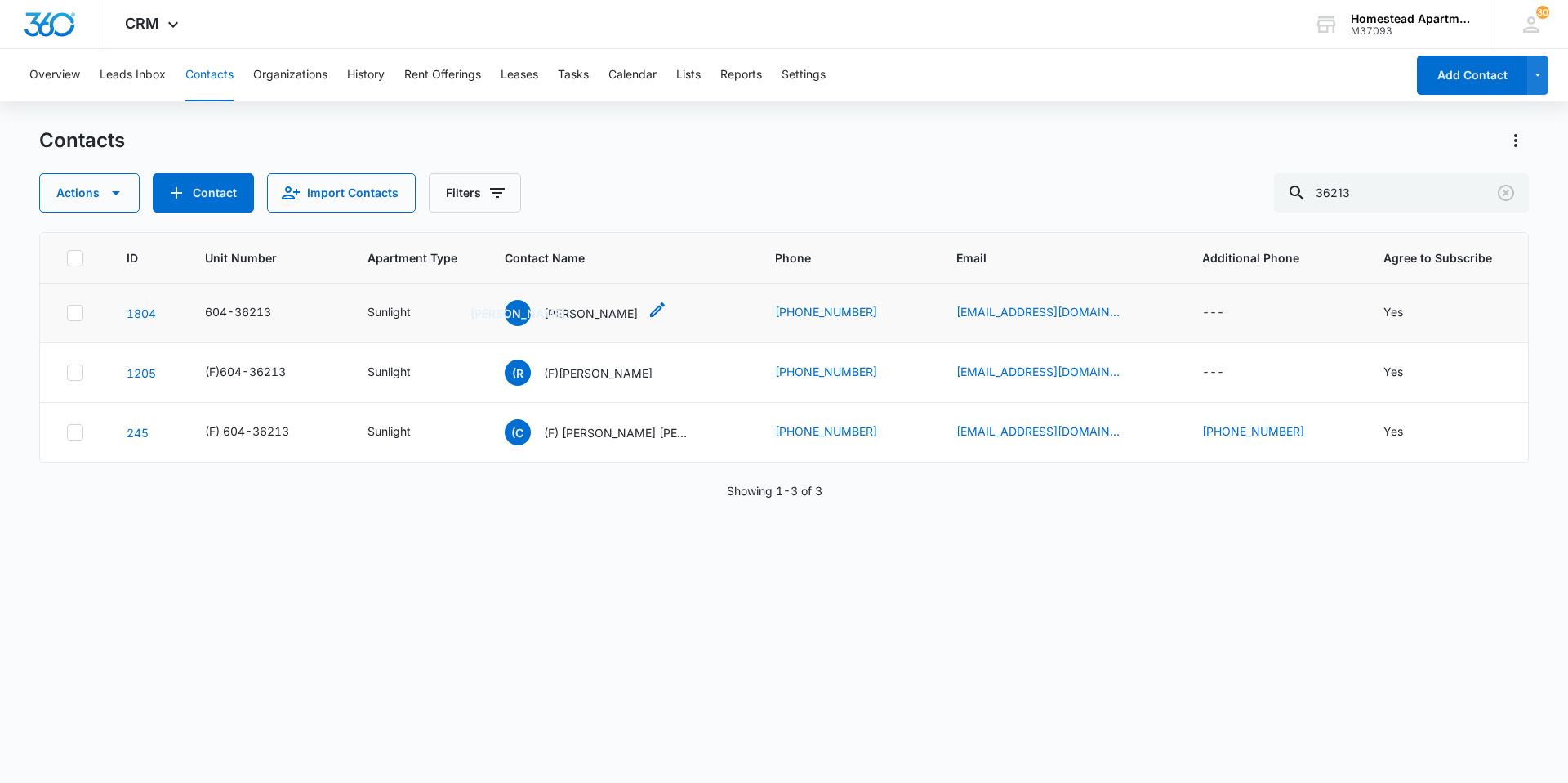
click at [588, 308] on p "[PERSON_NAME]" at bounding box center [591, 313] width 94 height 17
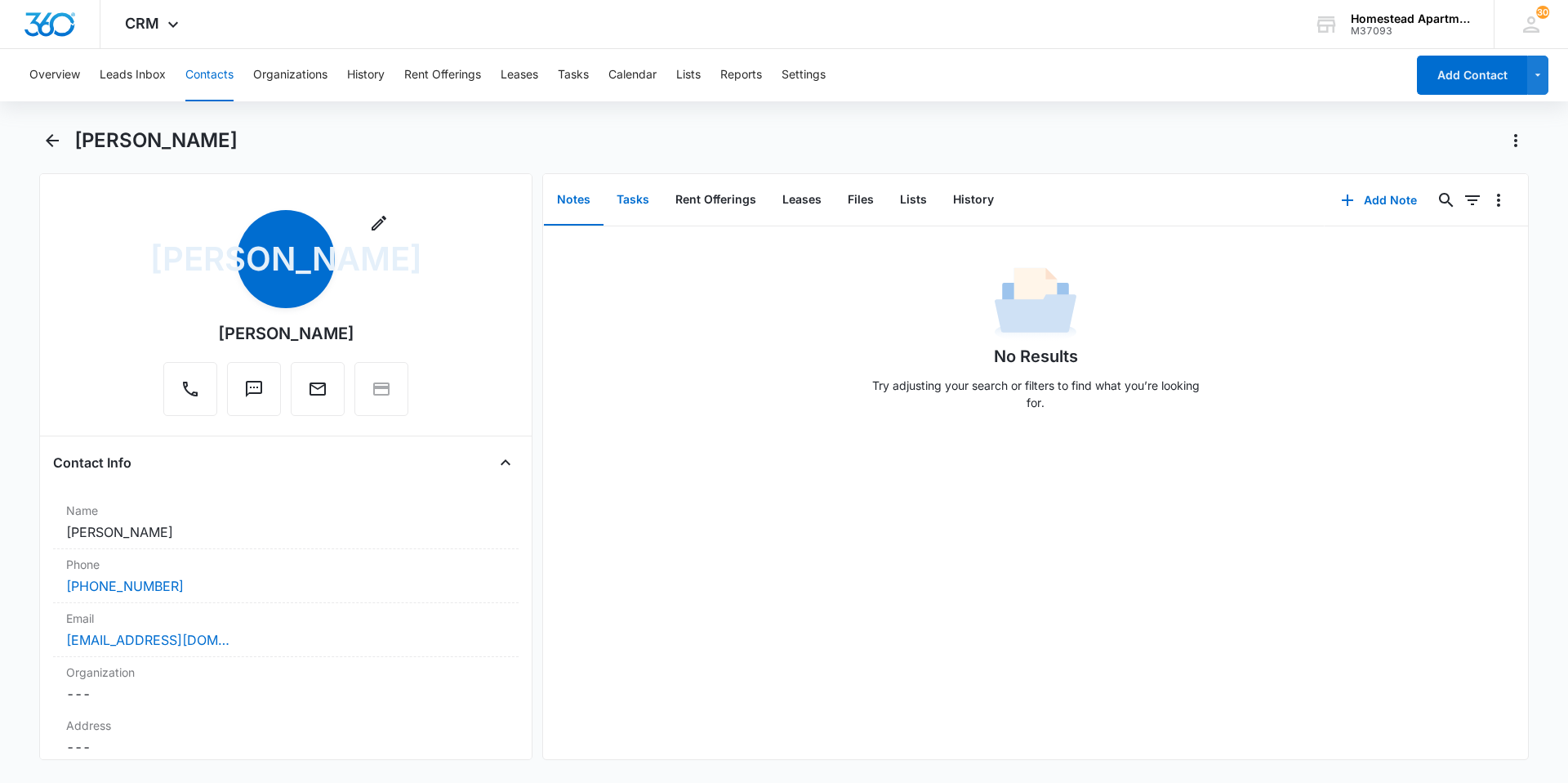
click at [637, 196] on button "Tasks" at bounding box center [633, 201] width 59 height 51
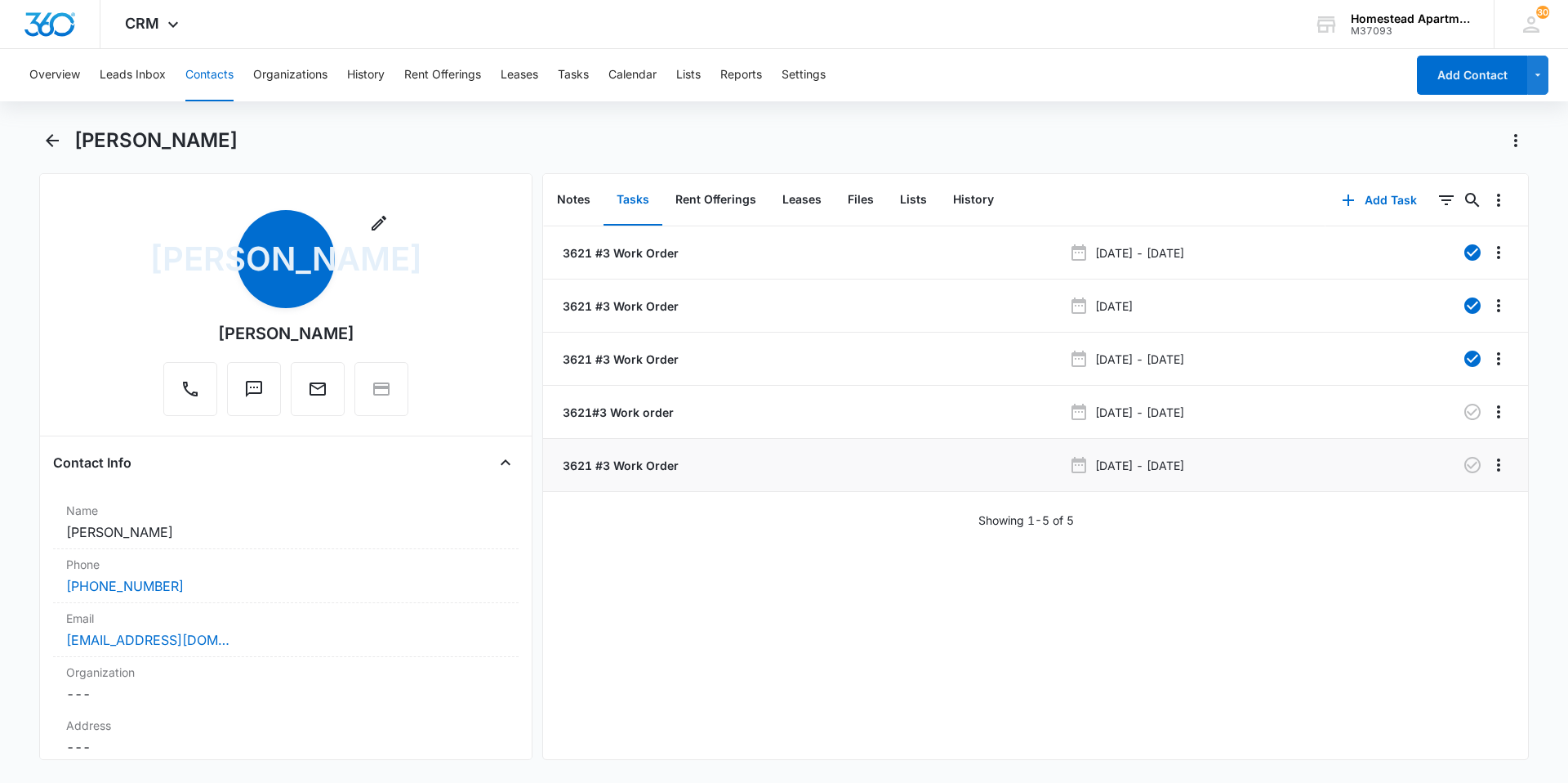
click at [645, 466] on p "3621 #3 Work Order" at bounding box center [618, 465] width 119 height 17
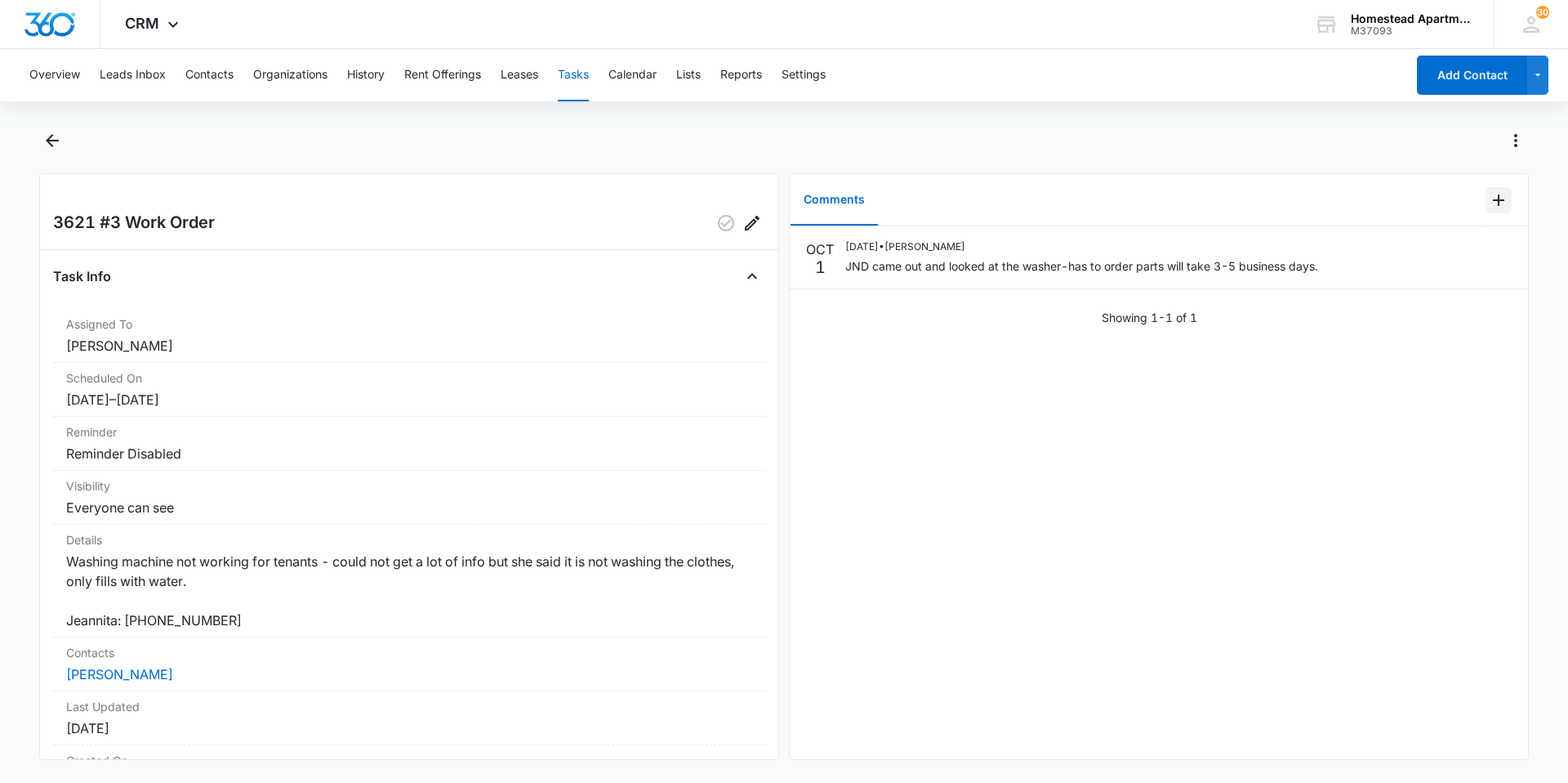
click at [1493, 199] on icon "Add Comment" at bounding box center [1499, 200] width 12 height 12
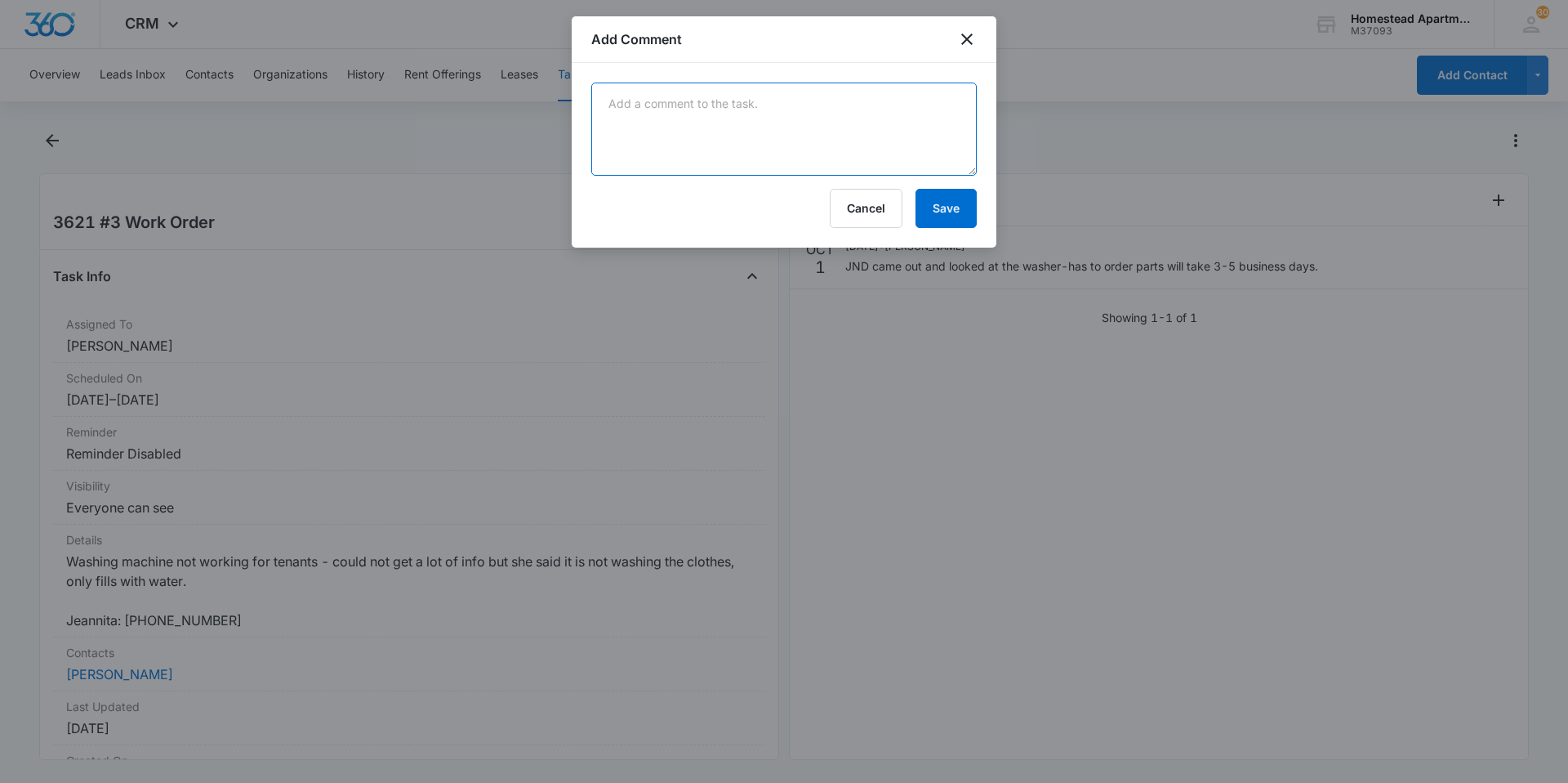
click at [678, 102] on textarea at bounding box center [784, 128] width 386 height 93
click at [763, 122] on textarea "JND came out [DATE] [DATE]-the kit that they purchased to fix washer was missin…" at bounding box center [784, 128] width 386 height 93
type textarea "JND came out [DATE] [DATE]-the kit that they purchased to fix washer was missin…"
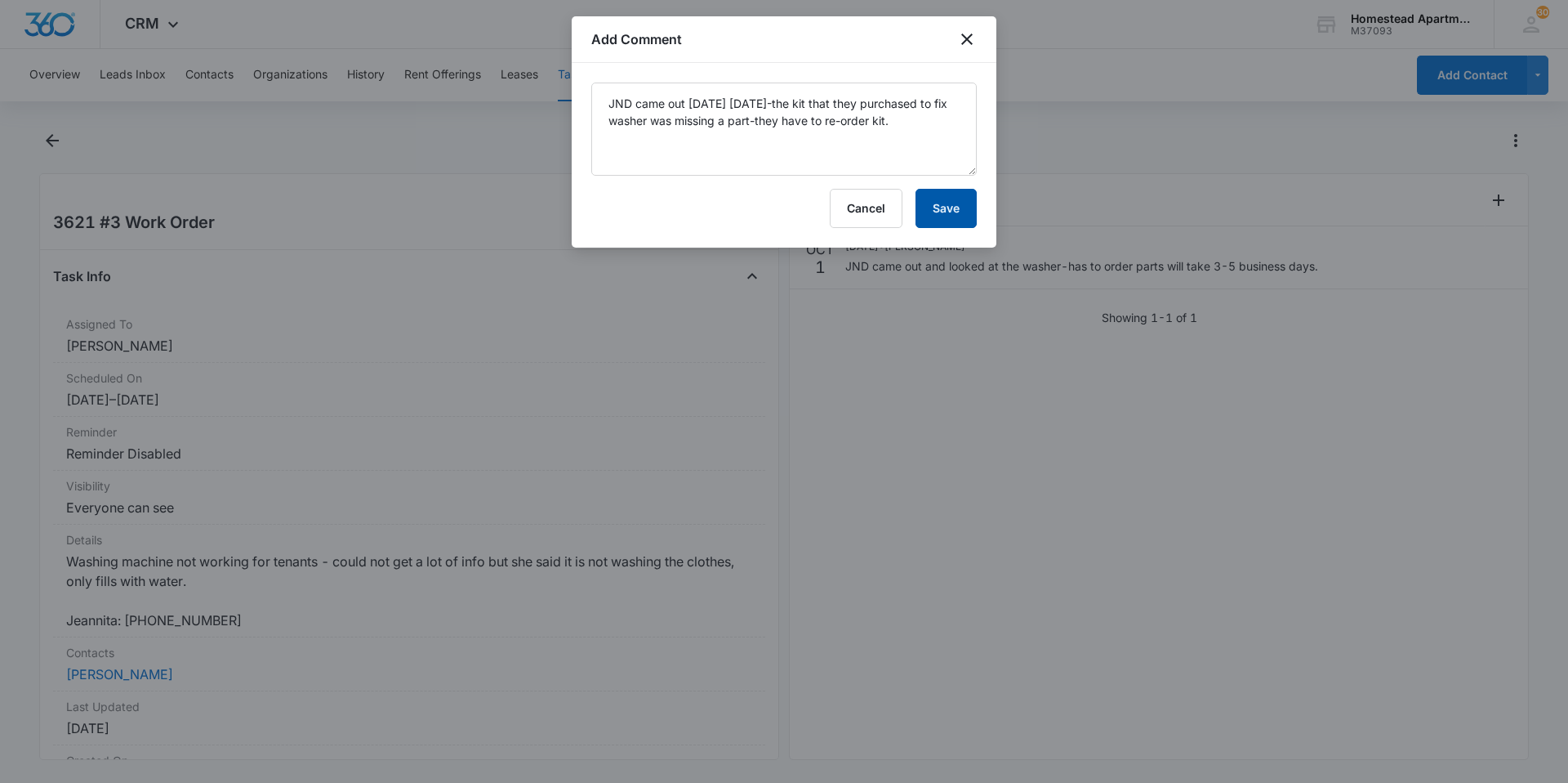
click at [971, 206] on button "Save" at bounding box center [946, 208] width 61 height 39
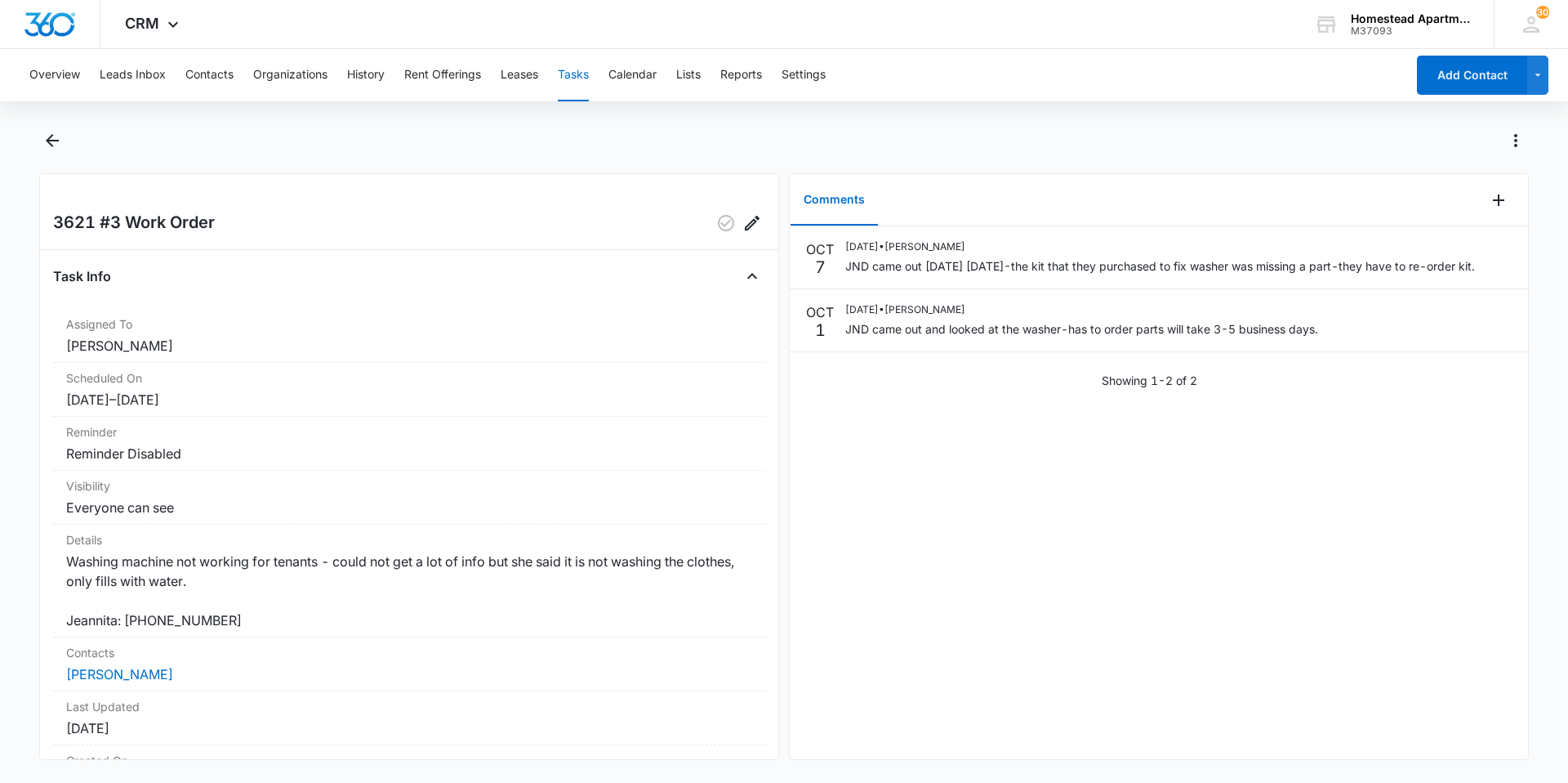
click at [569, 66] on button "Tasks" at bounding box center [573, 76] width 31 height 53
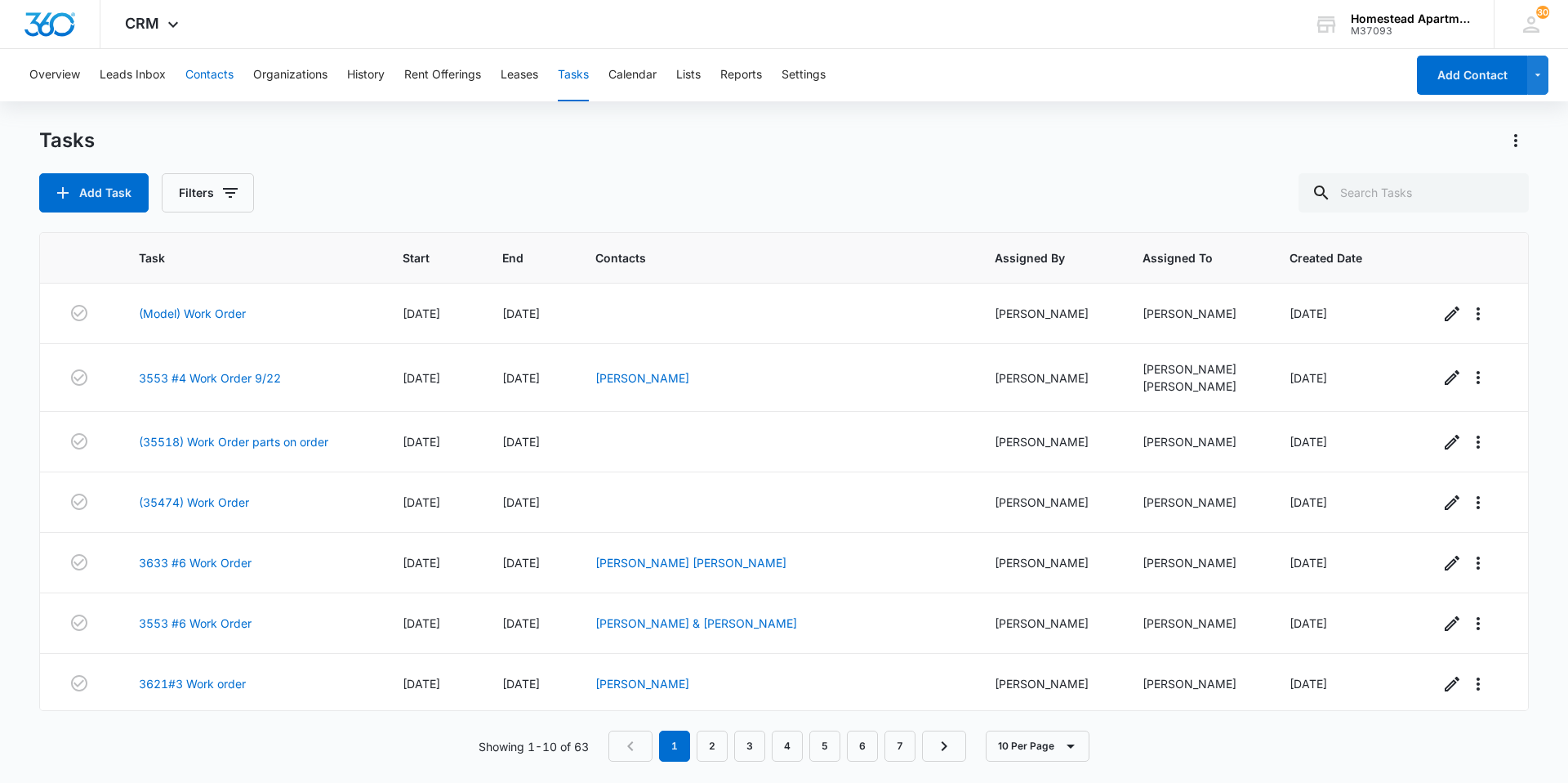
click at [199, 67] on button "Contacts" at bounding box center [209, 76] width 49 height 53
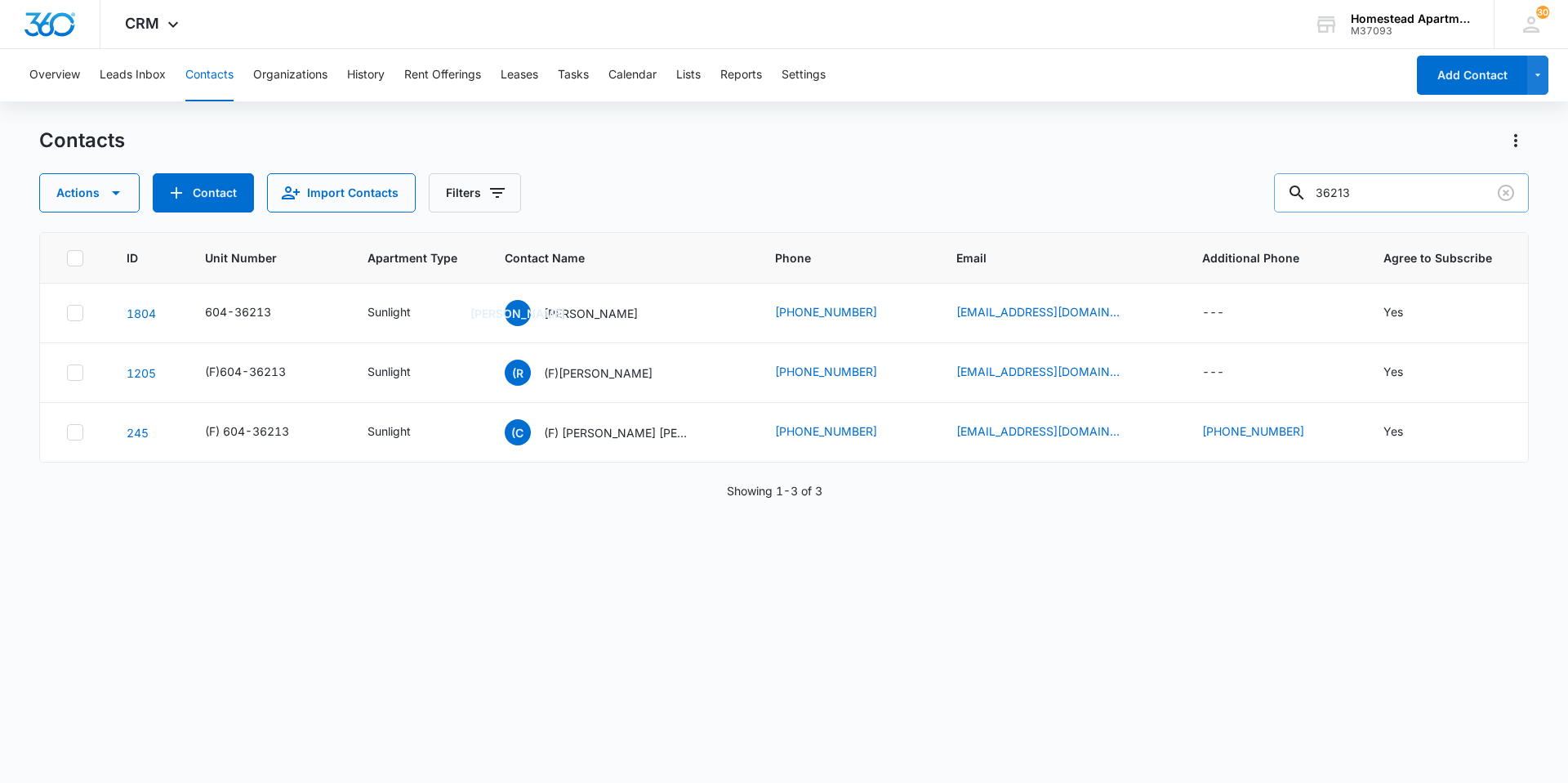
click at [1367, 197] on input "36213" at bounding box center [1401, 193] width 255 height 39
type input "3"
click at [604, 309] on p "[PERSON_NAME]" at bounding box center [591, 313] width 94 height 17
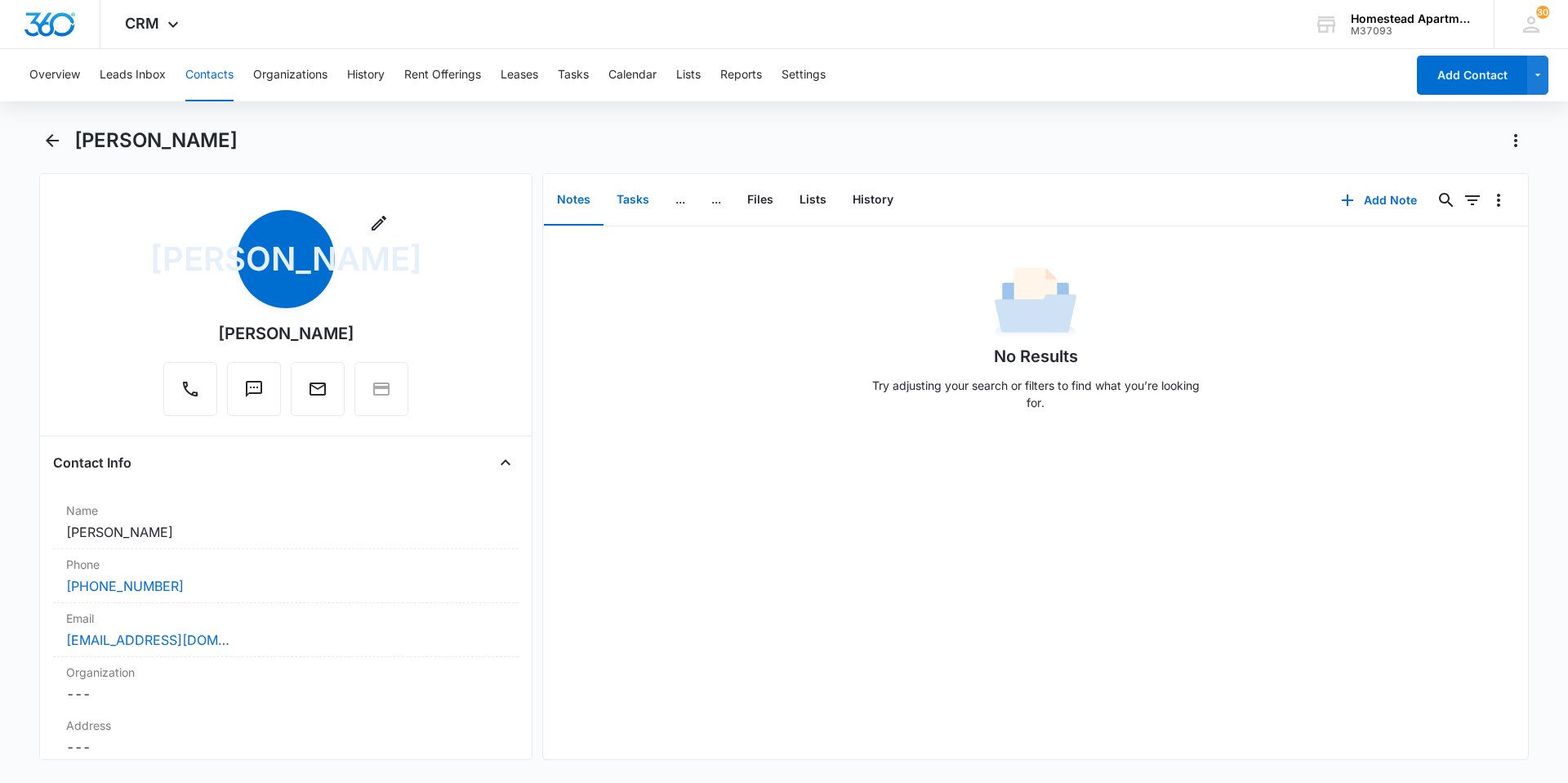
click at [633, 198] on button "Tasks" at bounding box center [633, 201] width 59 height 51
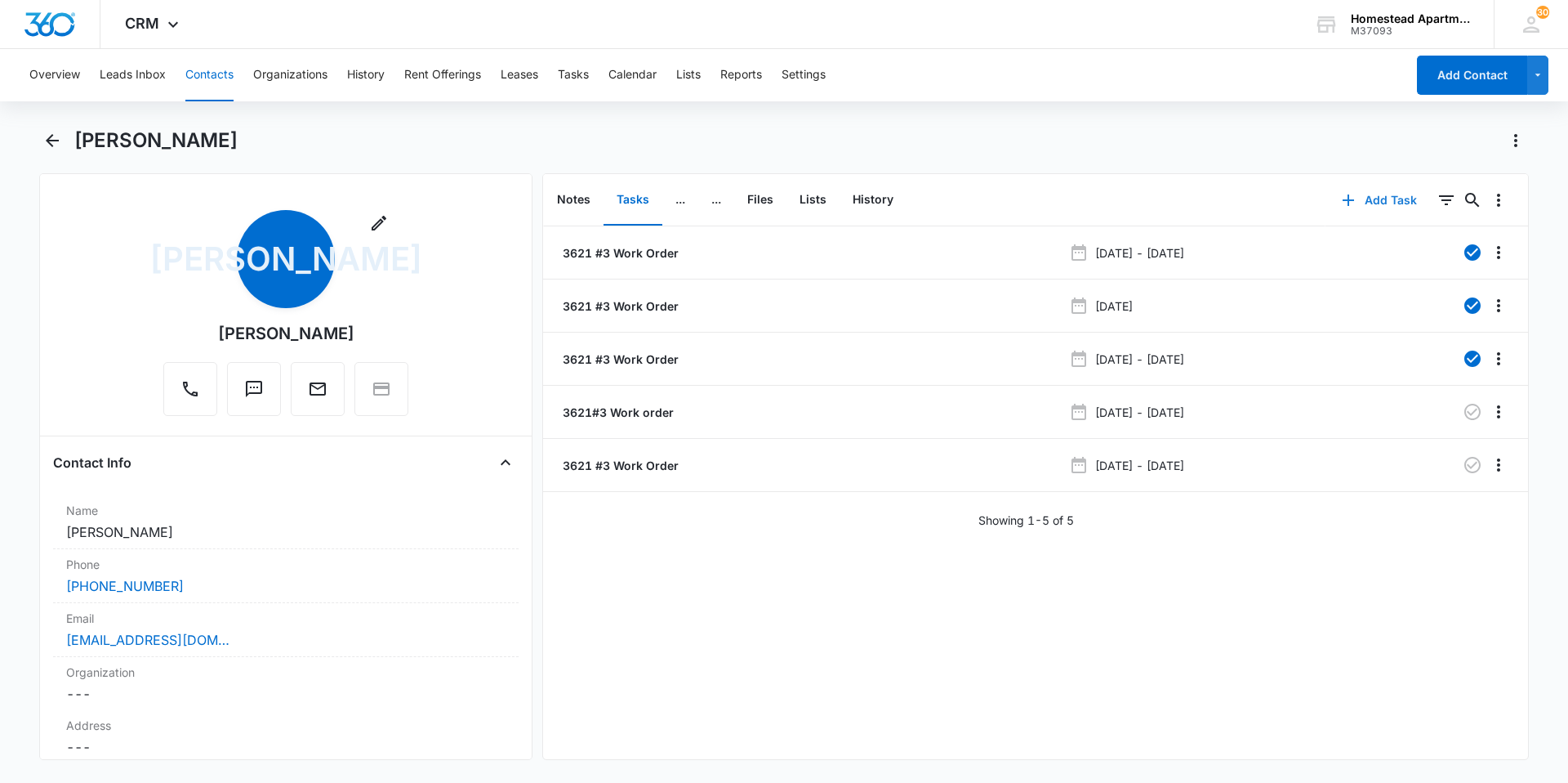
click at [1362, 199] on button "Add Task" at bounding box center [1379, 201] width 108 height 39
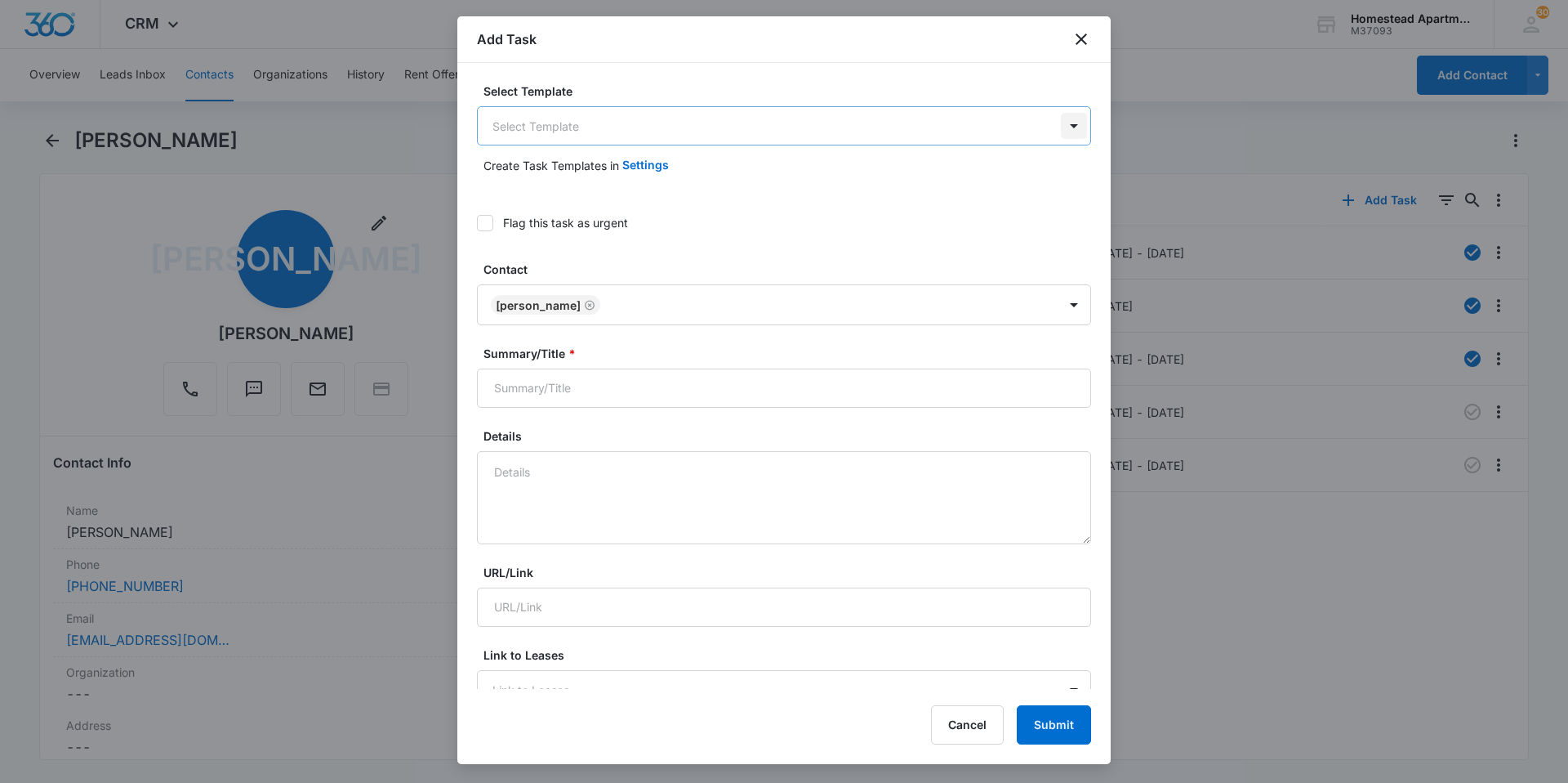
click at [1057, 123] on body "CRM Apps Reputation Websites Forms CRM Email Social Content Ads Intelligence Fi…" at bounding box center [784, 392] width 1568 height 783
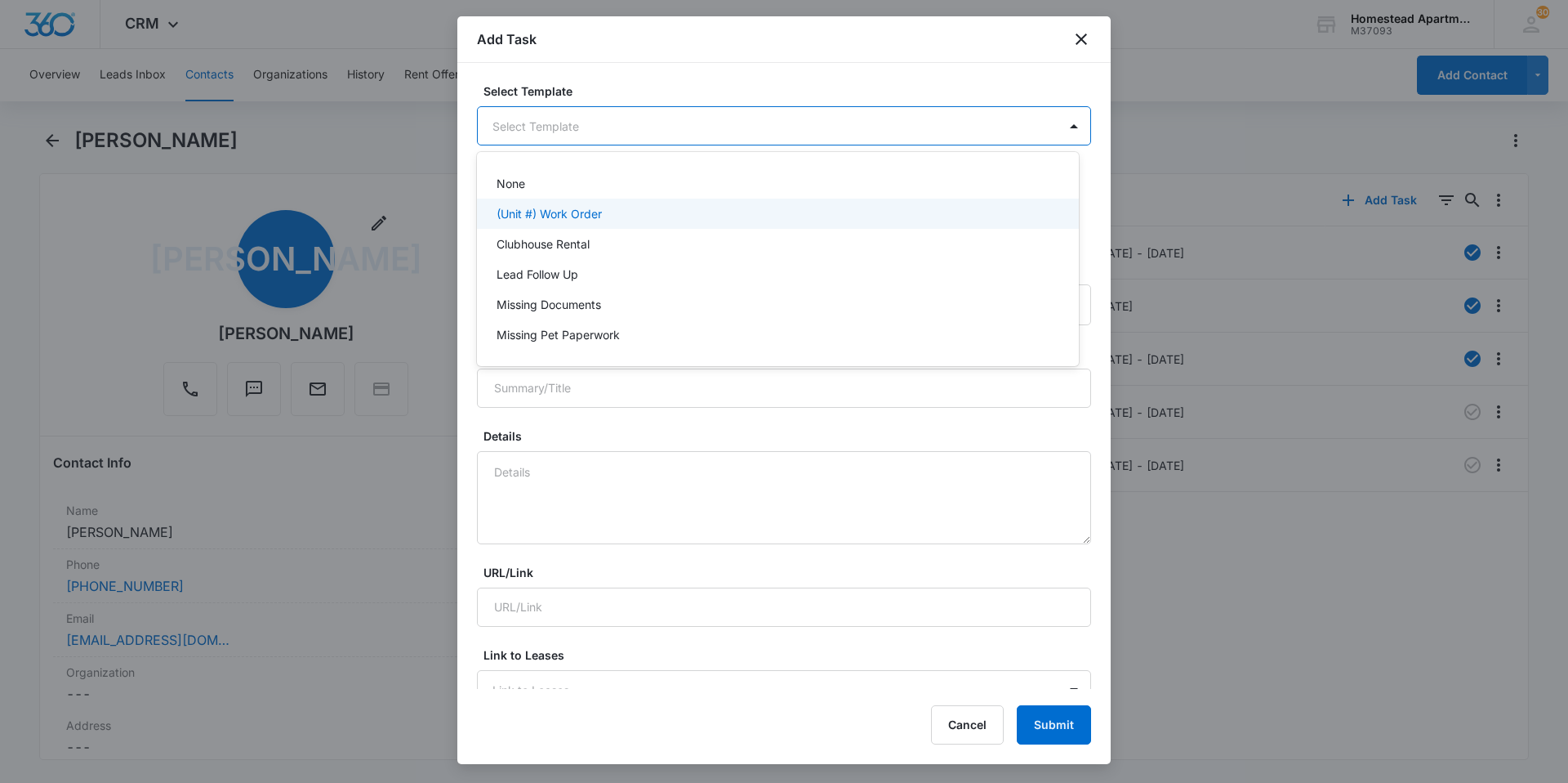
click at [586, 215] on p "(Unit #) Work Order" at bounding box center [549, 213] width 105 height 17
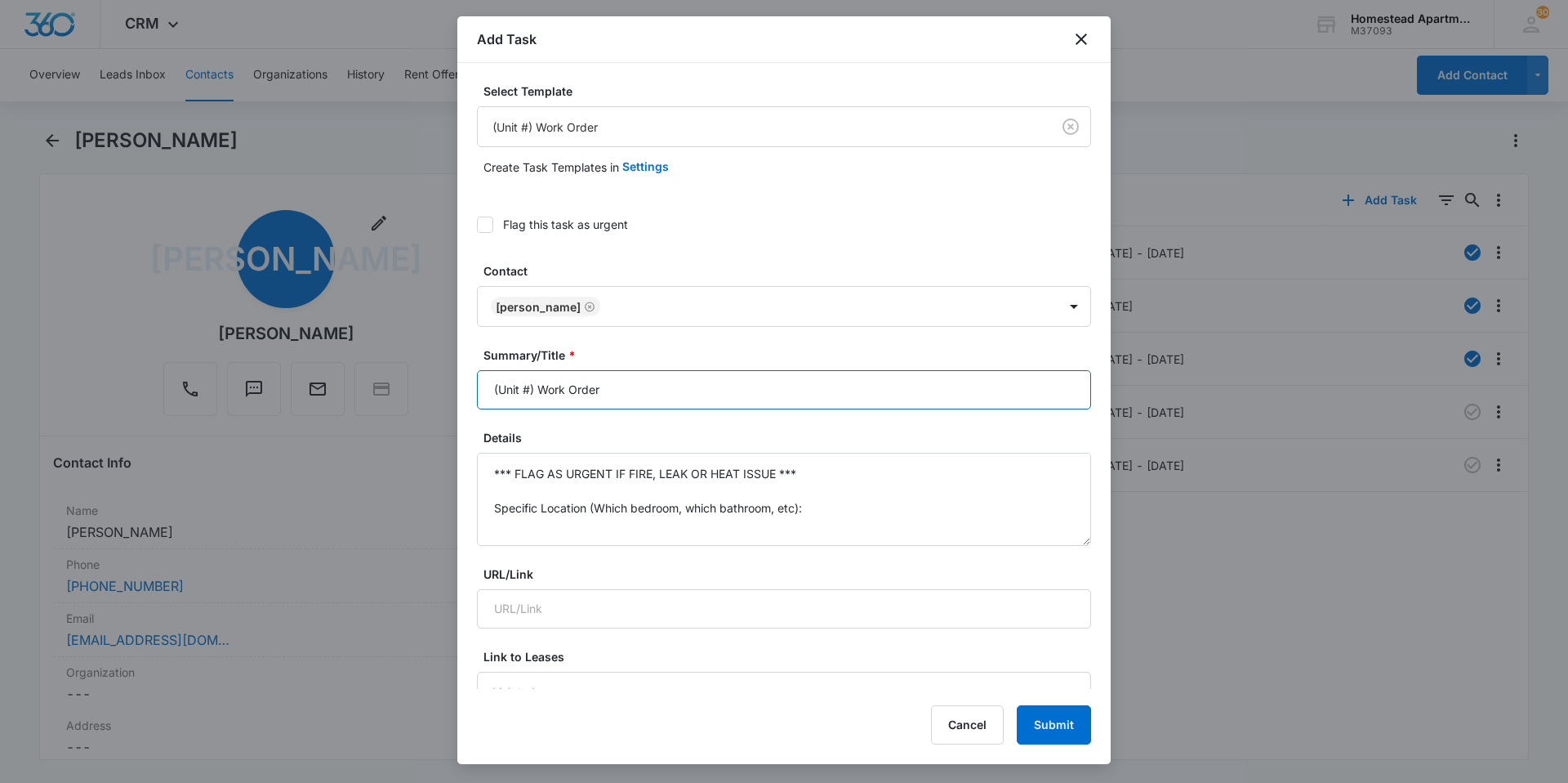
click at [533, 391] on input "(Unit #) Work Order" at bounding box center [784, 390] width 614 height 39
type input "(3621 #3) Work Order"
click at [820, 514] on textarea "*** FLAG AS URGENT IF FIRE, LEAK OR HEAT ISSUE *** Specific Location (Which bed…" at bounding box center [784, 498] width 614 height 93
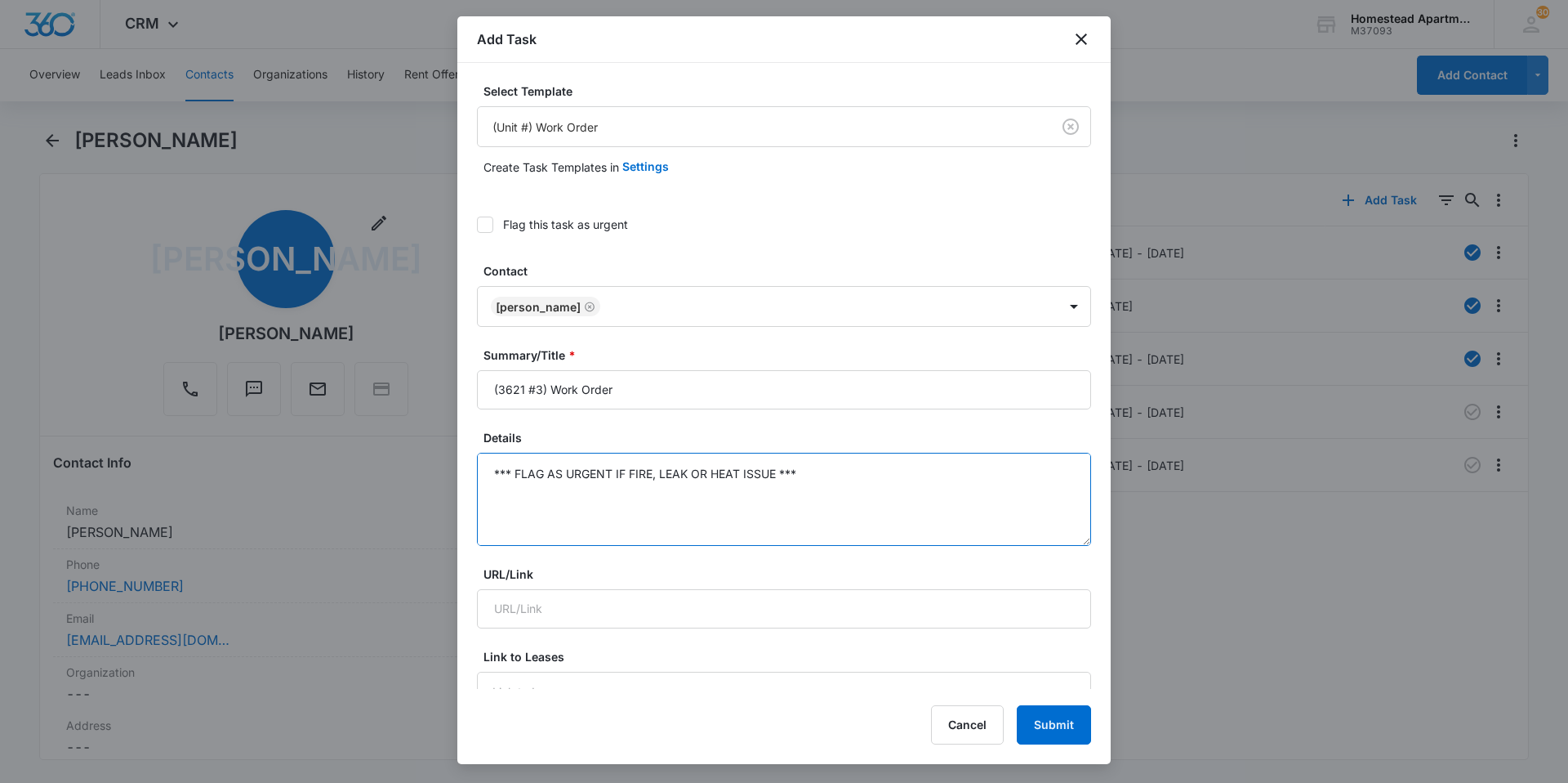
click at [824, 476] on textarea "*** FLAG AS URGENT IF FIRE, LEAK OR HEAT ISSUE *** Specific Details:" at bounding box center [784, 498] width 614 height 93
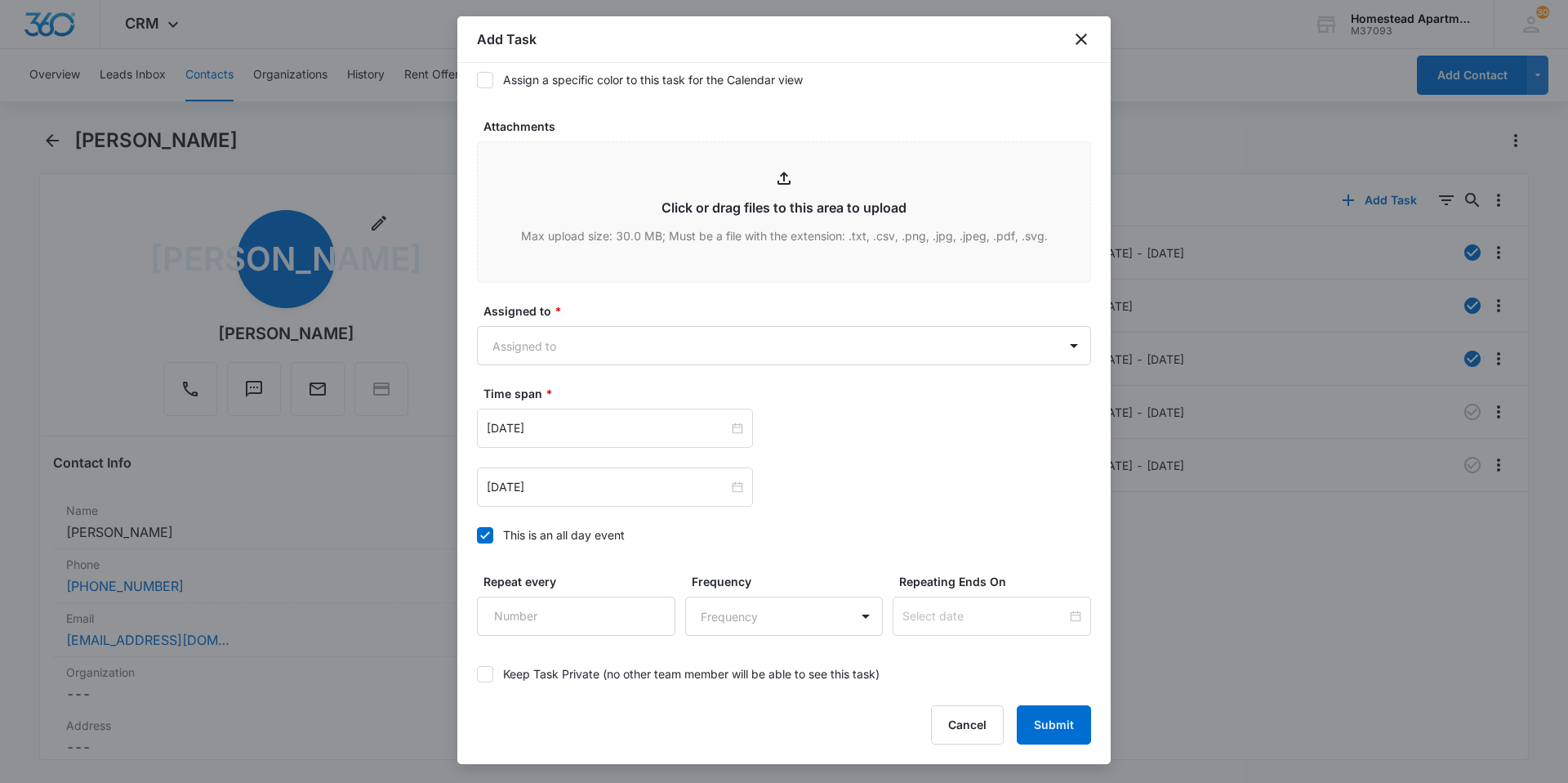
scroll to position [817, 0]
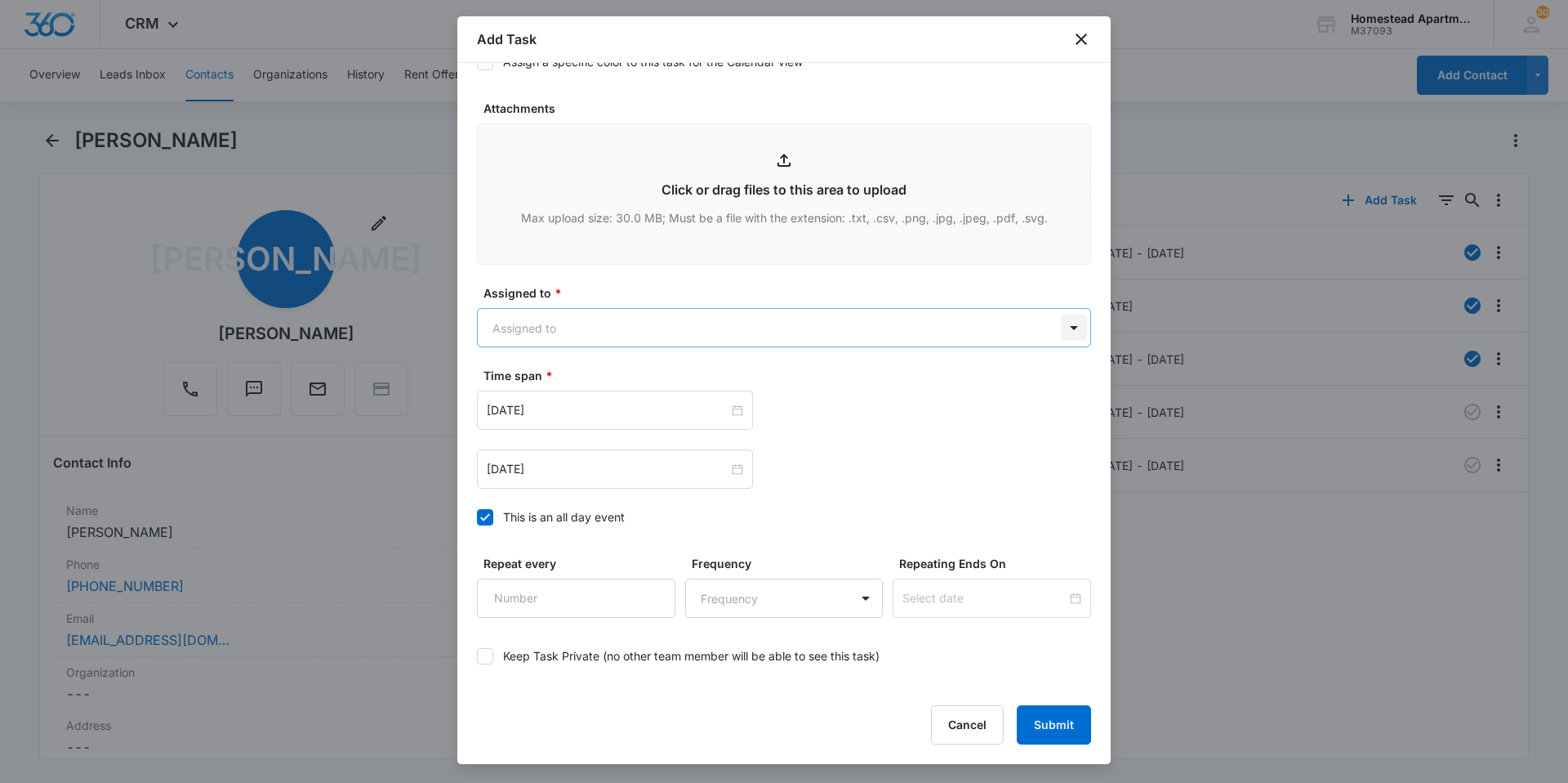
type textarea "JND was out [DATE] to fix washer. Tenant let JND know that the dryer is now not…"
click at [1053, 326] on body "CRM Apps Reputation Websites Forms CRM Email Social Content Ads Intelligence Fi…" at bounding box center [784, 392] width 1568 height 783
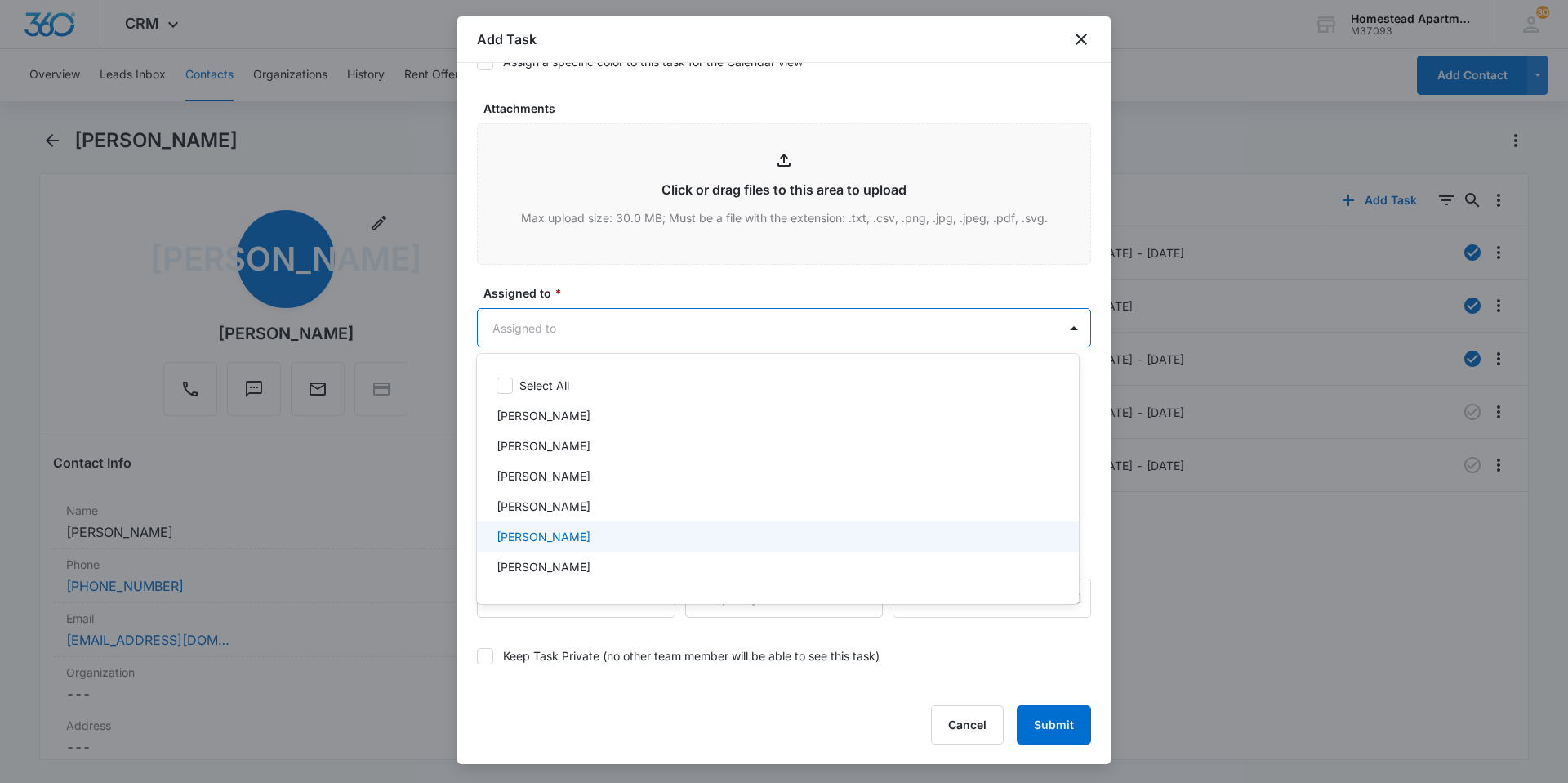
scroll to position [266, 0]
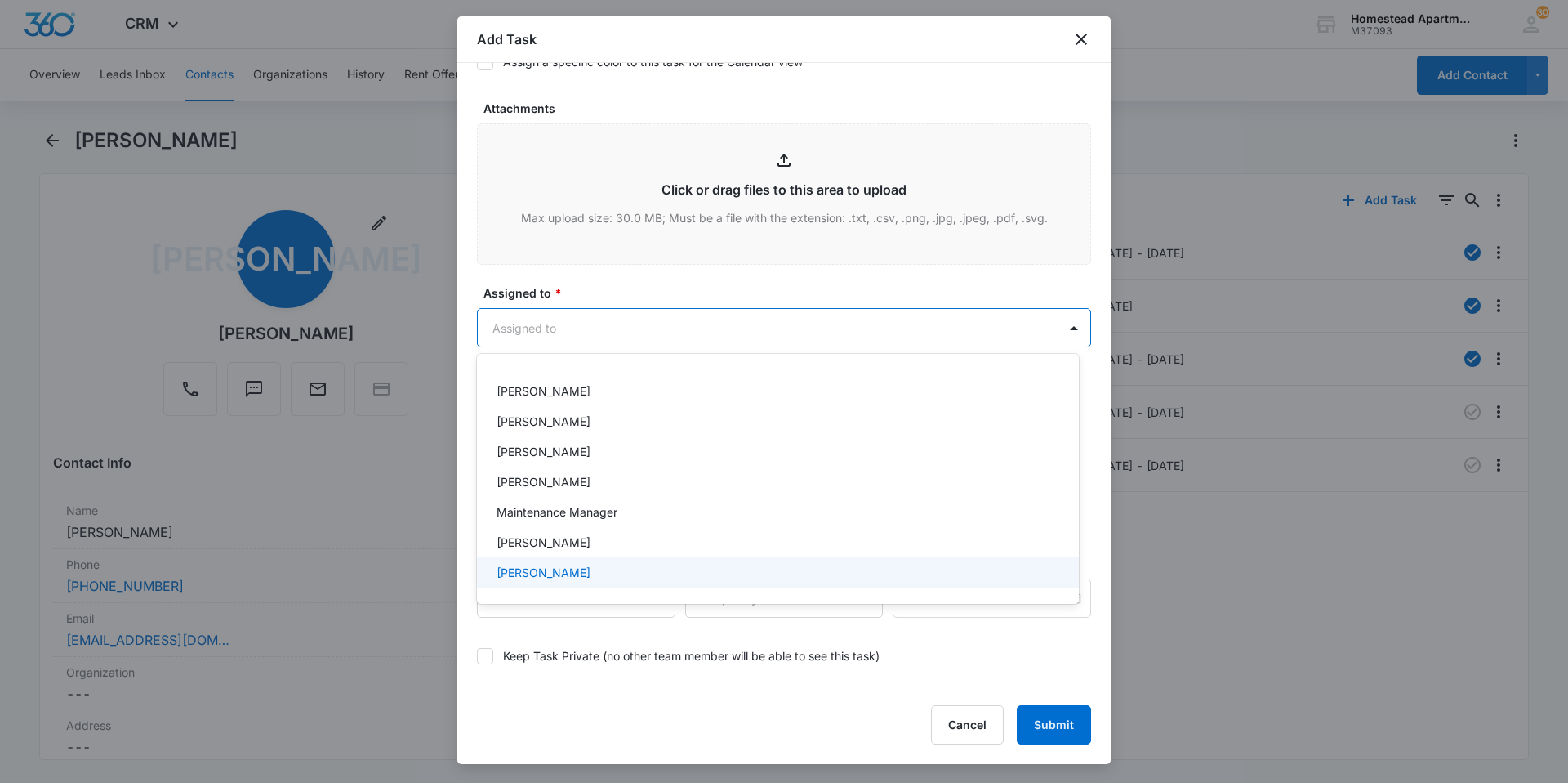
click at [556, 568] on p "[PERSON_NAME]" at bounding box center [543, 572] width 94 height 17
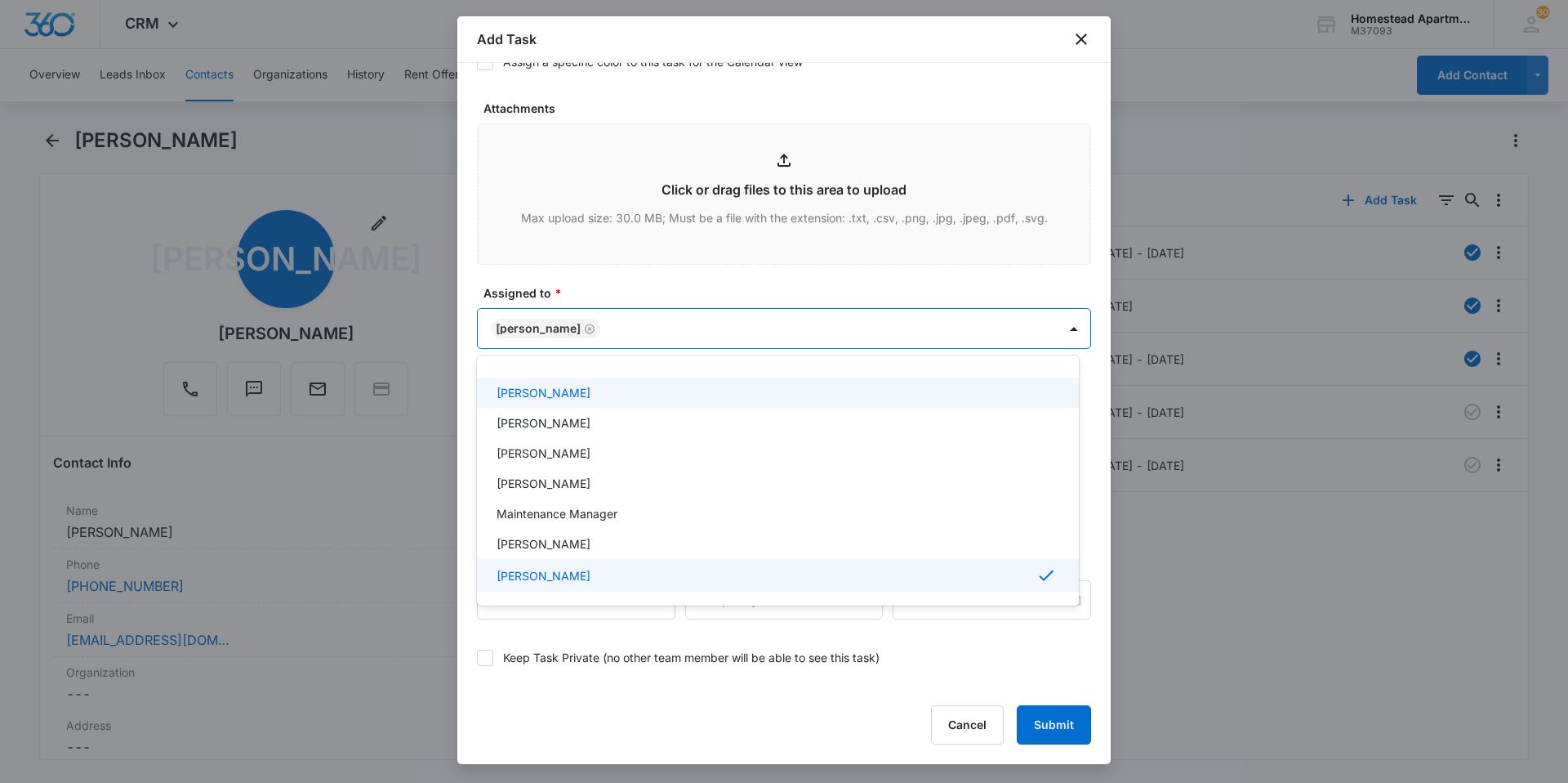
click at [858, 280] on div at bounding box center [784, 392] width 1568 height 783
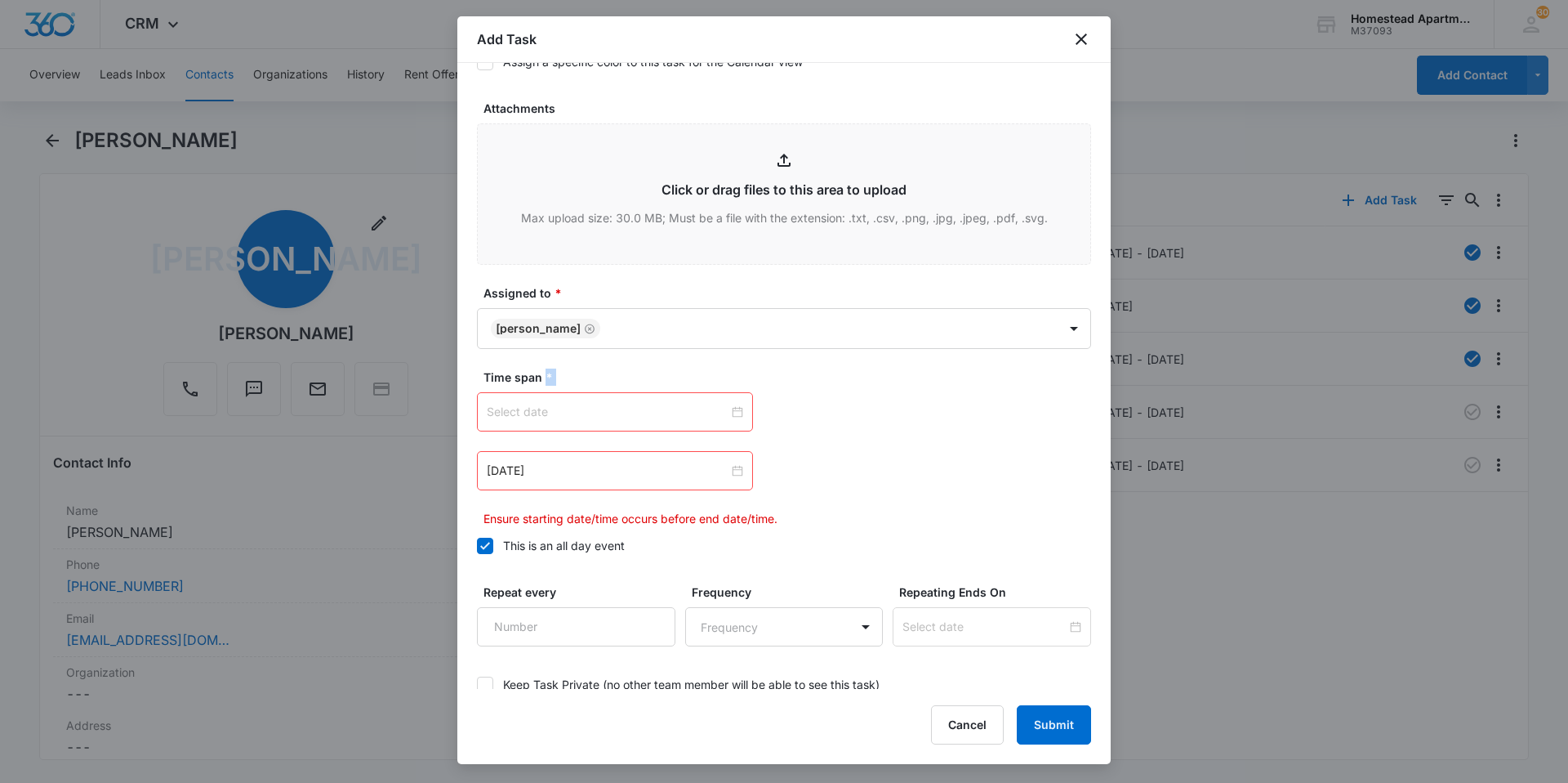
click at [728, 406] on div at bounding box center [615, 412] width 257 height 18
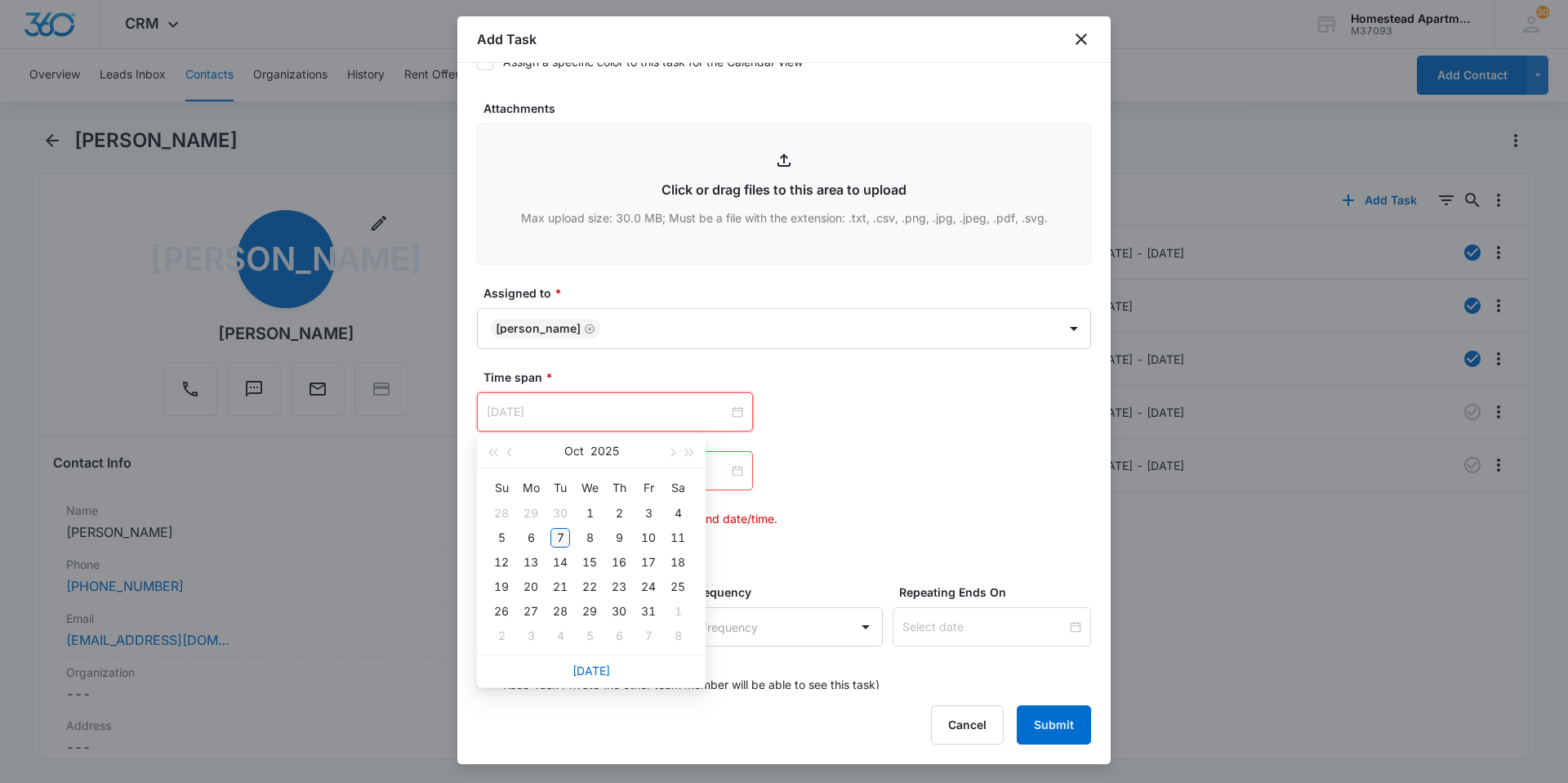
type input "[DATE]"
click at [560, 540] on div "7" at bounding box center [560, 538] width 20 height 20
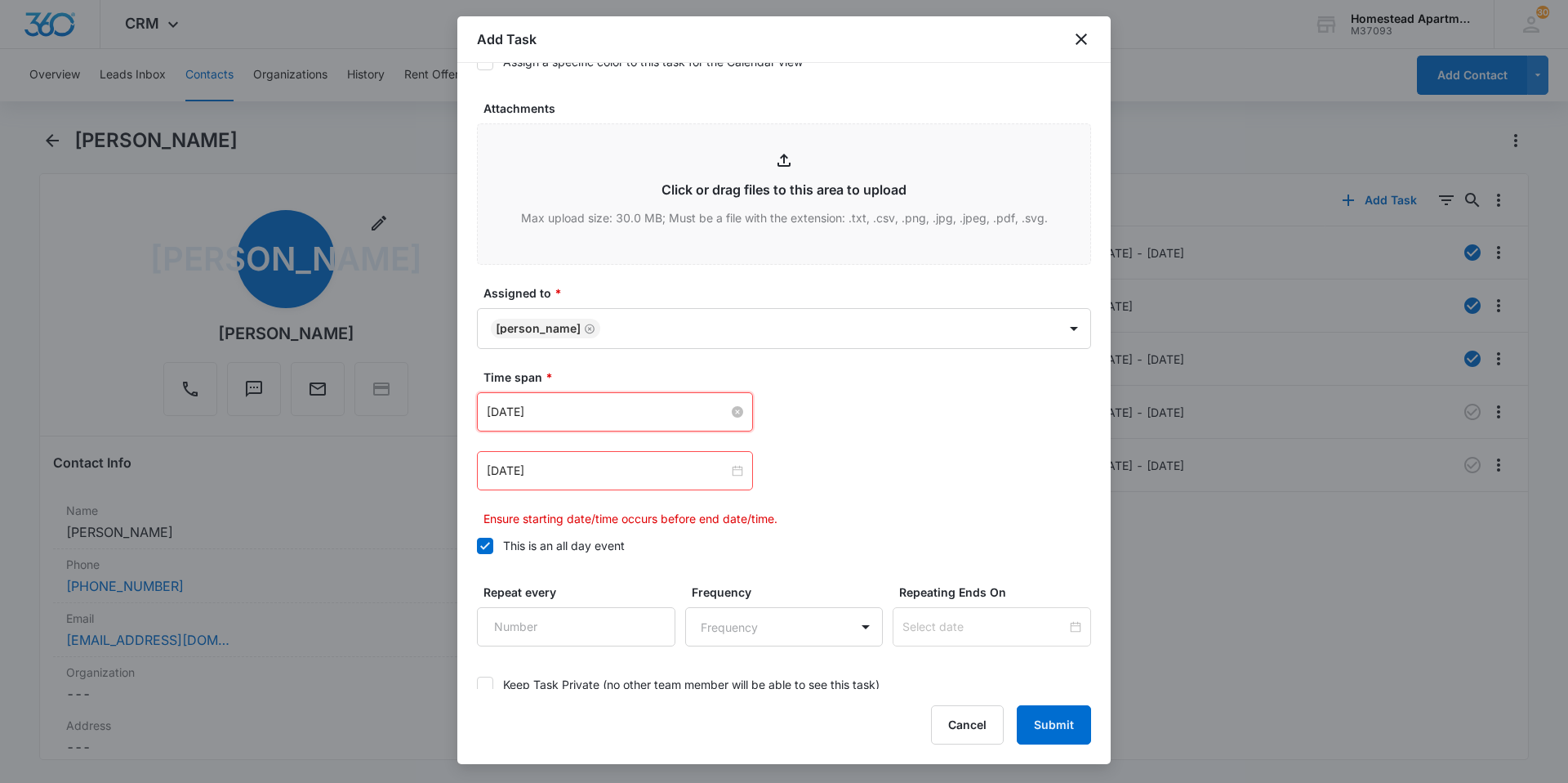
click at [738, 470] on div "[DATE]" at bounding box center [615, 470] width 276 height 39
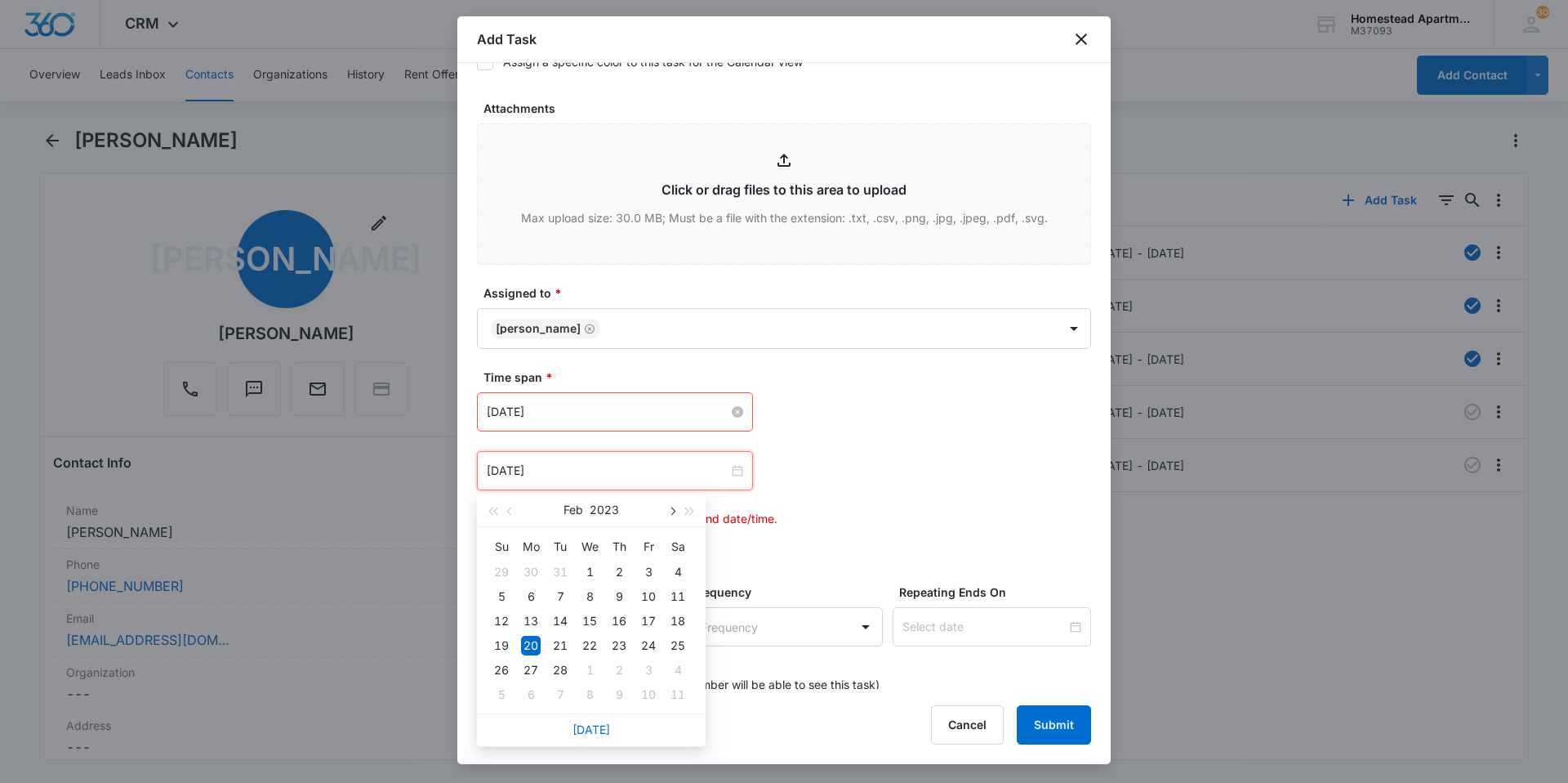
click at [671, 512] on span "button" at bounding box center [671, 512] width 8 height 8
click at [668, 508] on button "button" at bounding box center [672, 510] width 18 height 33
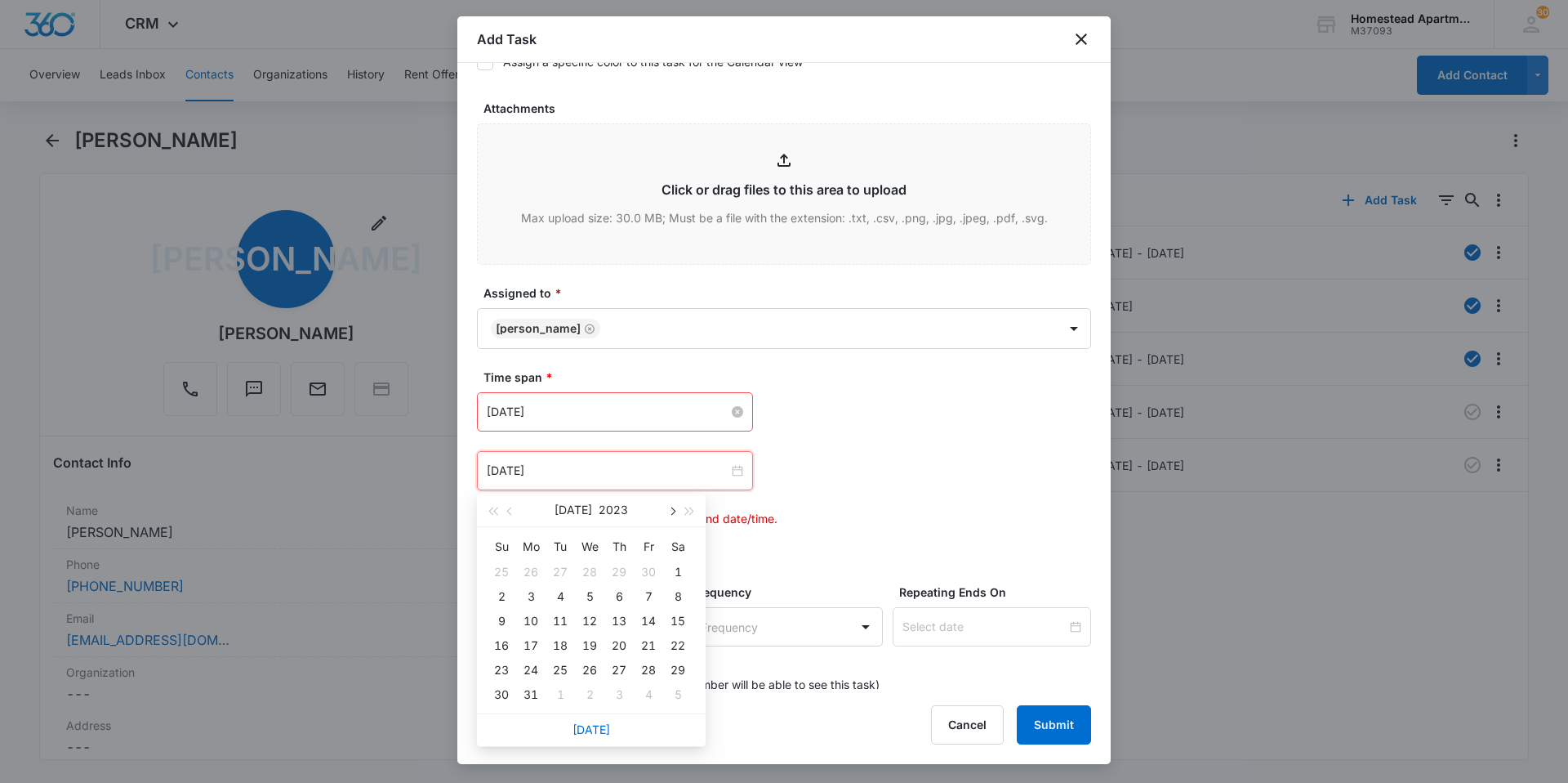
click at [668, 508] on button "button" at bounding box center [672, 510] width 18 height 33
click at [682, 505] on button "button" at bounding box center [690, 510] width 18 height 33
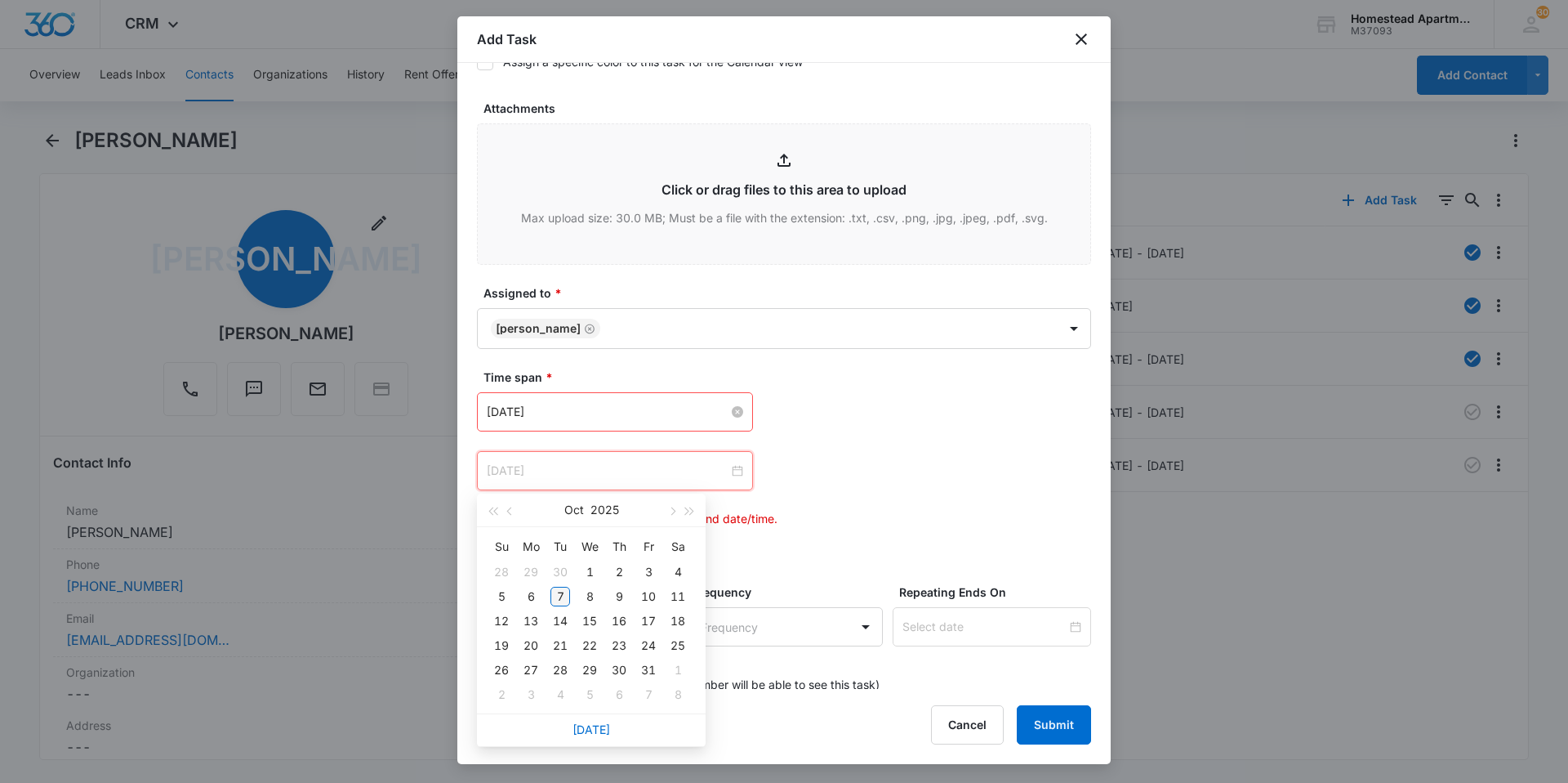
type input "[DATE]"
click at [549, 590] on td "7" at bounding box center [560, 596] width 30 height 25
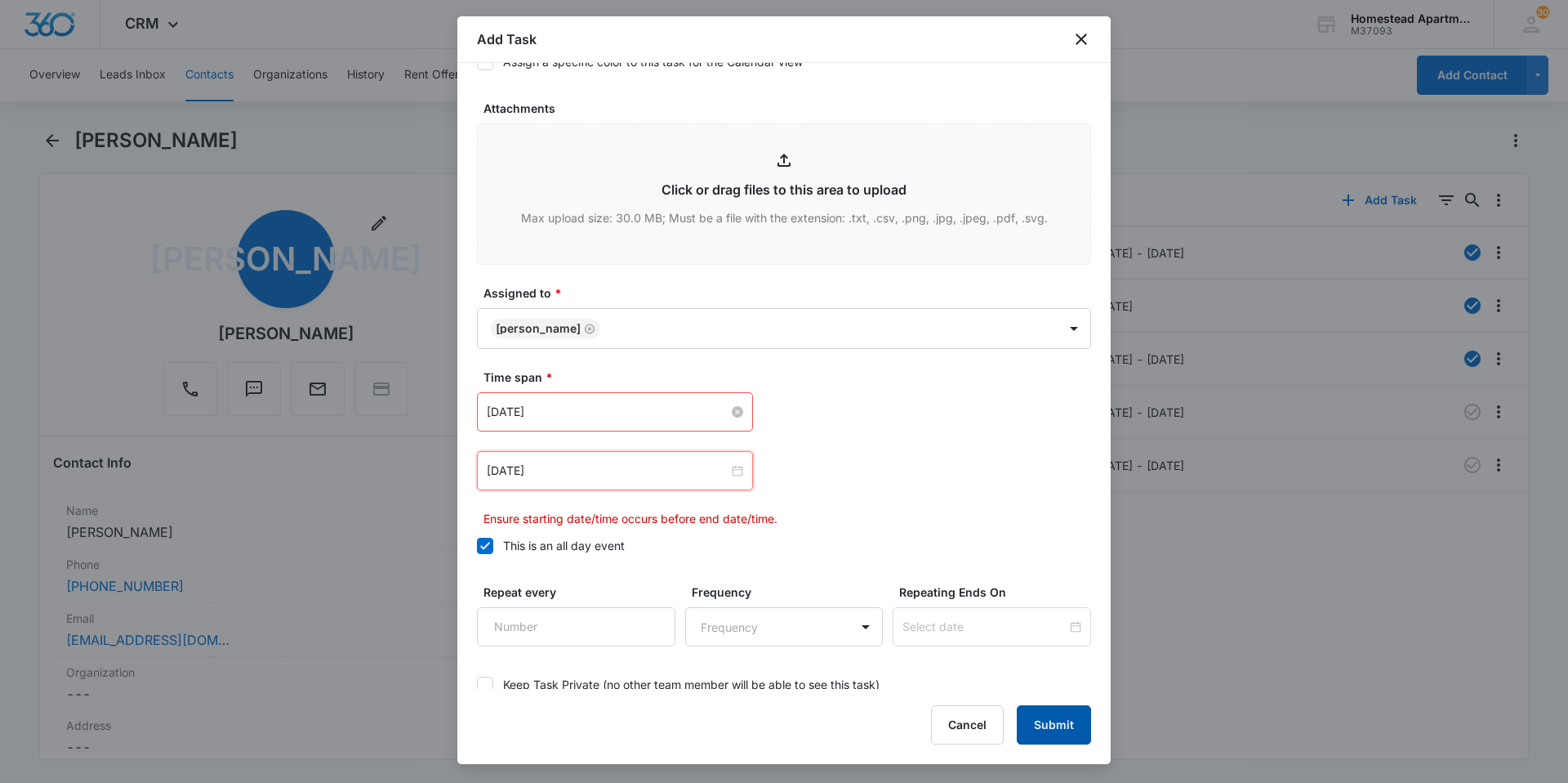
click at [1043, 716] on button "Submit" at bounding box center [1054, 725] width 74 height 39
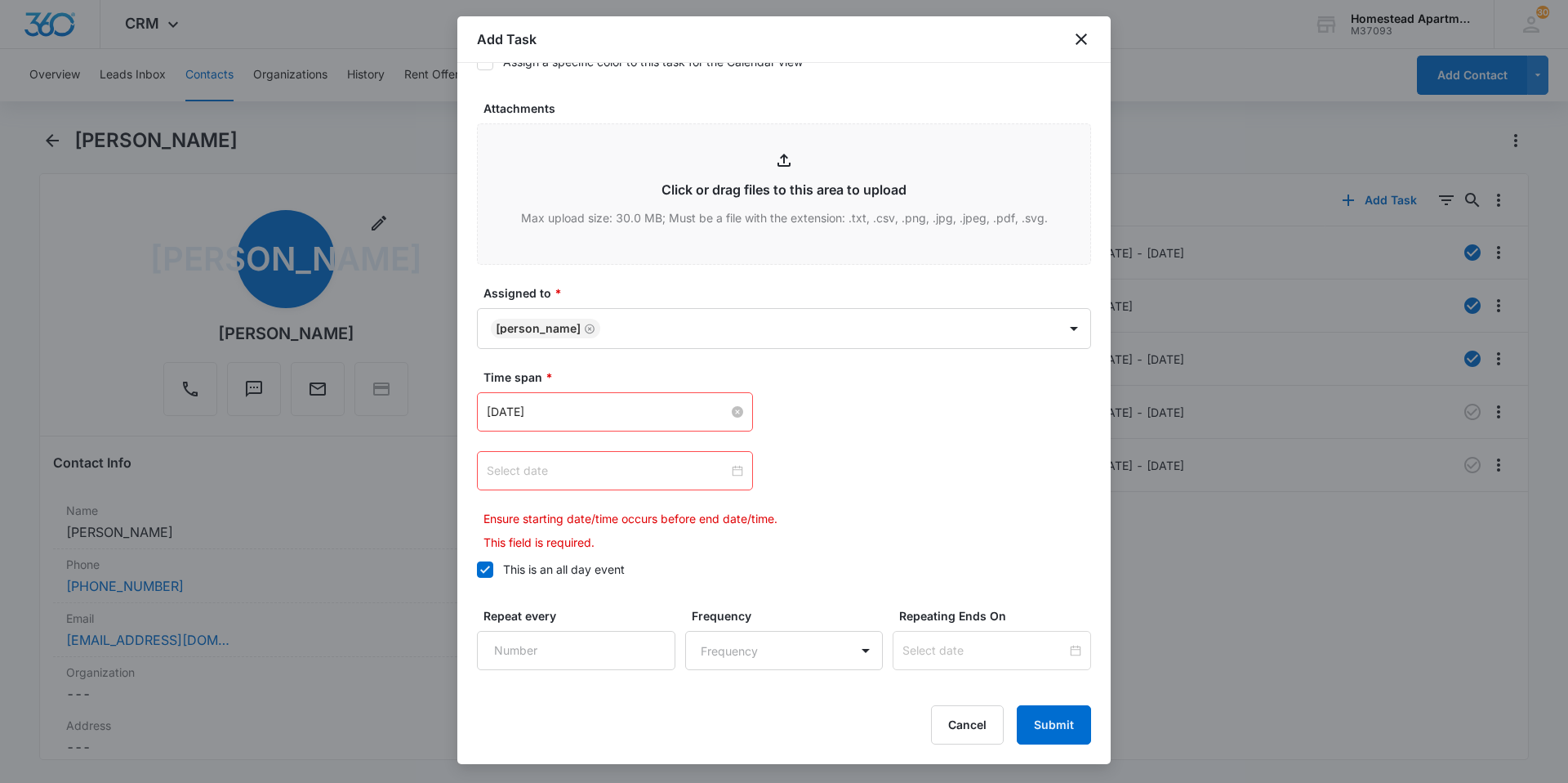
click at [736, 475] on div at bounding box center [615, 470] width 257 height 18
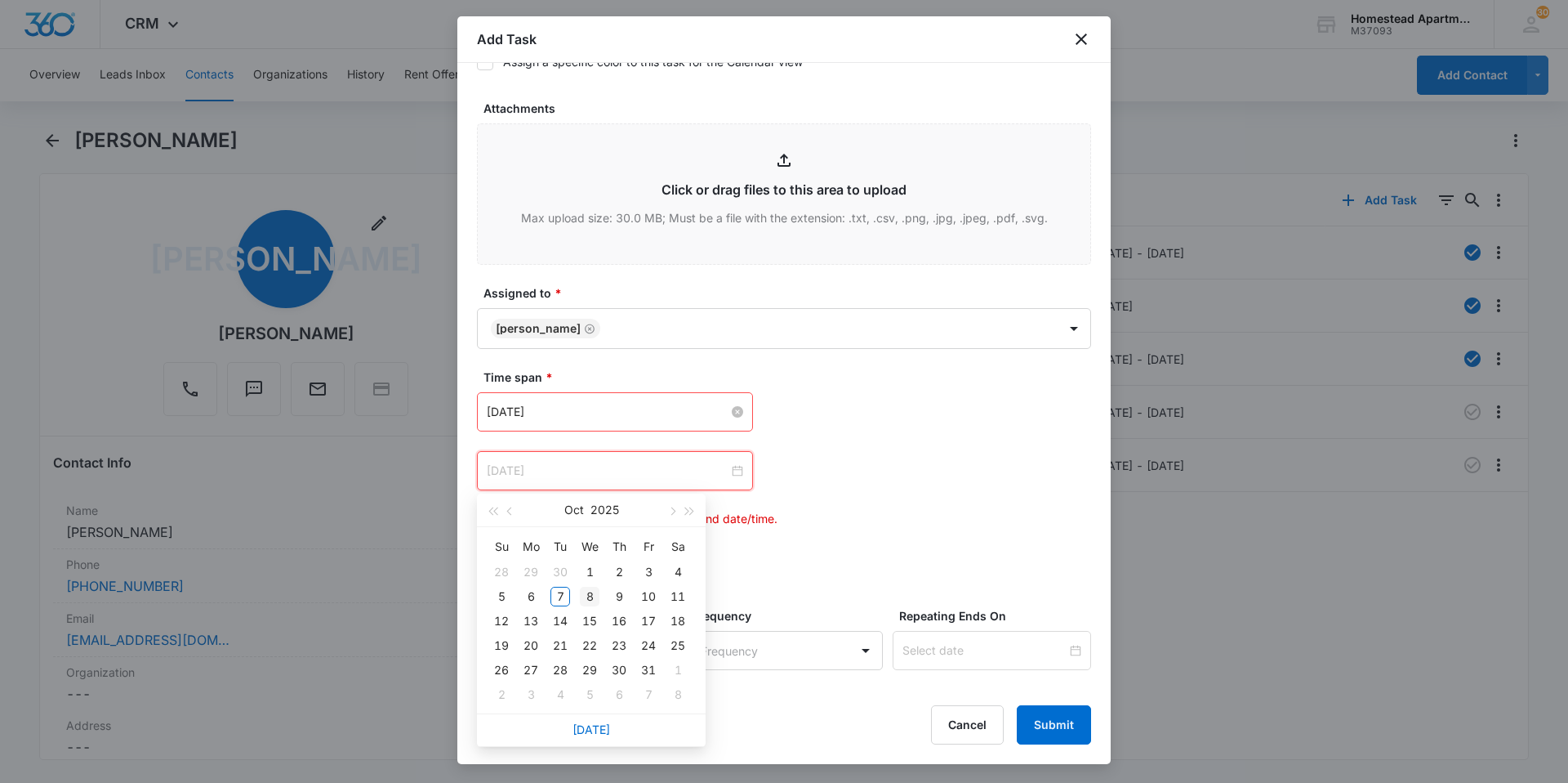
type input "[DATE]"
click at [593, 599] on div "8" at bounding box center [590, 596] width 20 height 20
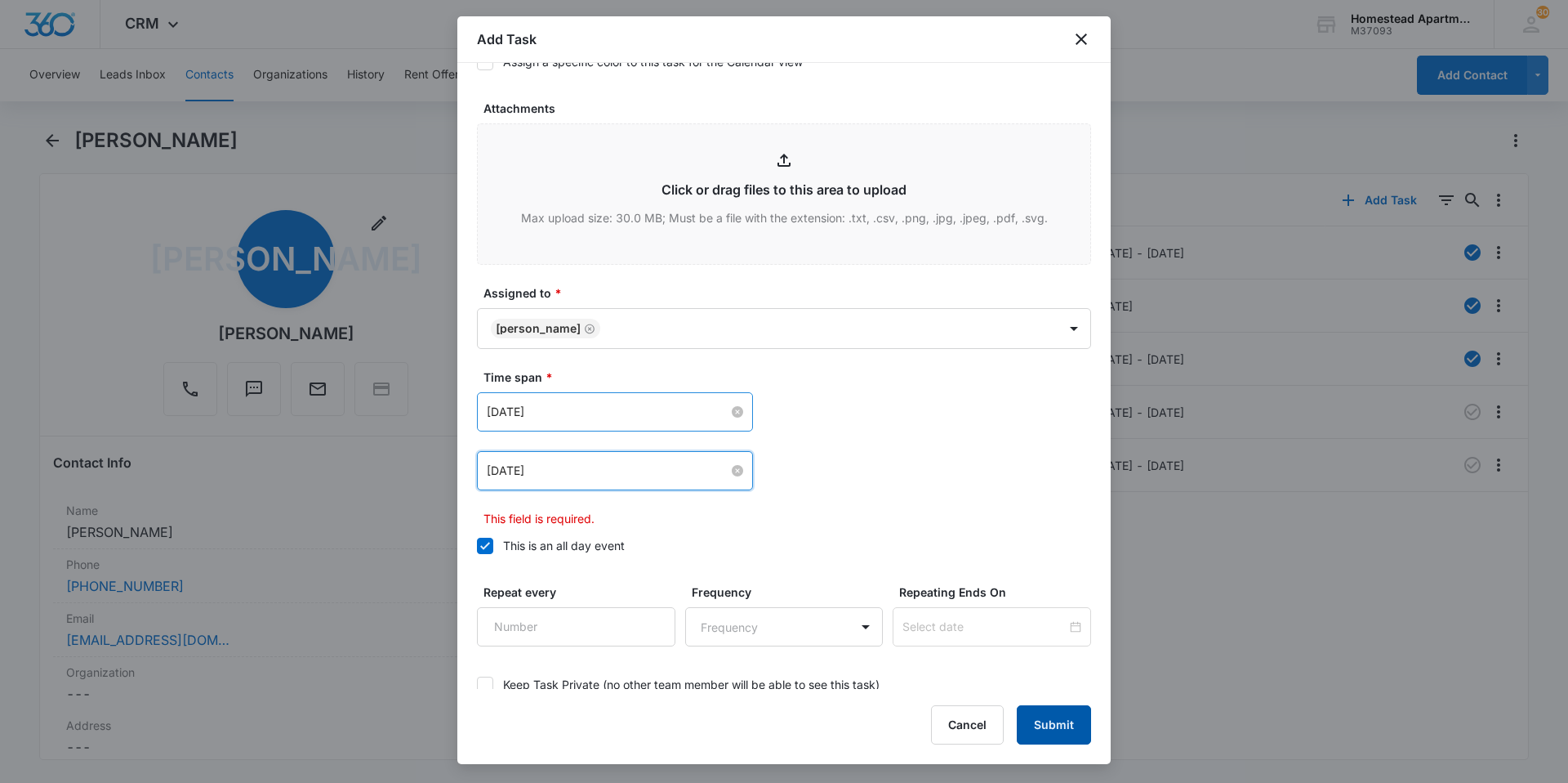
drag, startPoint x: 1050, startPoint y: 731, endPoint x: 1053, endPoint y: 719, distance: 12.4
click at [1053, 728] on button "Submit" at bounding box center [1054, 725] width 74 height 39
